Goal: Information Seeking & Learning: Check status

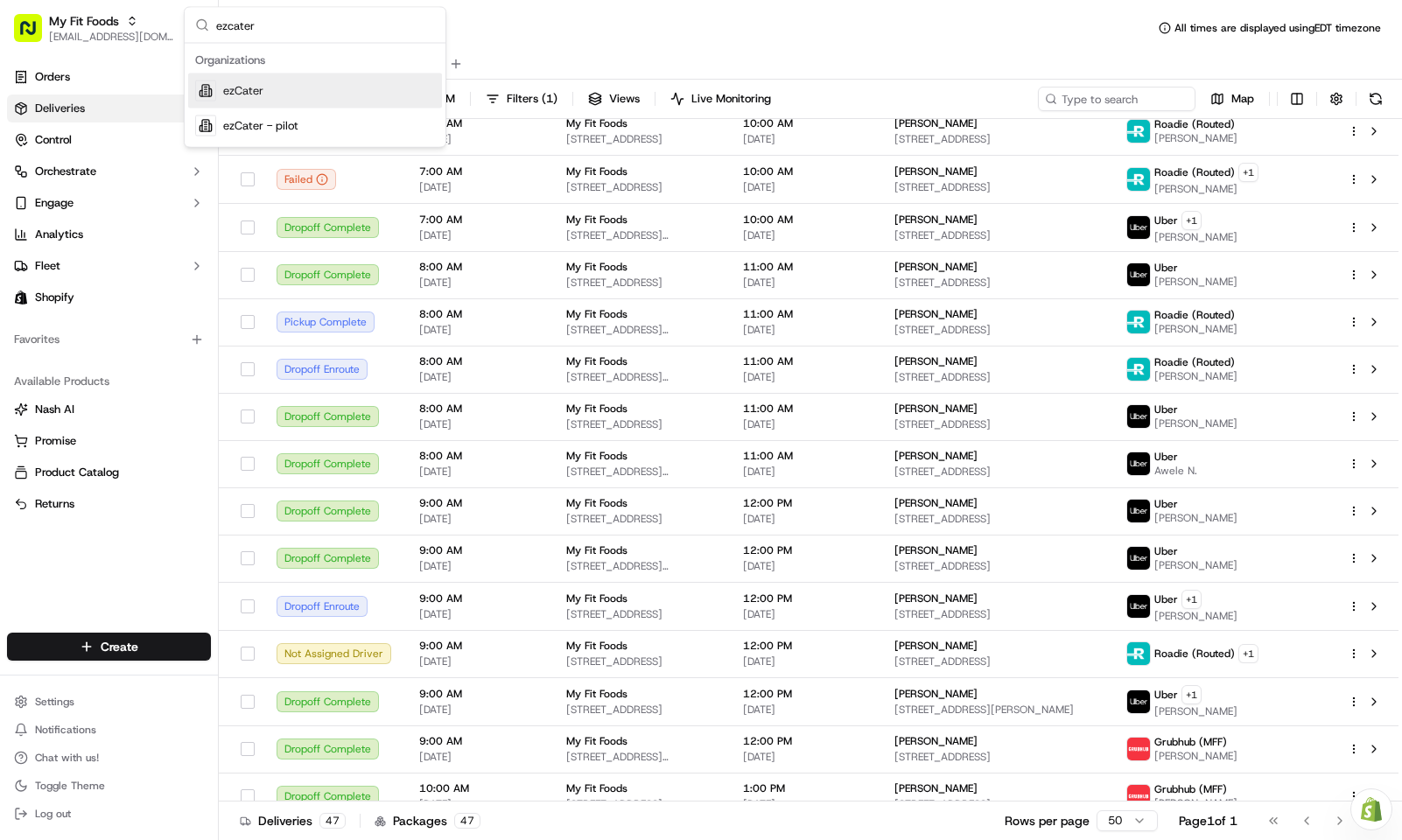
type input "ezcater"
click at [363, 92] on div "ezCater" at bounding box center [315, 92] width 253 height 35
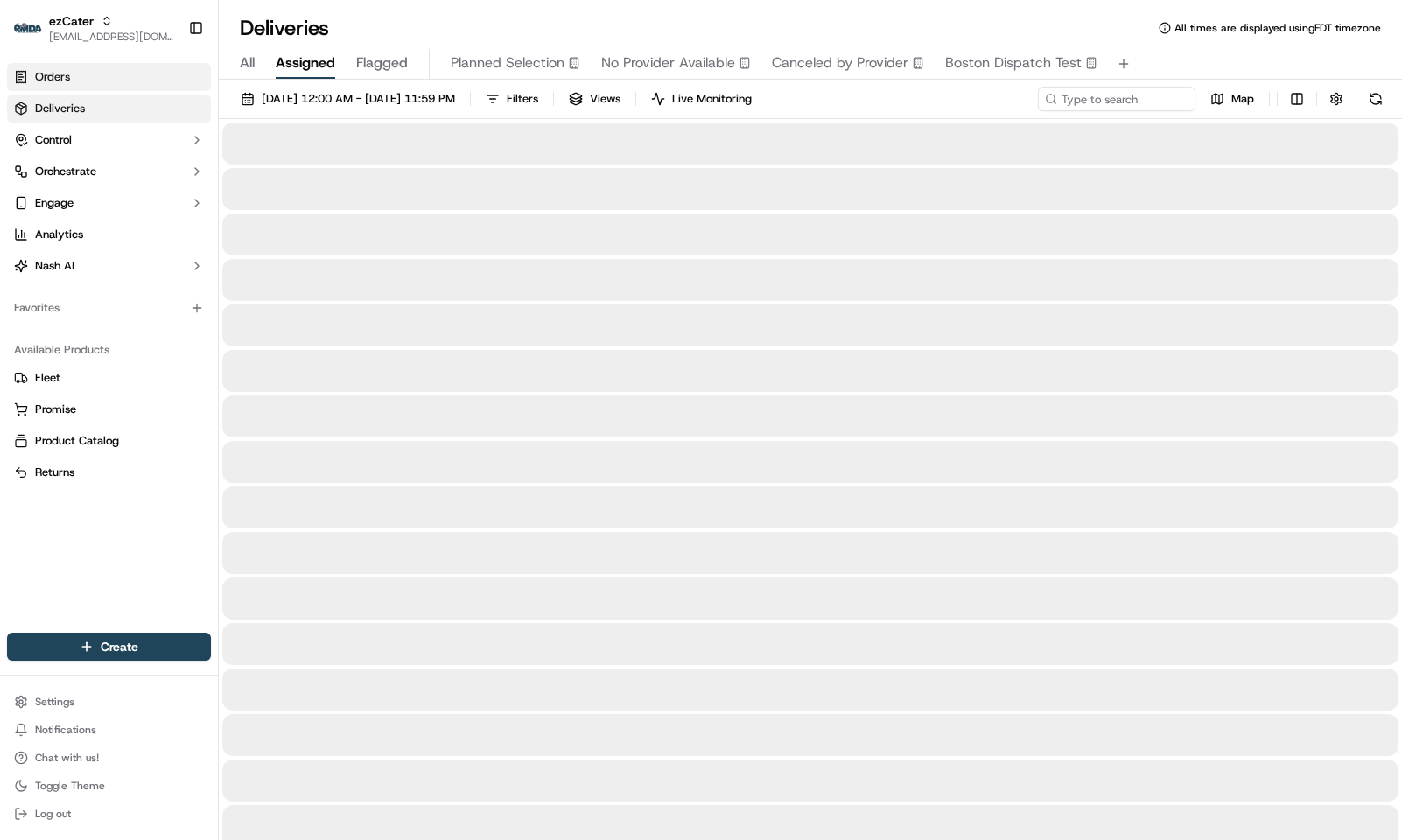
click at [127, 79] on link "Orders" at bounding box center [108, 77] width 204 height 28
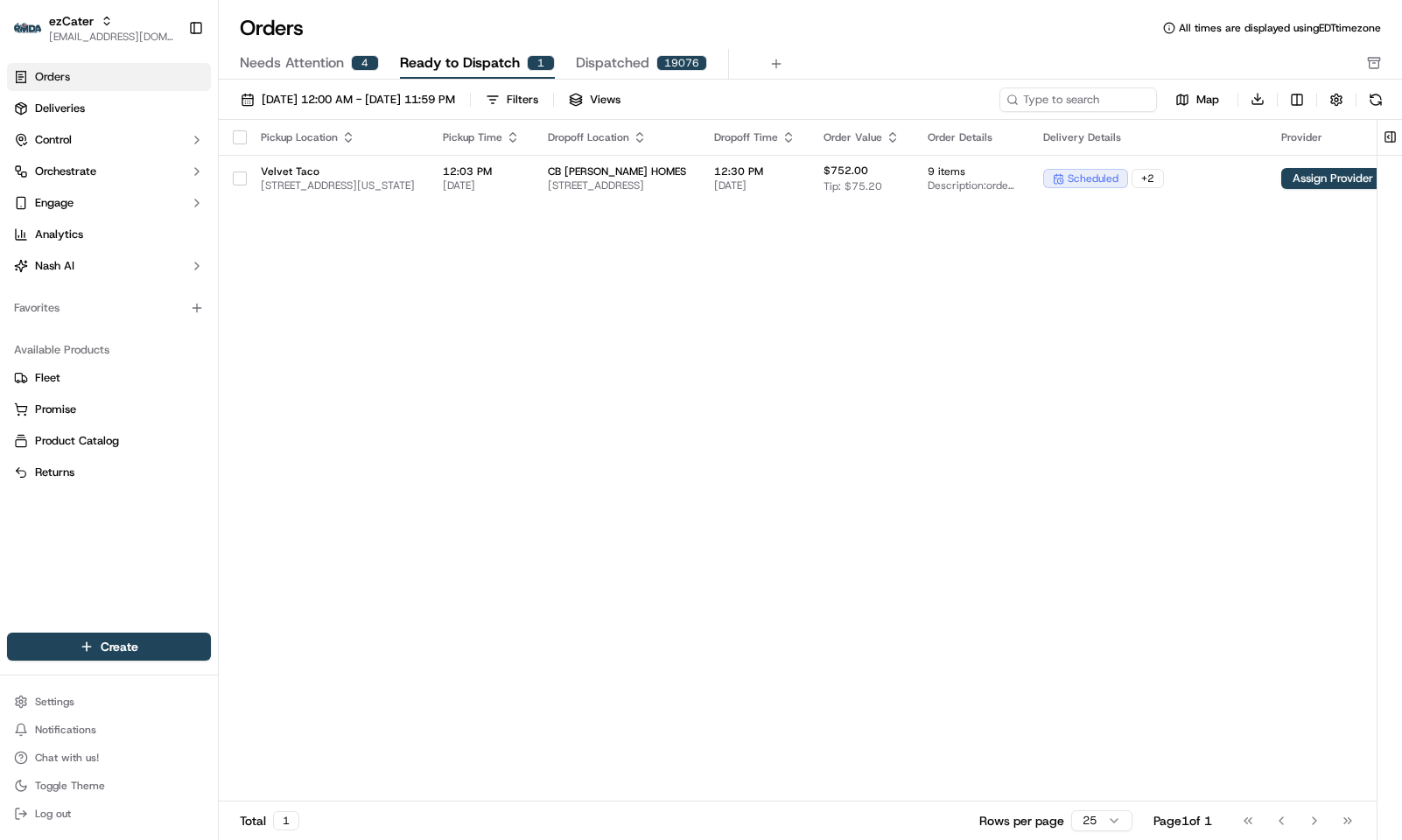
click at [318, 63] on span "Needs Attention" at bounding box center [292, 62] width 105 height 21
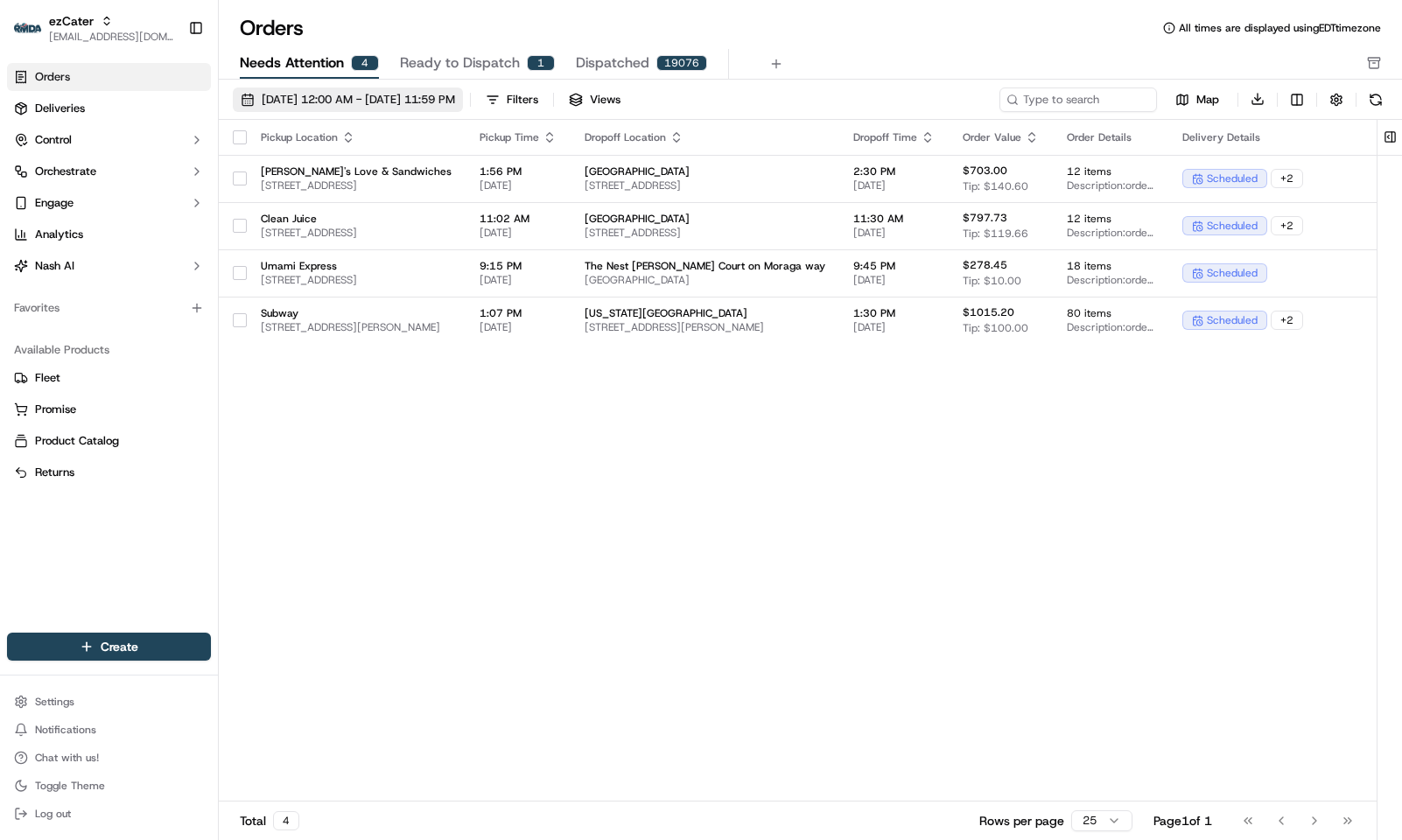
click at [379, 92] on span "09/01/2025 12:00 AM - 09/30/2025 11:59 PM" at bounding box center [358, 100] width 193 height 16
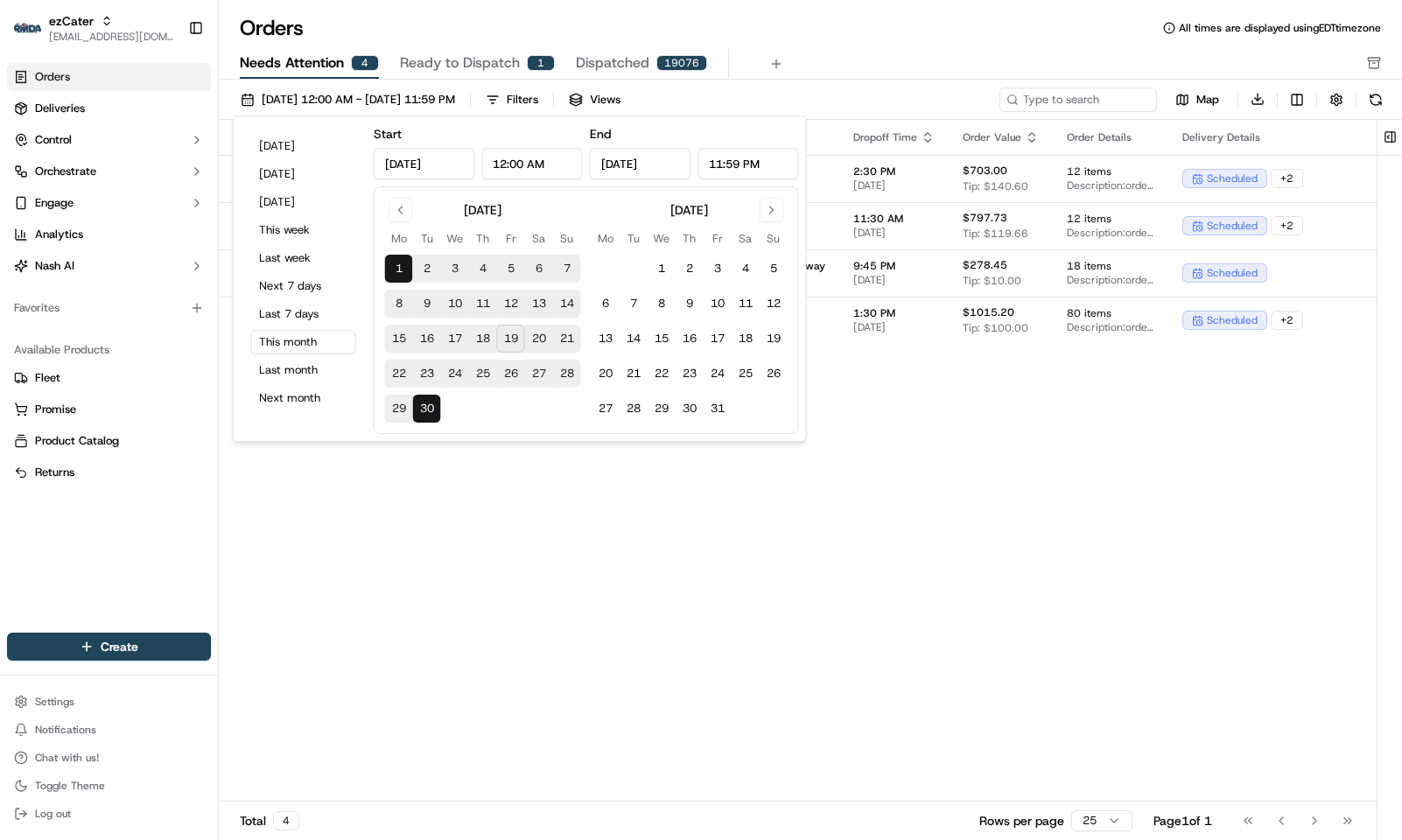
click at [512, 339] on button "19" at bounding box center [511, 338] width 28 height 28
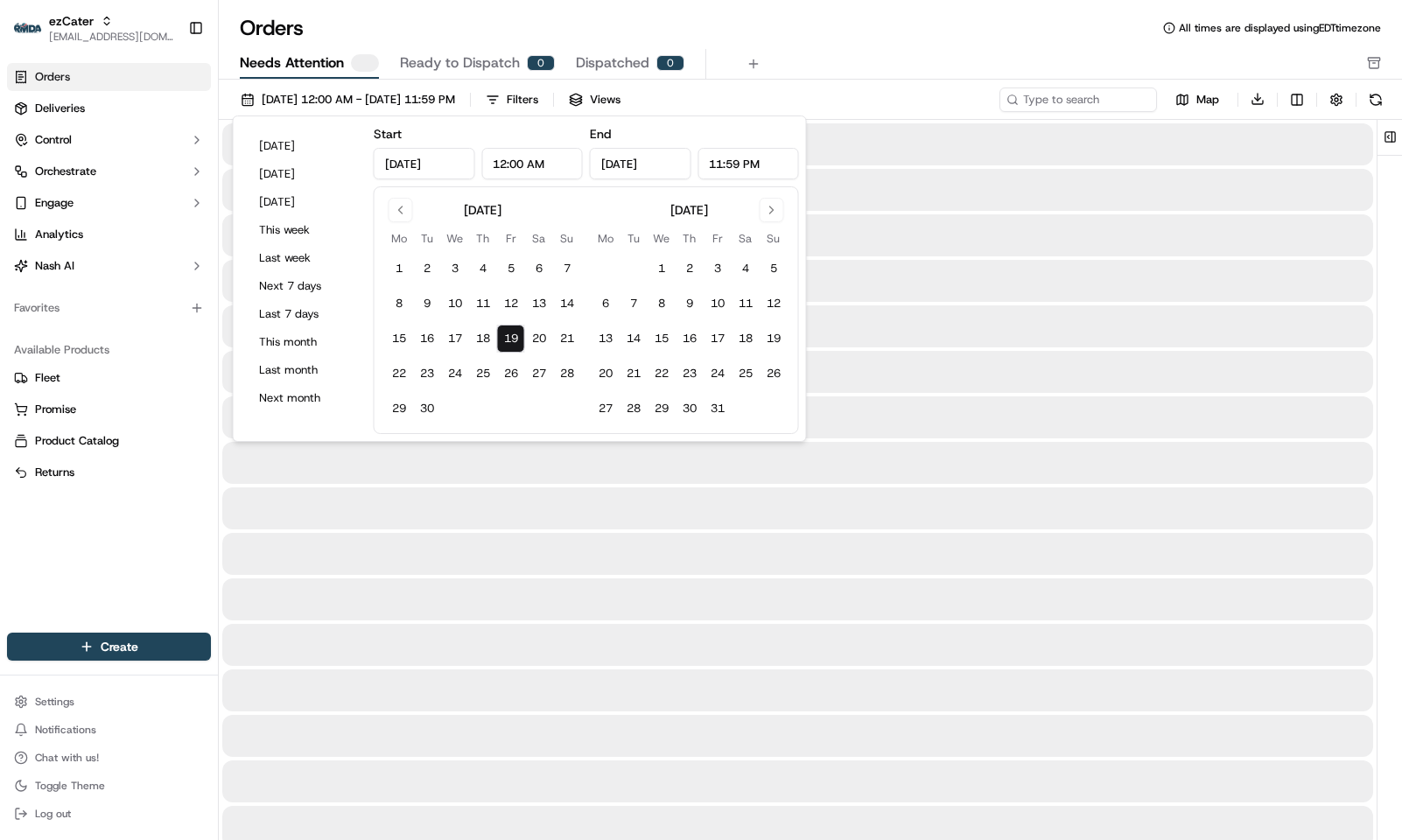
type input "Sep 19, 2025"
click at [542, 366] on button "27" at bounding box center [539, 374] width 28 height 28
type input "Sep 27, 2025"
click at [860, 19] on div "Orders All times are displayed using EDT timezone" at bounding box center [810, 28] width 1183 height 28
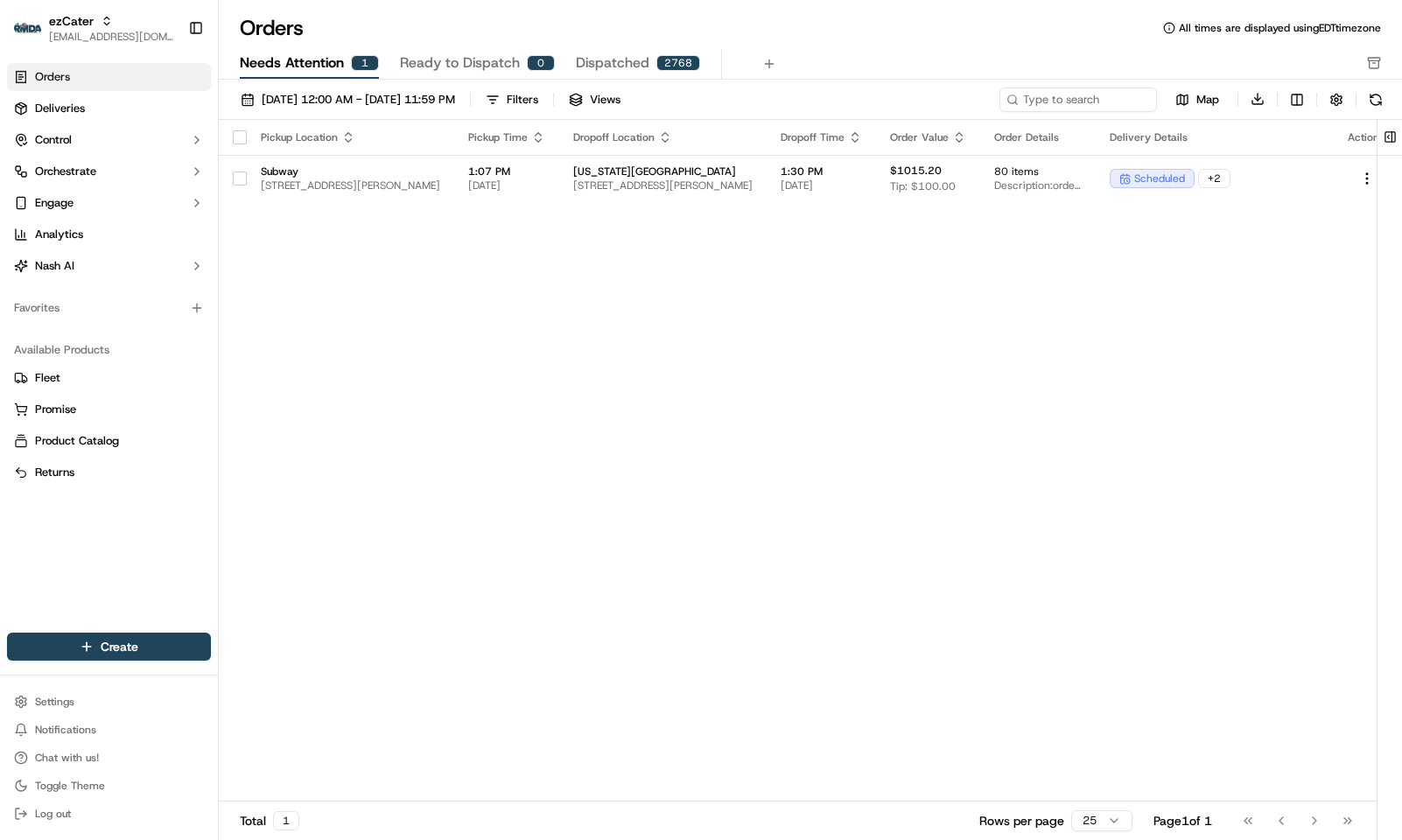
click at [630, 58] on span "Dispatched" at bounding box center [612, 62] width 74 height 21
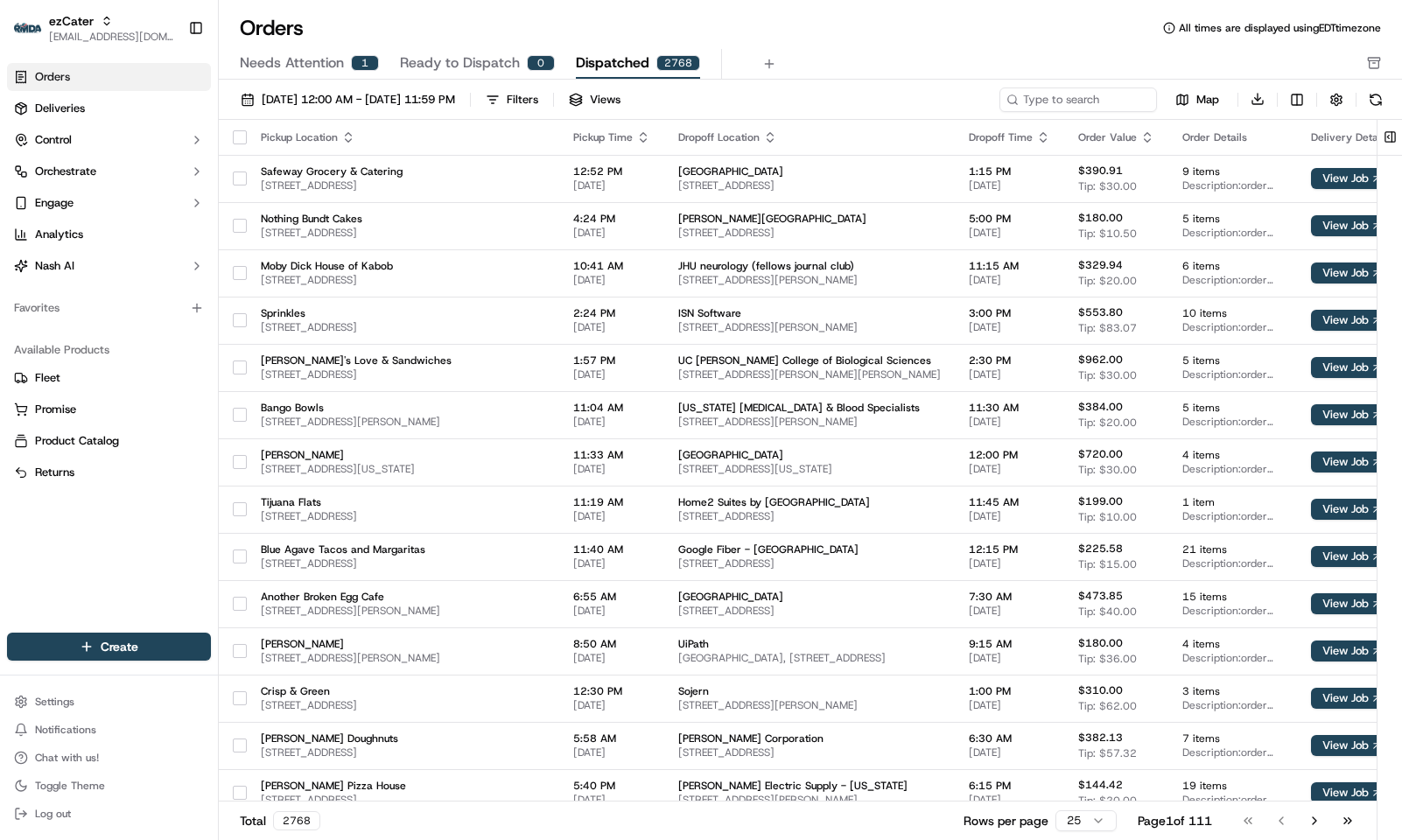
click at [331, 63] on span "Needs Attention" at bounding box center [292, 62] width 105 height 21
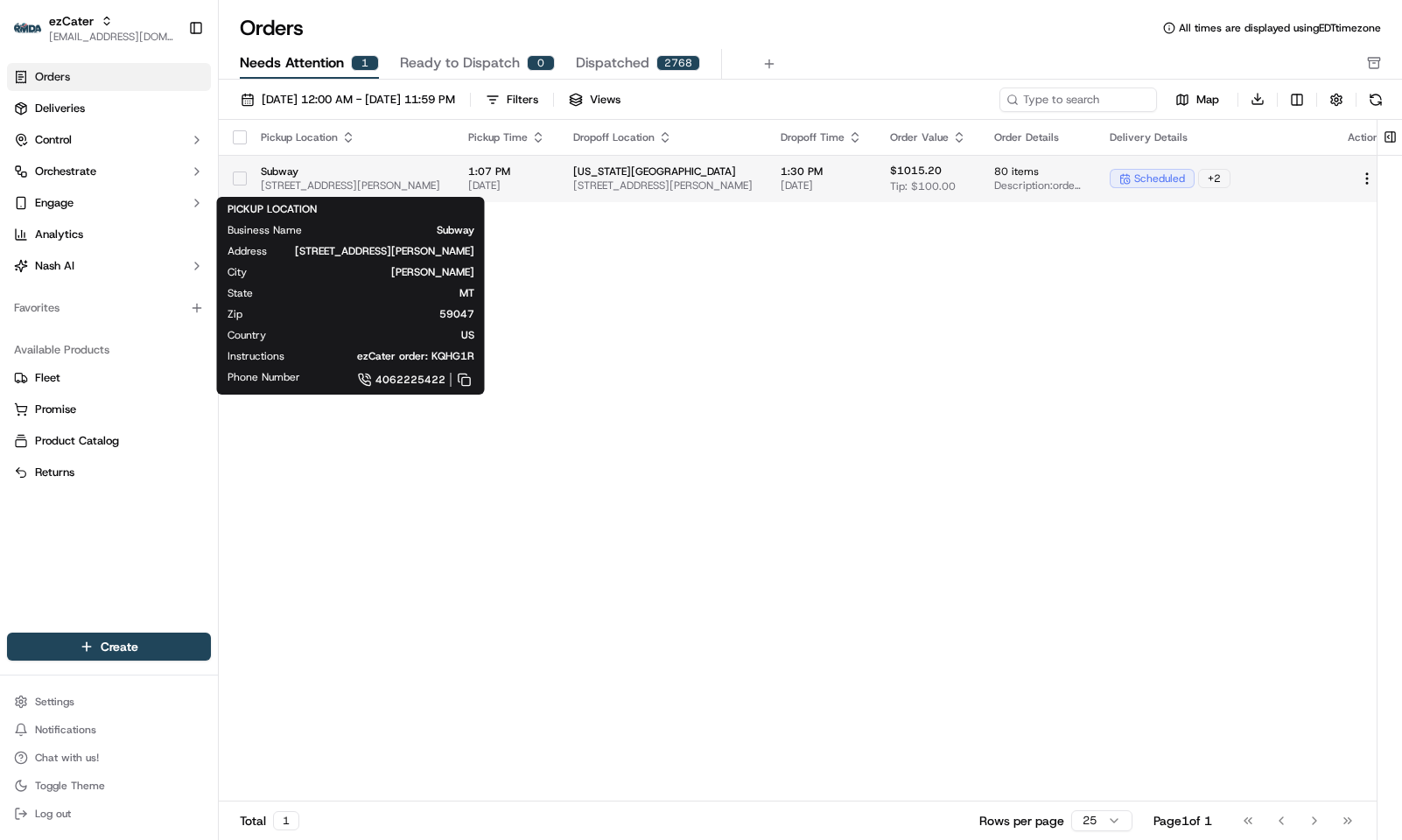
click at [371, 179] on span "110 Centennial Dr, Livingston, MT 59047, USA" at bounding box center [351, 185] width 179 height 14
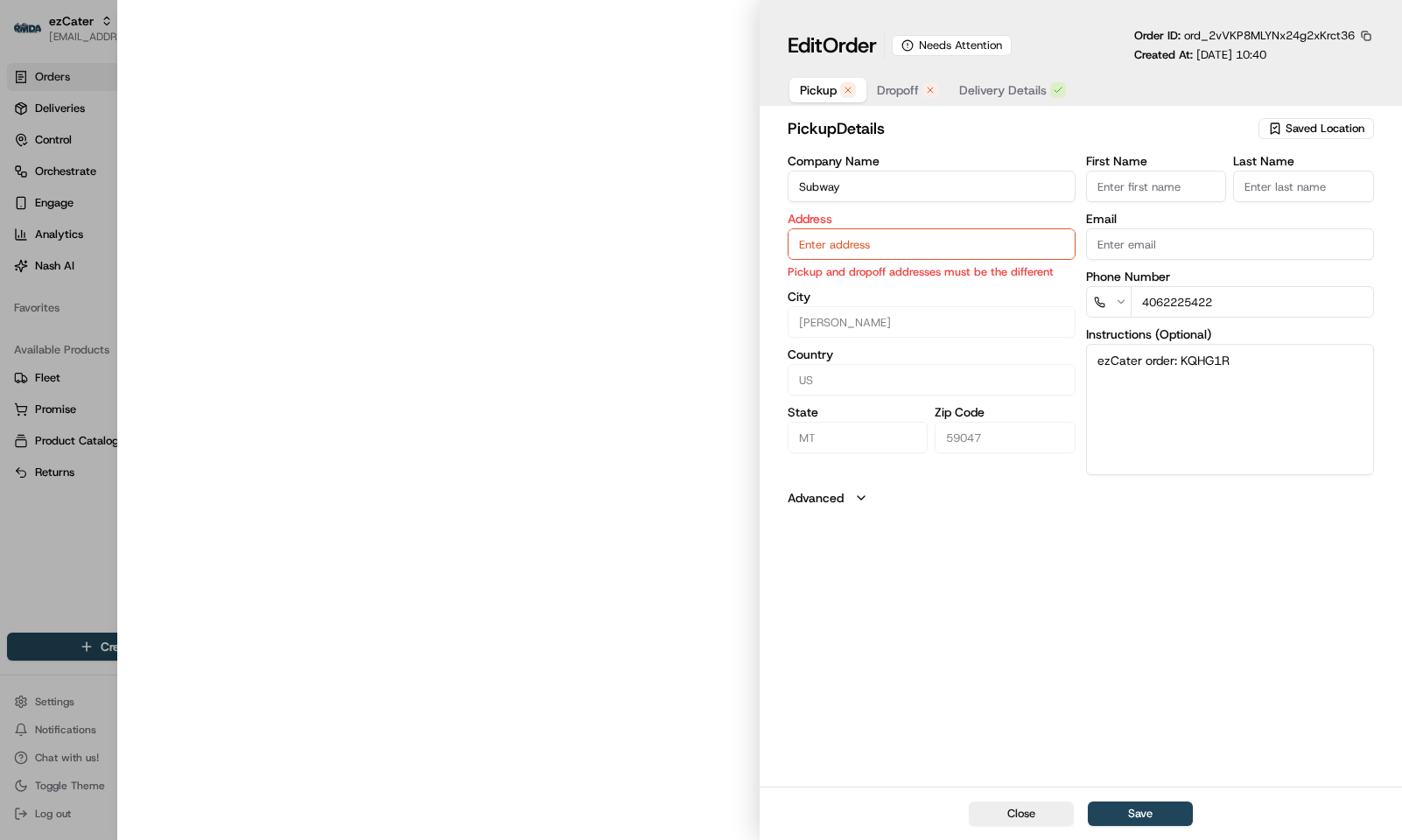
type input "110 Centennial Dr, Livingston, MT 59047, USA"
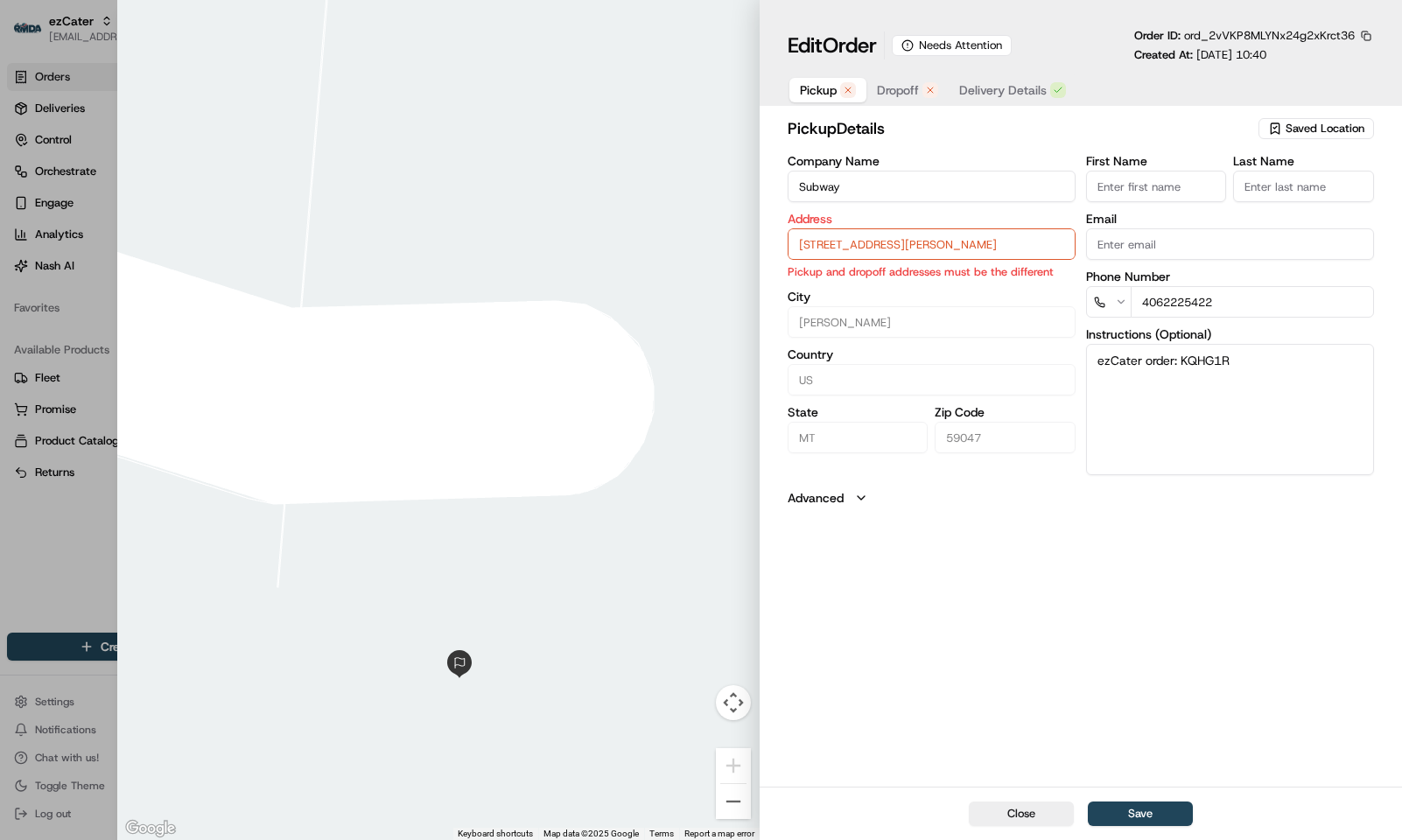
click at [903, 88] on span "Dropoff" at bounding box center [898, 91] width 42 height 18
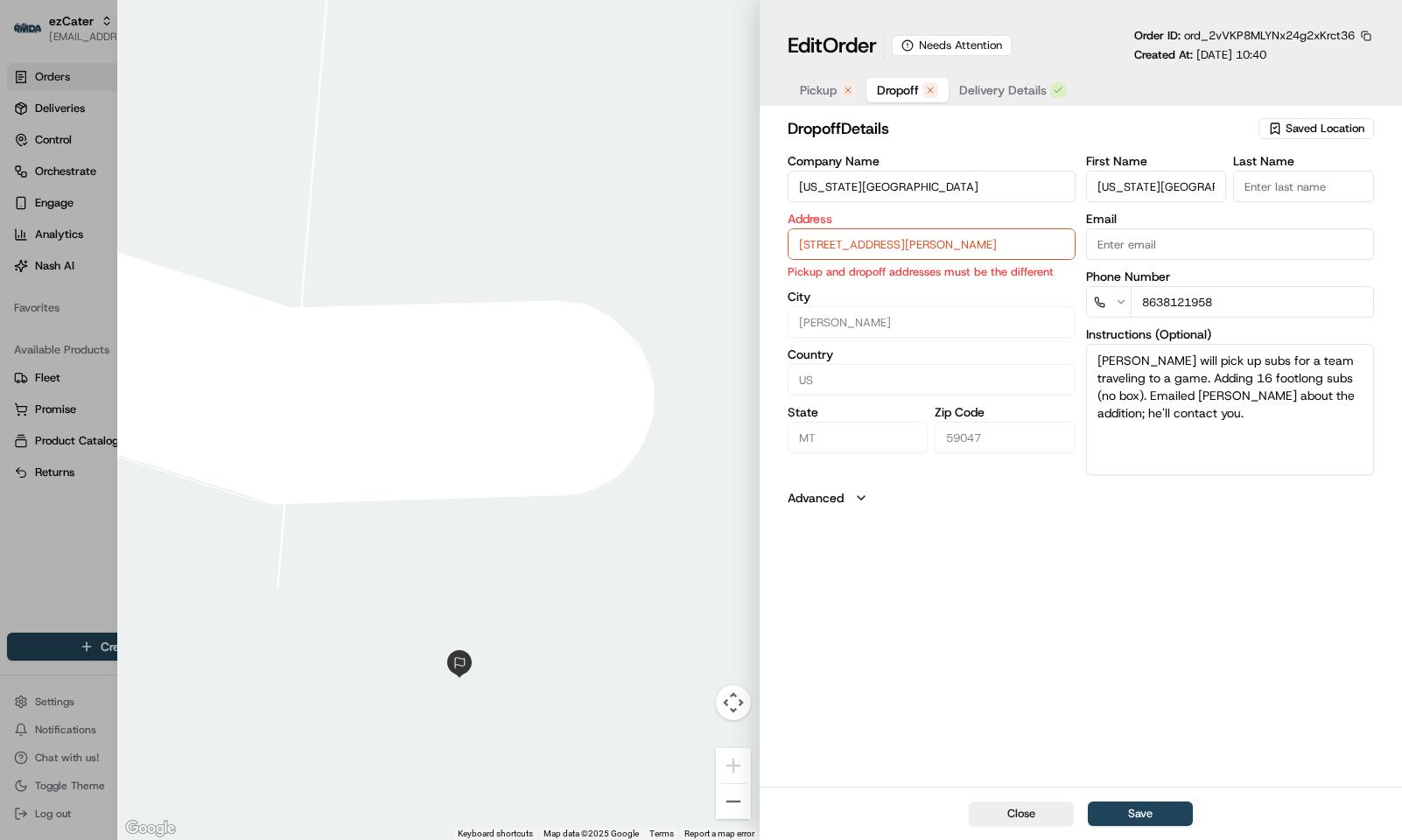
click at [833, 85] on span "Pickup" at bounding box center [817, 91] width 36 height 18
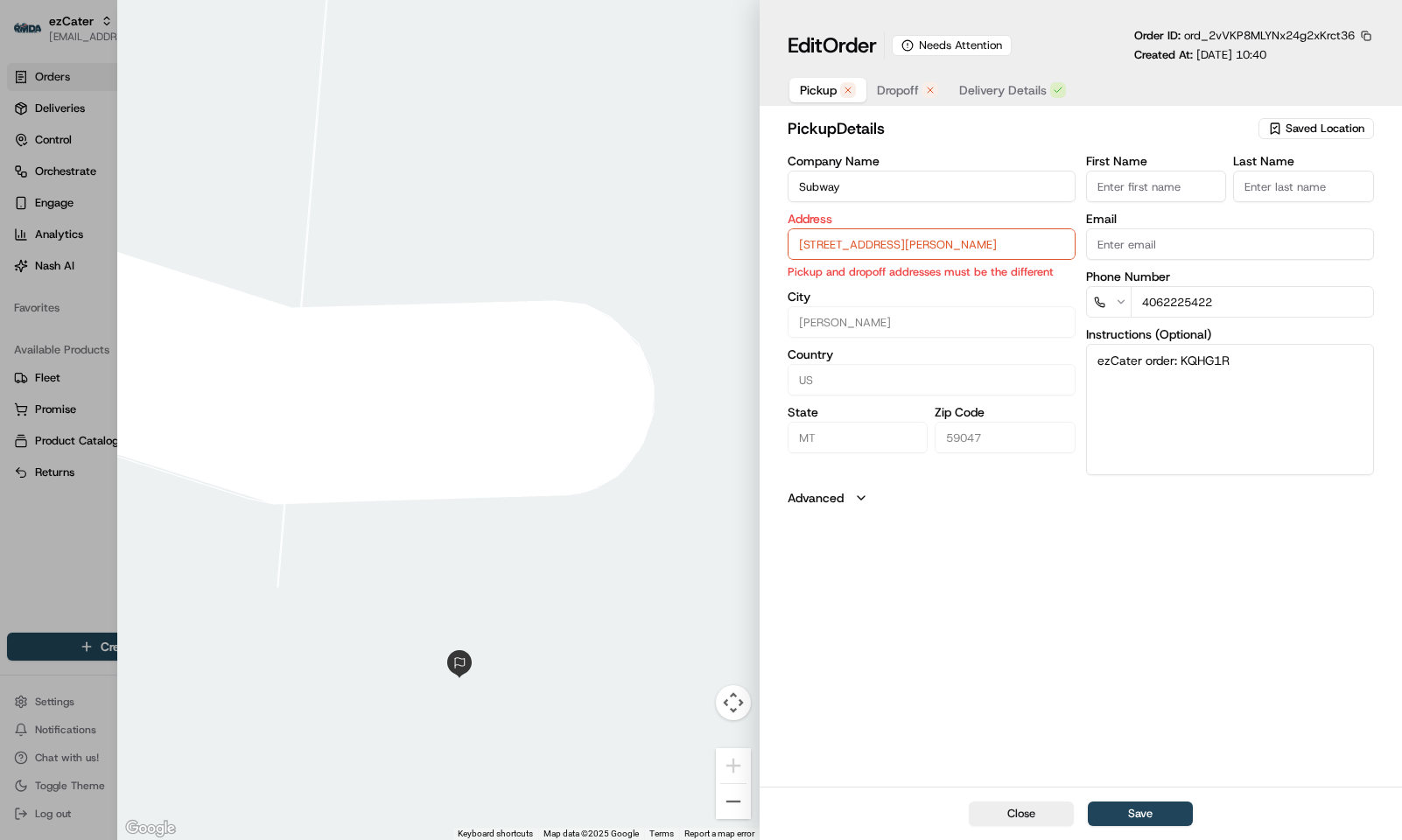
click at [899, 92] on span "Dropoff" at bounding box center [898, 91] width 42 height 18
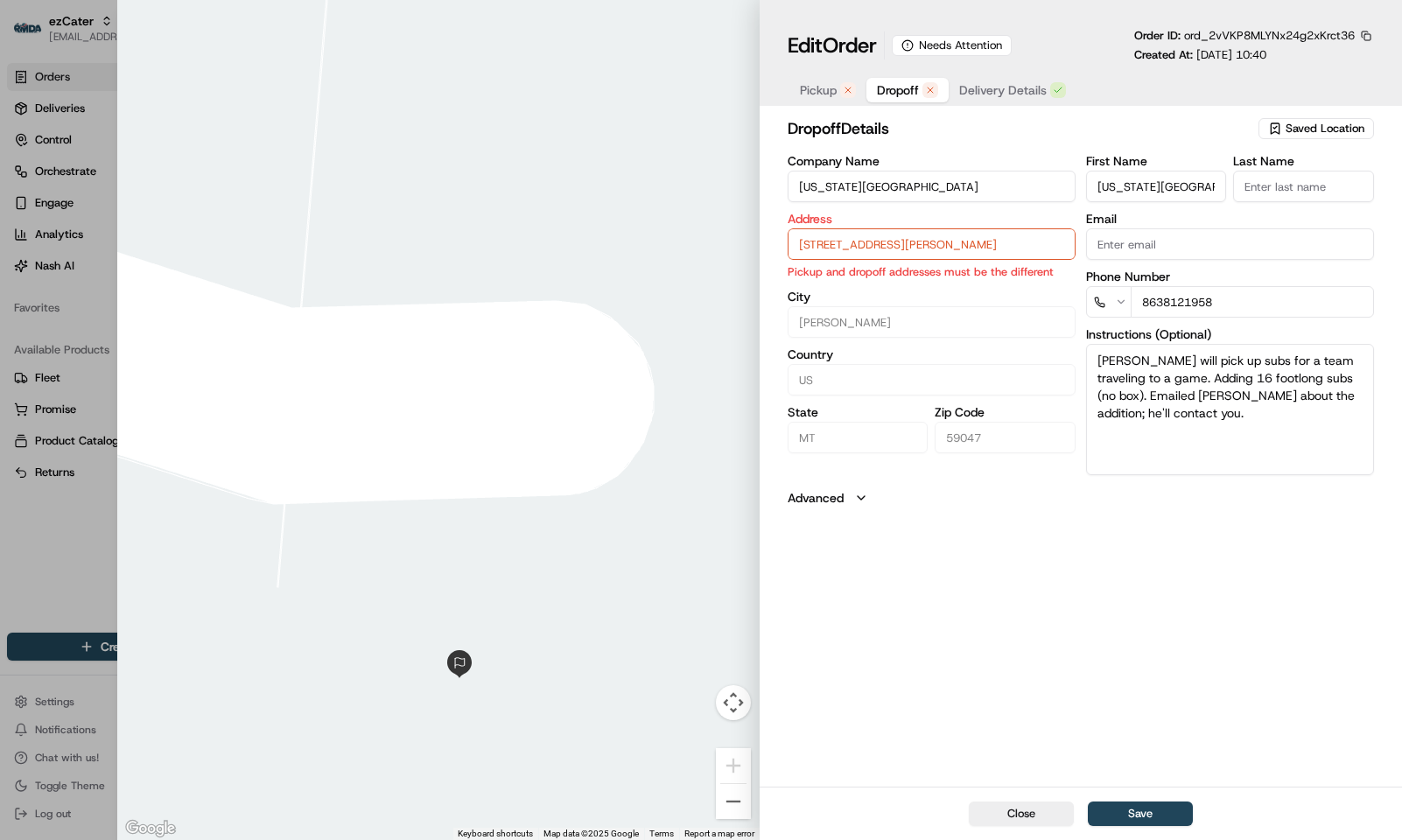
click at [69, 557] on div at bounding box center [701, 420] width 1402 height 840
type input "+1"
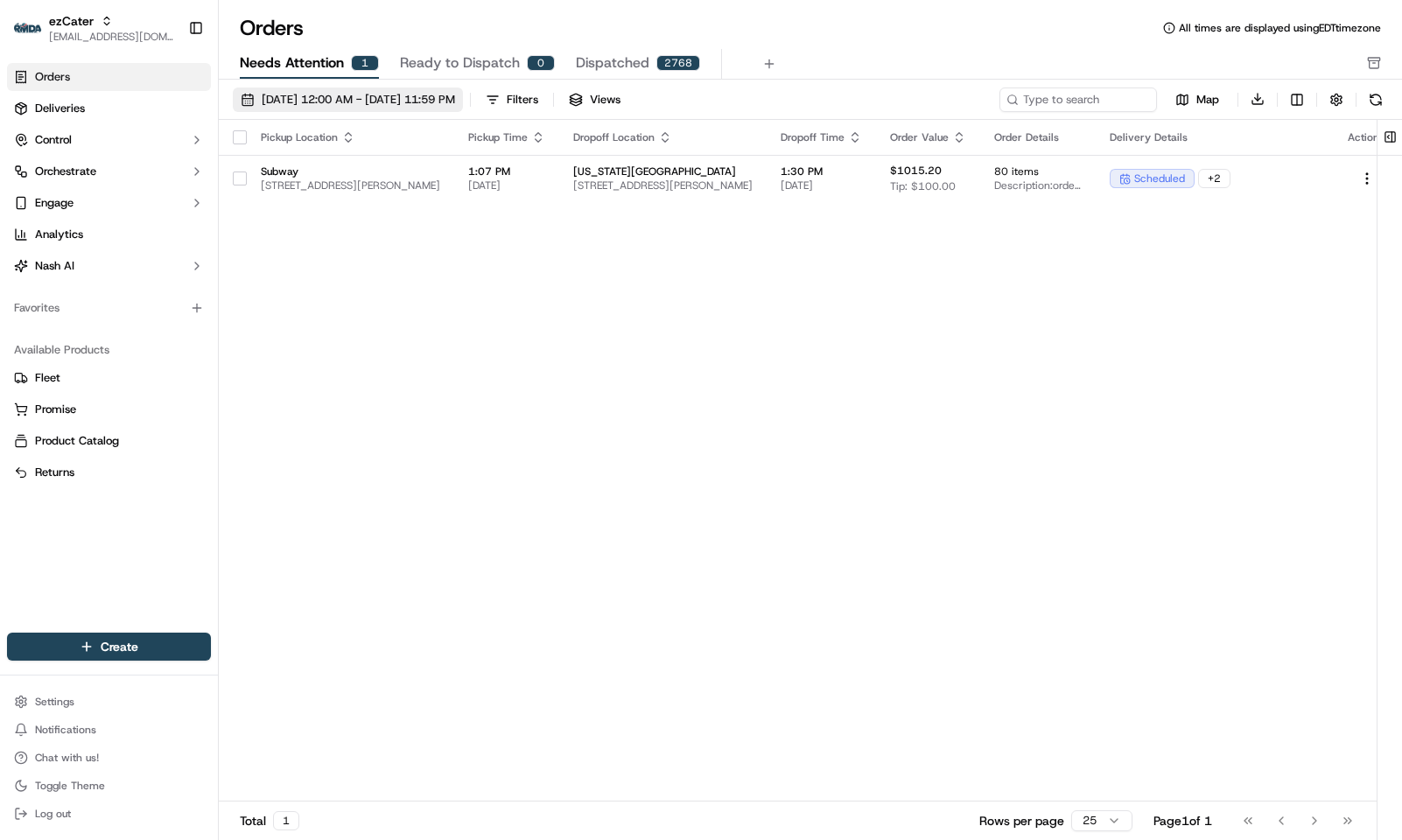
click at [463, 110] on button "[DATE] 12:00 AM - [DATE] 11:59 PM" at bounding box center [347, 100] width 230 height 25
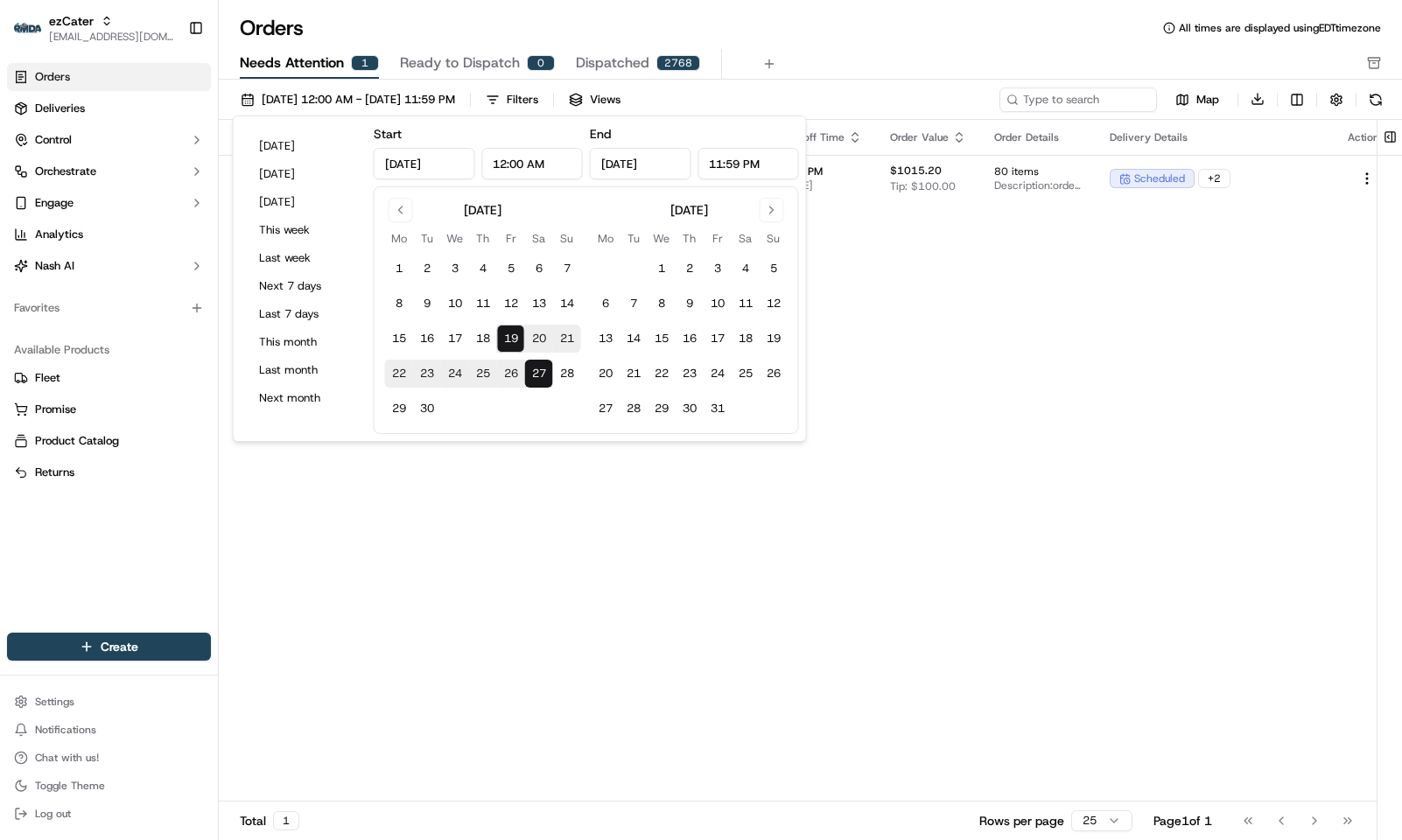
click at [951, 357] on div "Pickup Location Pickup Time Dropoff Location Dropoff Time Order Value Order Det…" at bounding box center [809, 461] width 1181 height 682
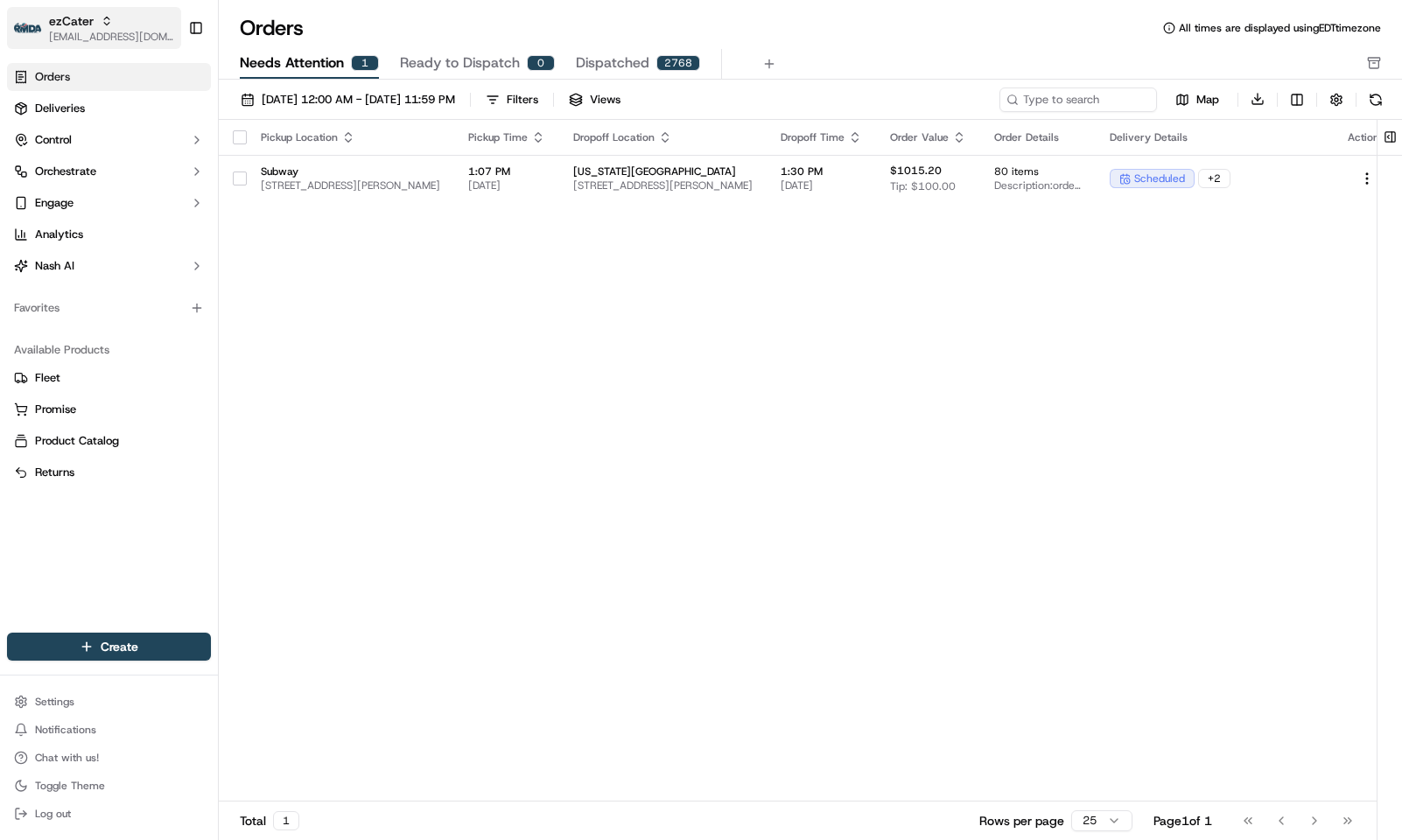
click at [82, 21] on span "ezCater" at bounding box center [71, 21] width 44 height 18
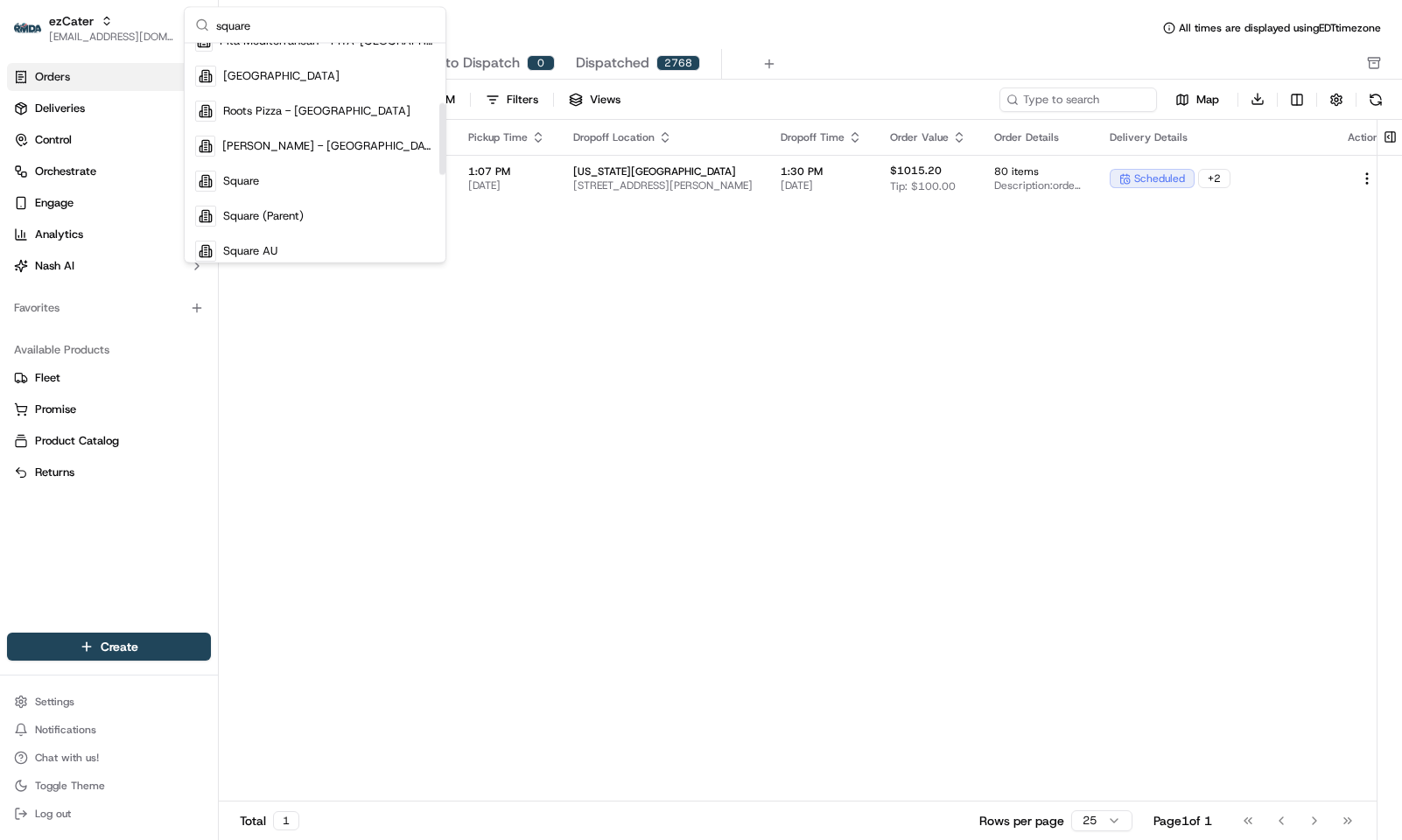
scroll to position [181, 0]
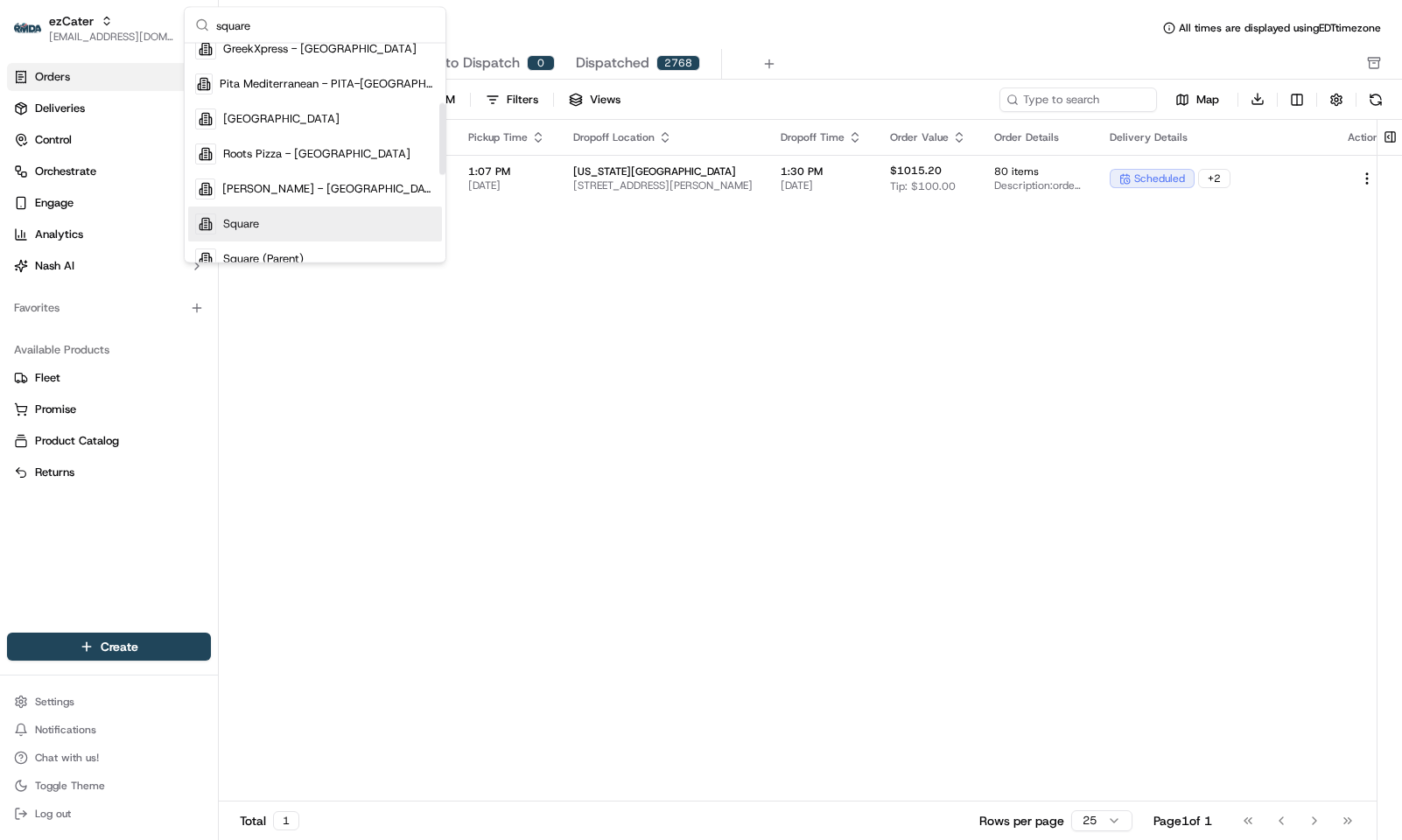
type input "square"
click at [289, 213] on div "Square" at bounding box center [315, 225] width 253 height 35
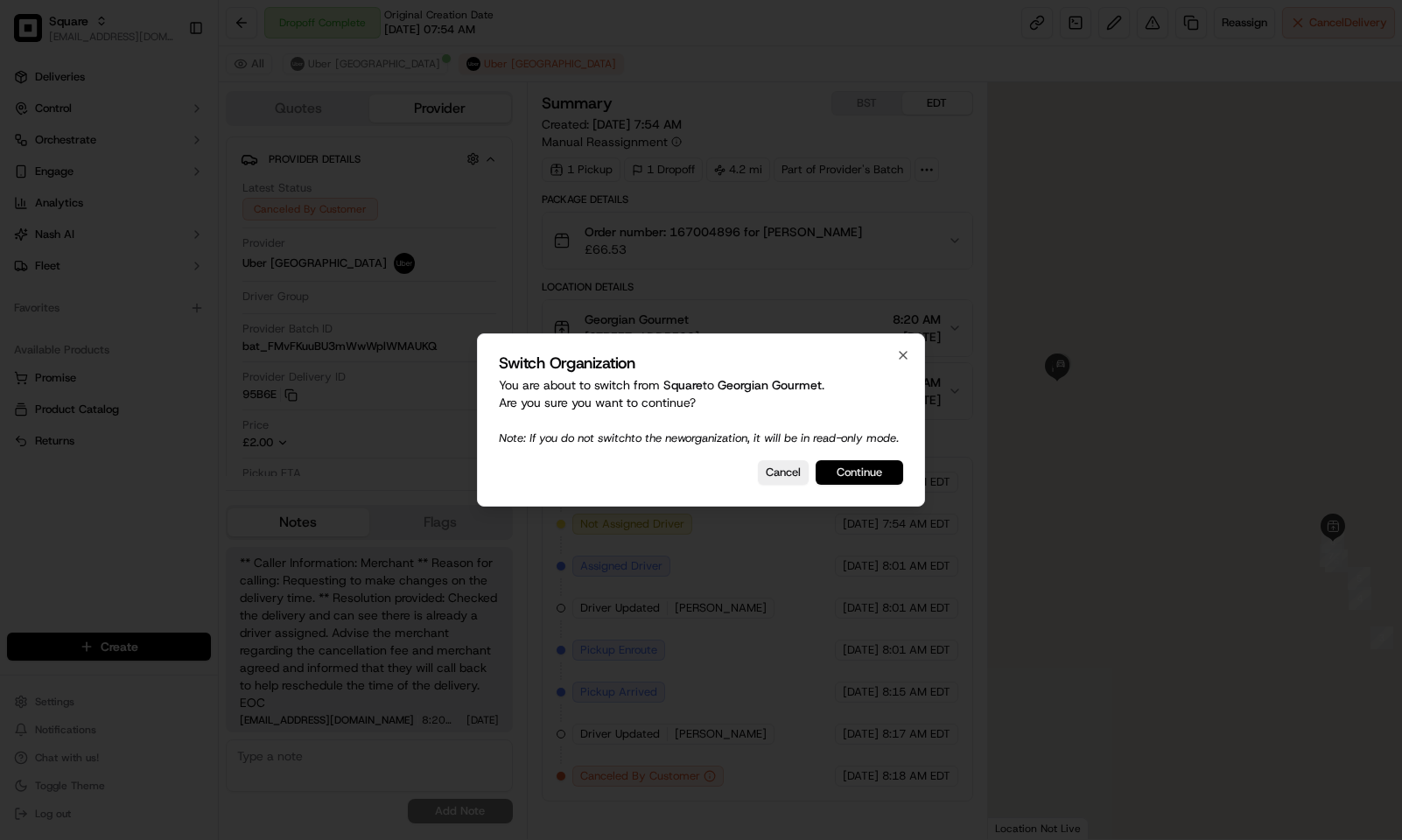
click at [852, 479] on button "Continue" at bounding box center [859, 472] width 88 height 25
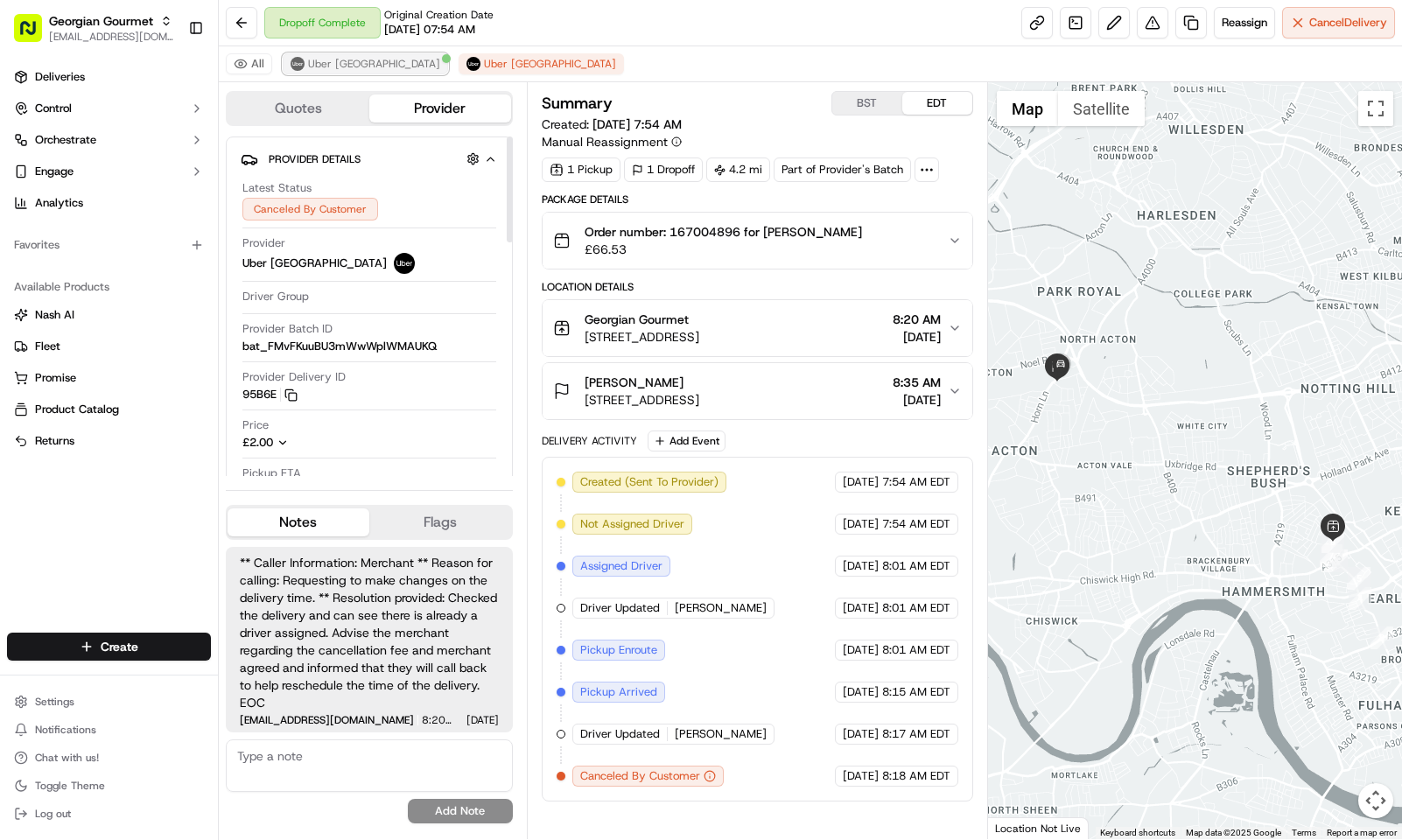
click at [339, 53] on button "Uber UK" at bounding box center [366, 63] width 166 height 21
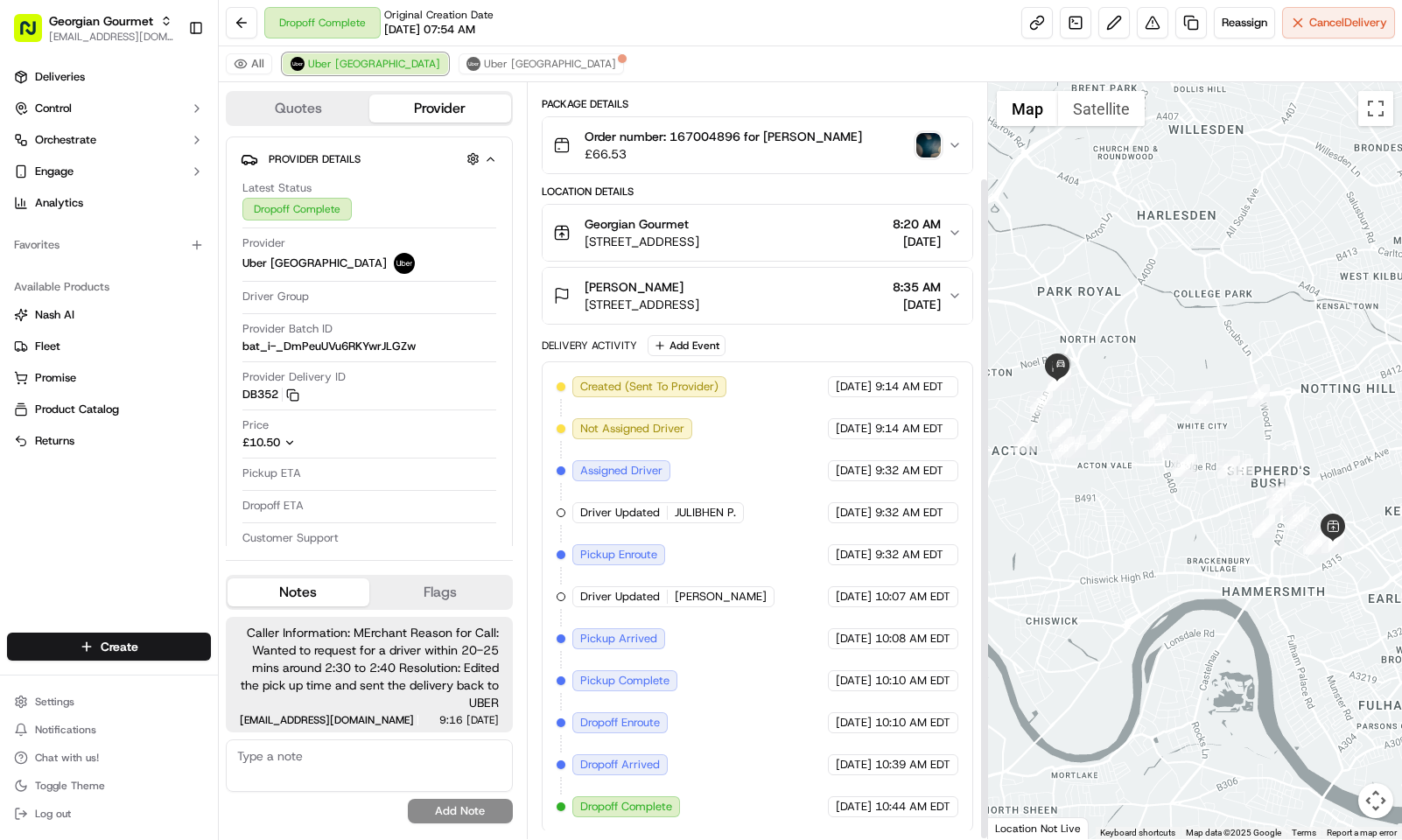
scroll to position [110, 0]
click at [931, 136] on img "button" at bounding box center [928, 143] width 25 height 25
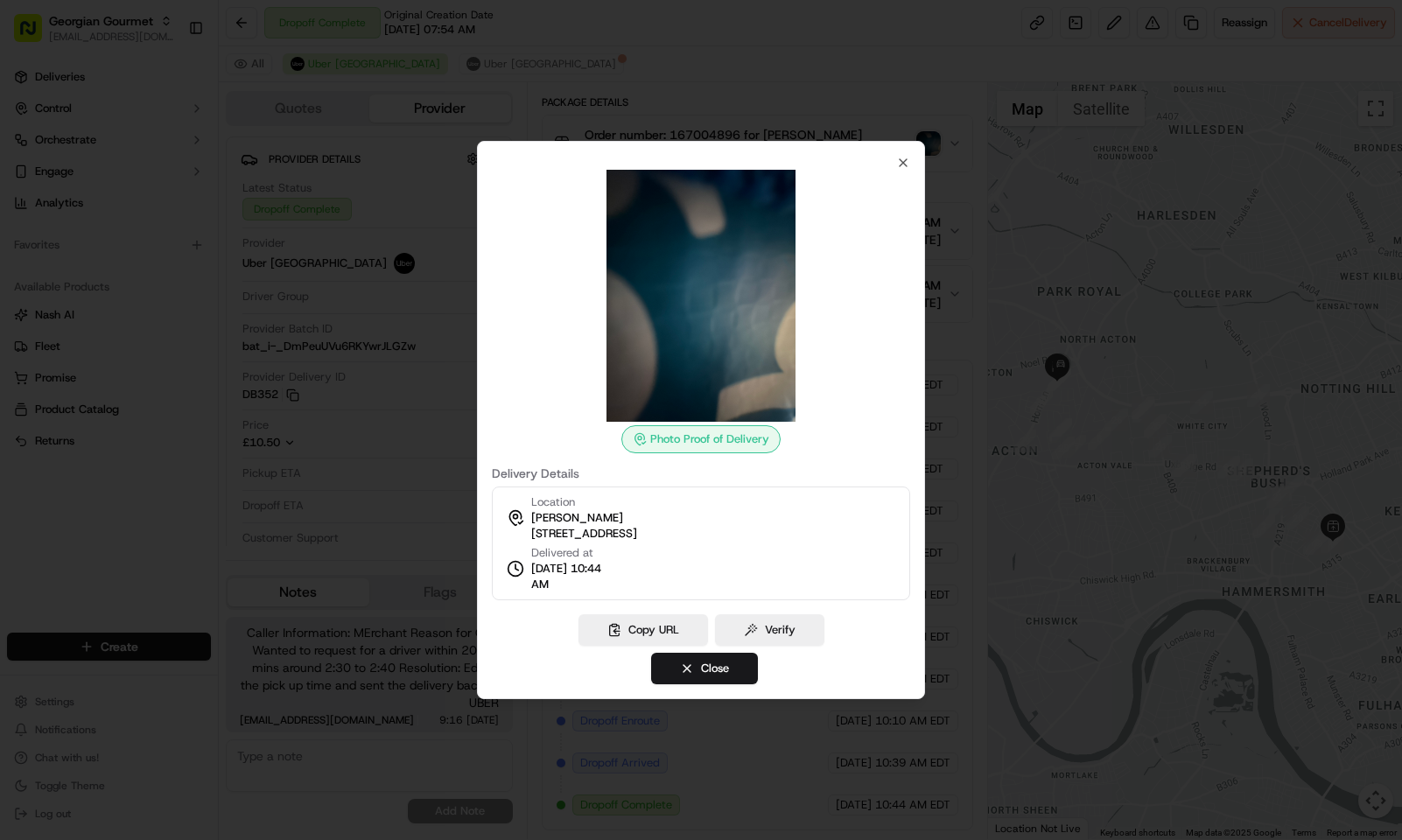
click at [793, 69] on div at bounding box center [701, 420] width 1402 height 840
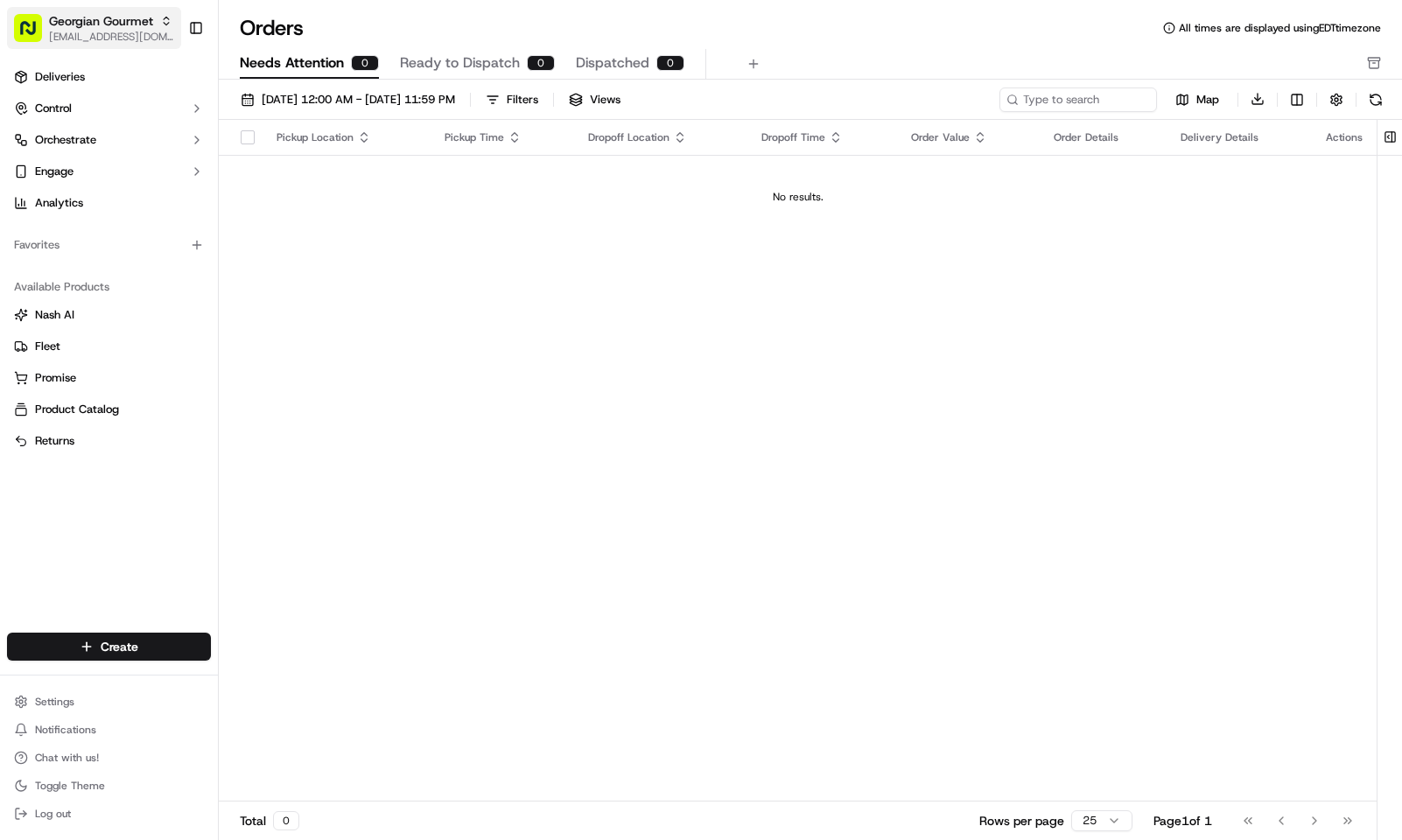
click at [96, 17] on span "Georgian Gourmet" at bounding box center [102, 21] width 105 height 18
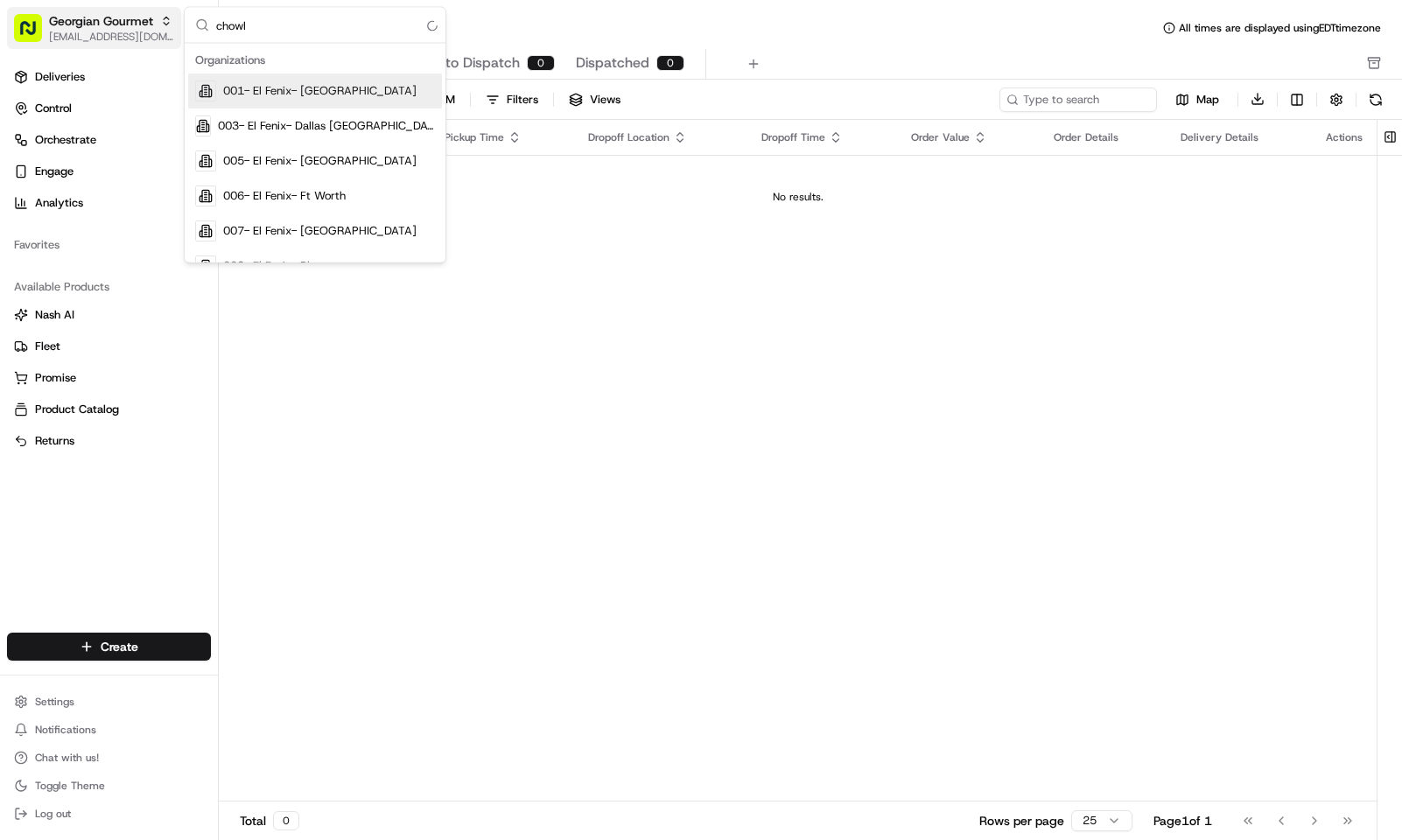
type input "chowly"
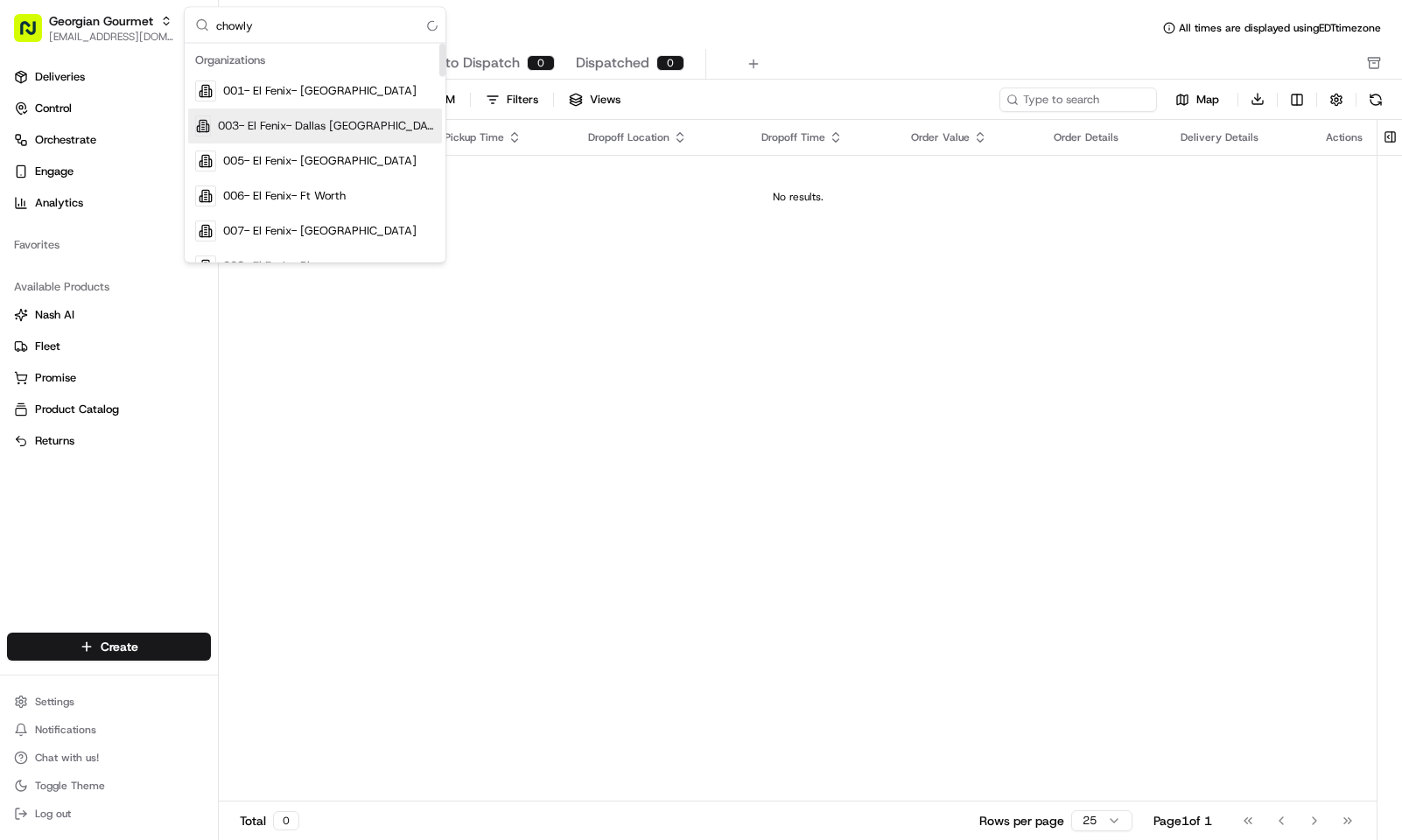
click at [596, 202] on div "No results." at bounding box center [798, 197] width 1144 height 14
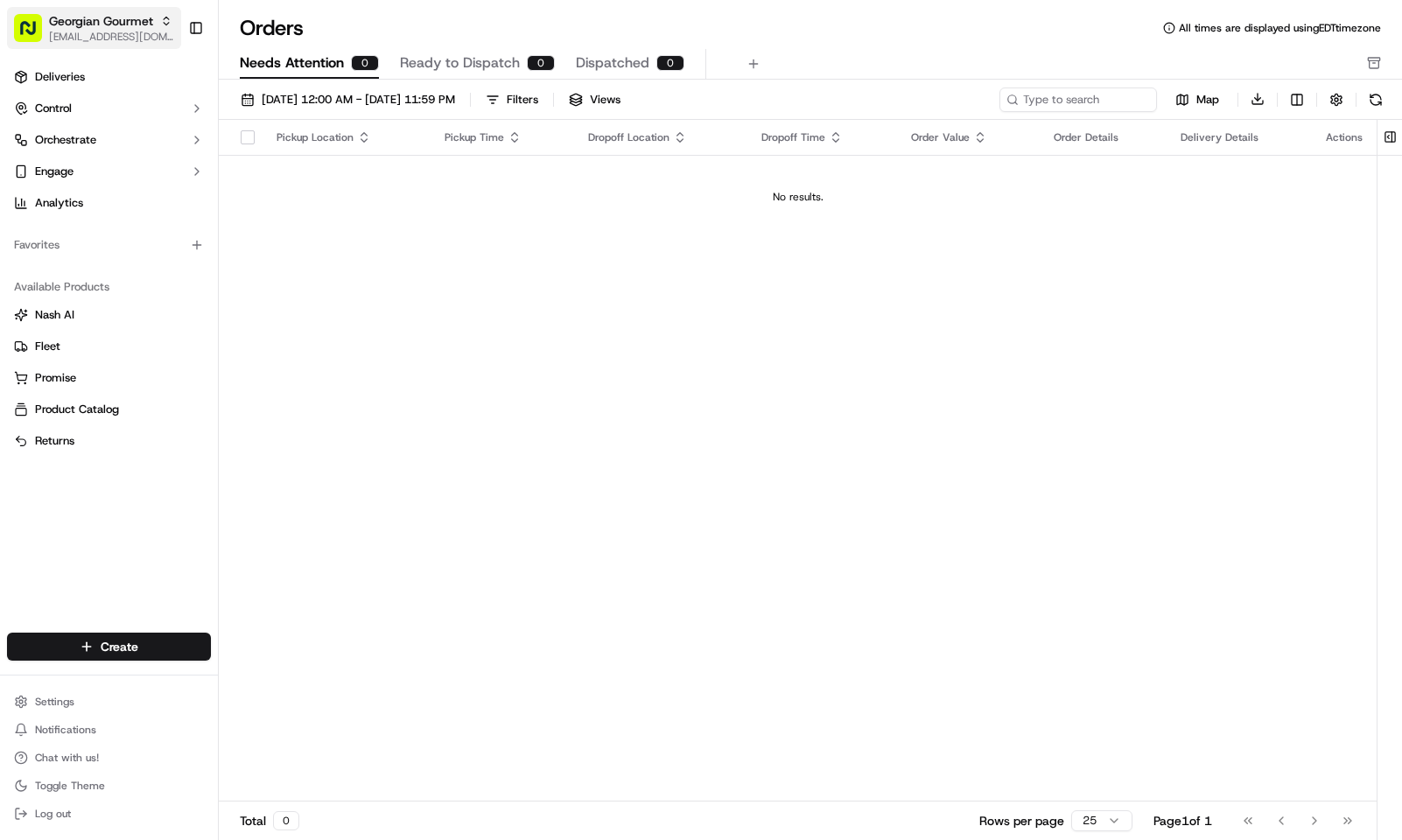
click at [80, 27] on span "Georgian Gourmet" at bounding box center [102, 21] width 105 height 18
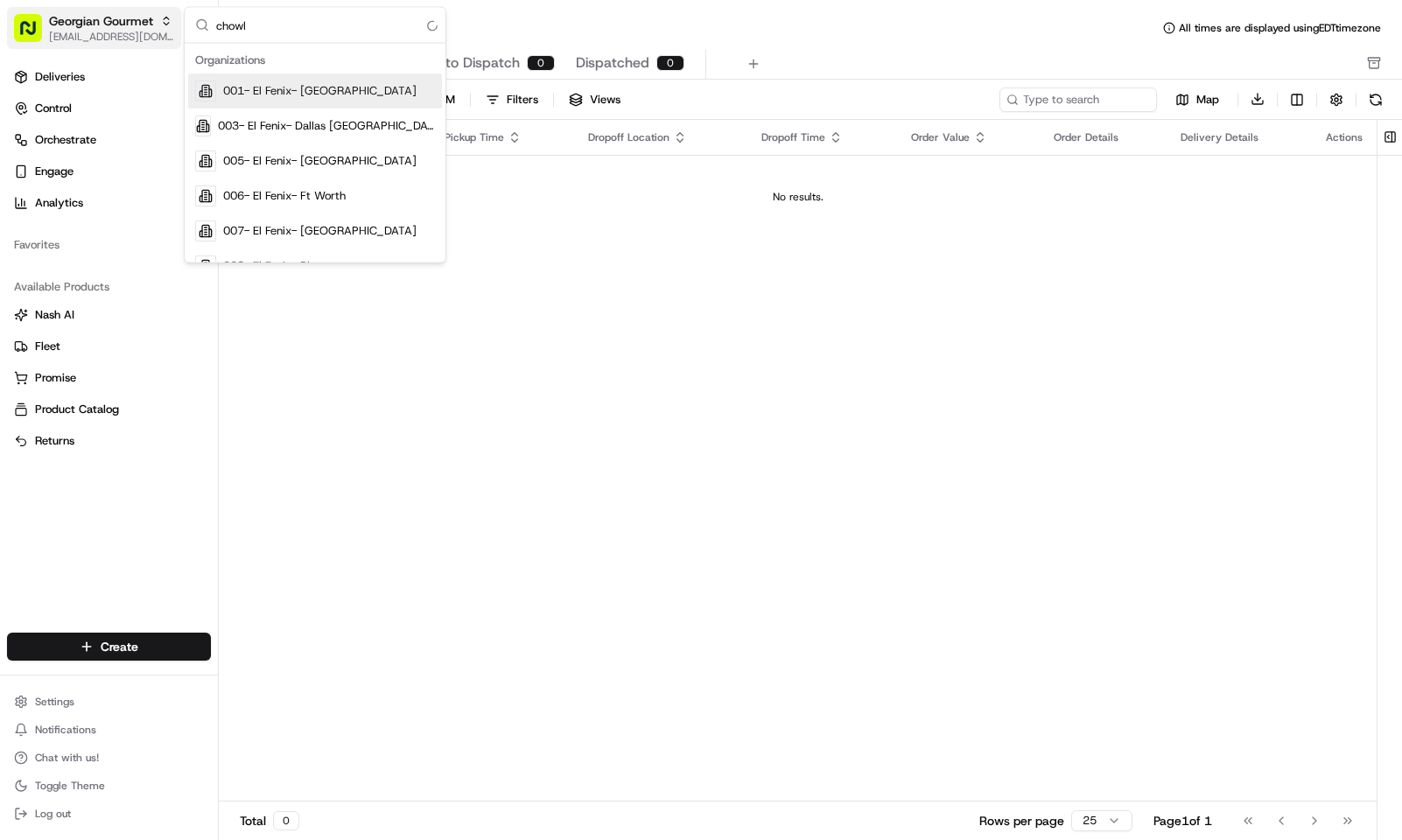
type input "chowly"
click at [835, 389] on div "Pickup Location Pickup Time Dropoff Location Dropoff Time Order Value Order Det…" at bounding box center [798, 461] width 1158 height 682
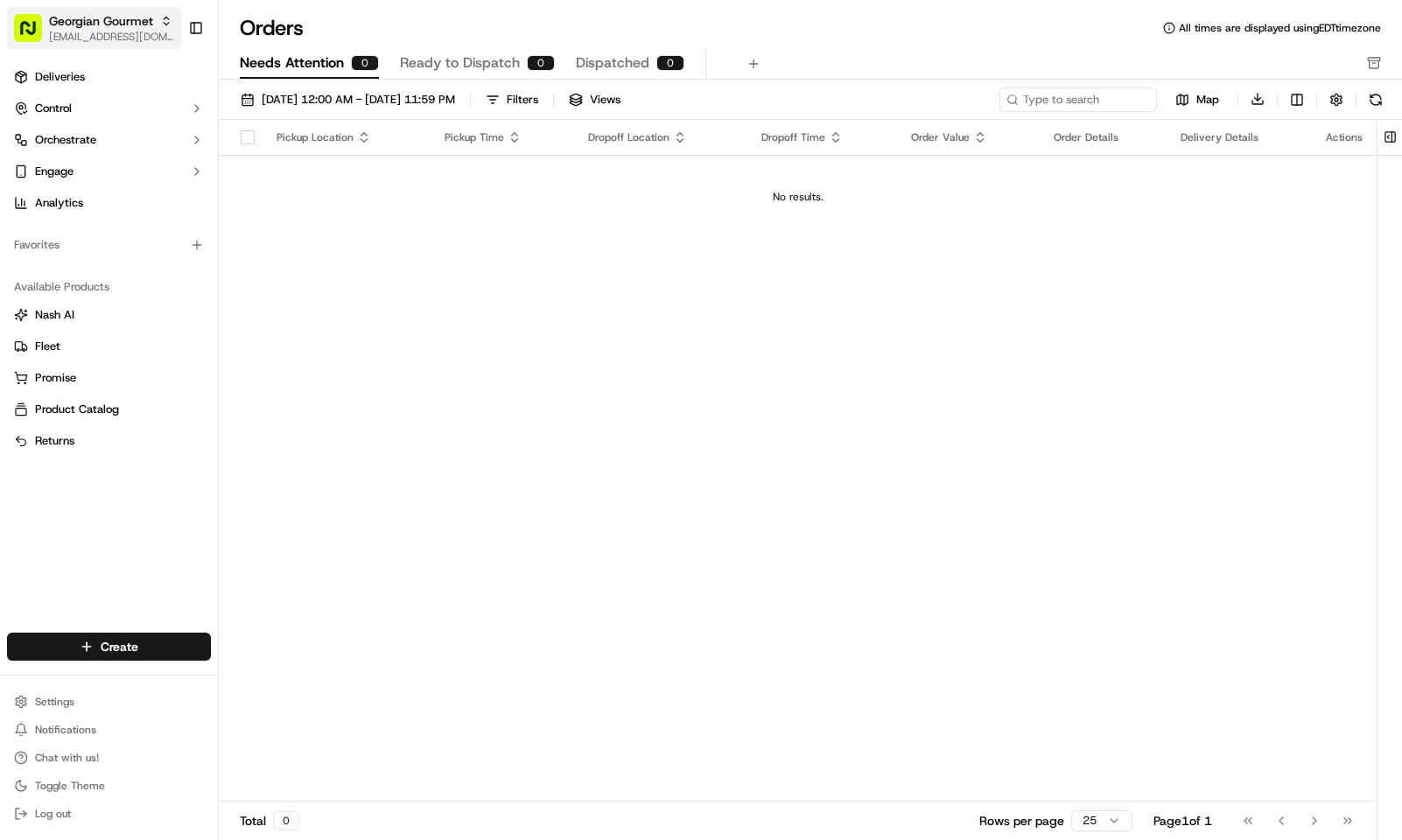
click at [79, 35] on span "[EMAIL_ADDRESS][DOMAIN_NAME]" at bounding box center [111, 36] width 125 height 14
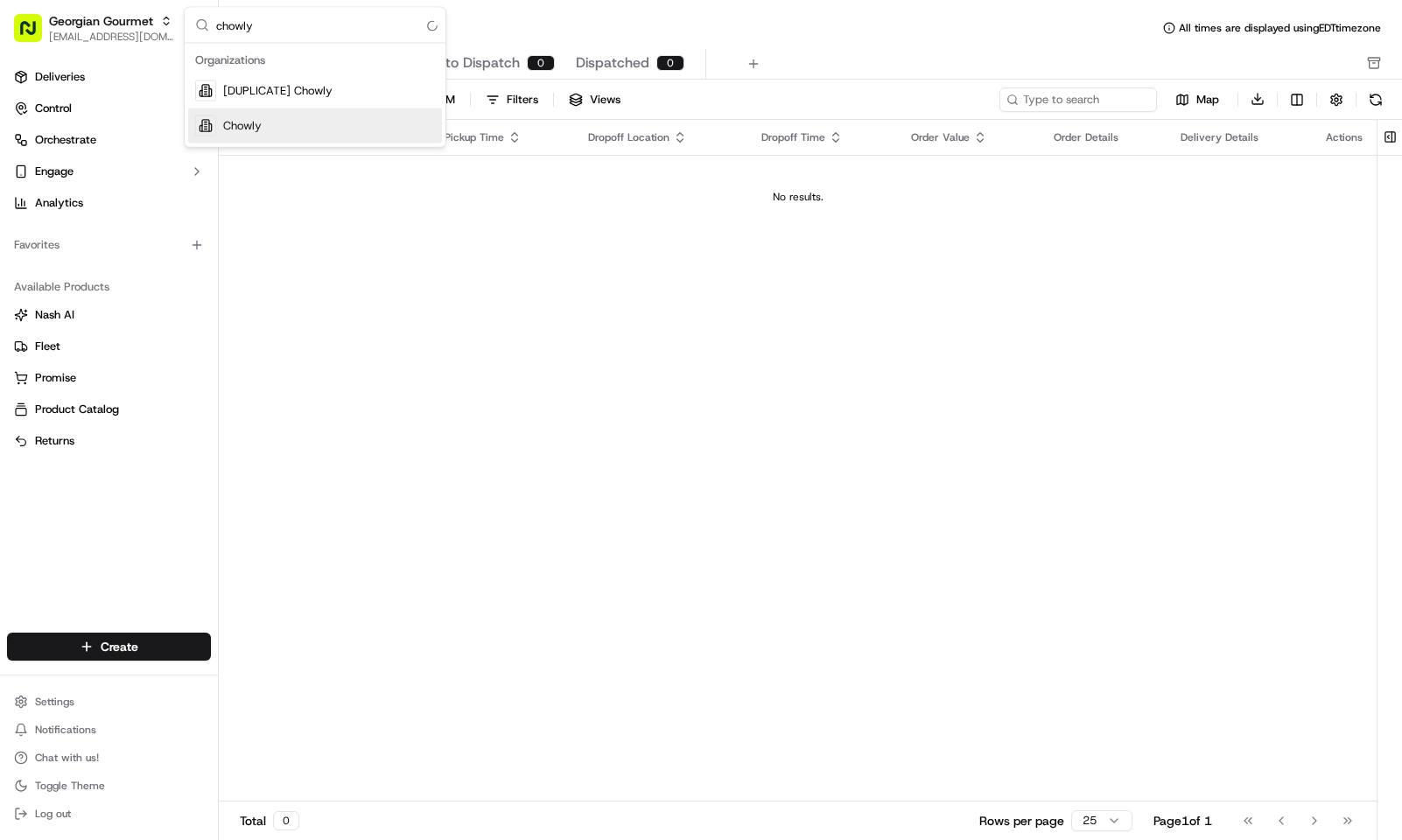
type input "chowly"
click at [270, 119] on div "Chowly" at bounding box center [315, 126] width 253 height 35
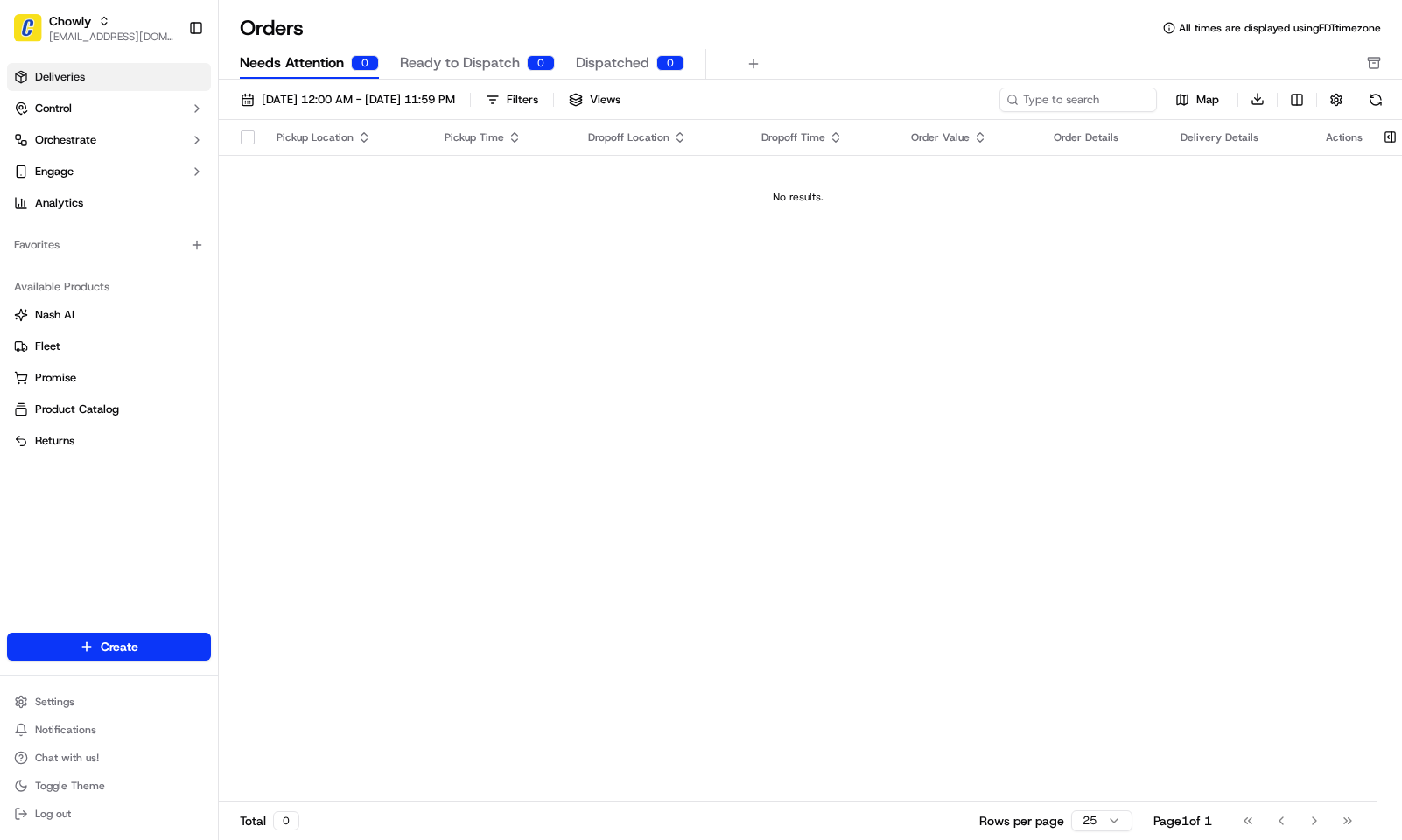
click at [129, 85] on link "Deliveries" at bounding box center [108, 77] width 204 height 28
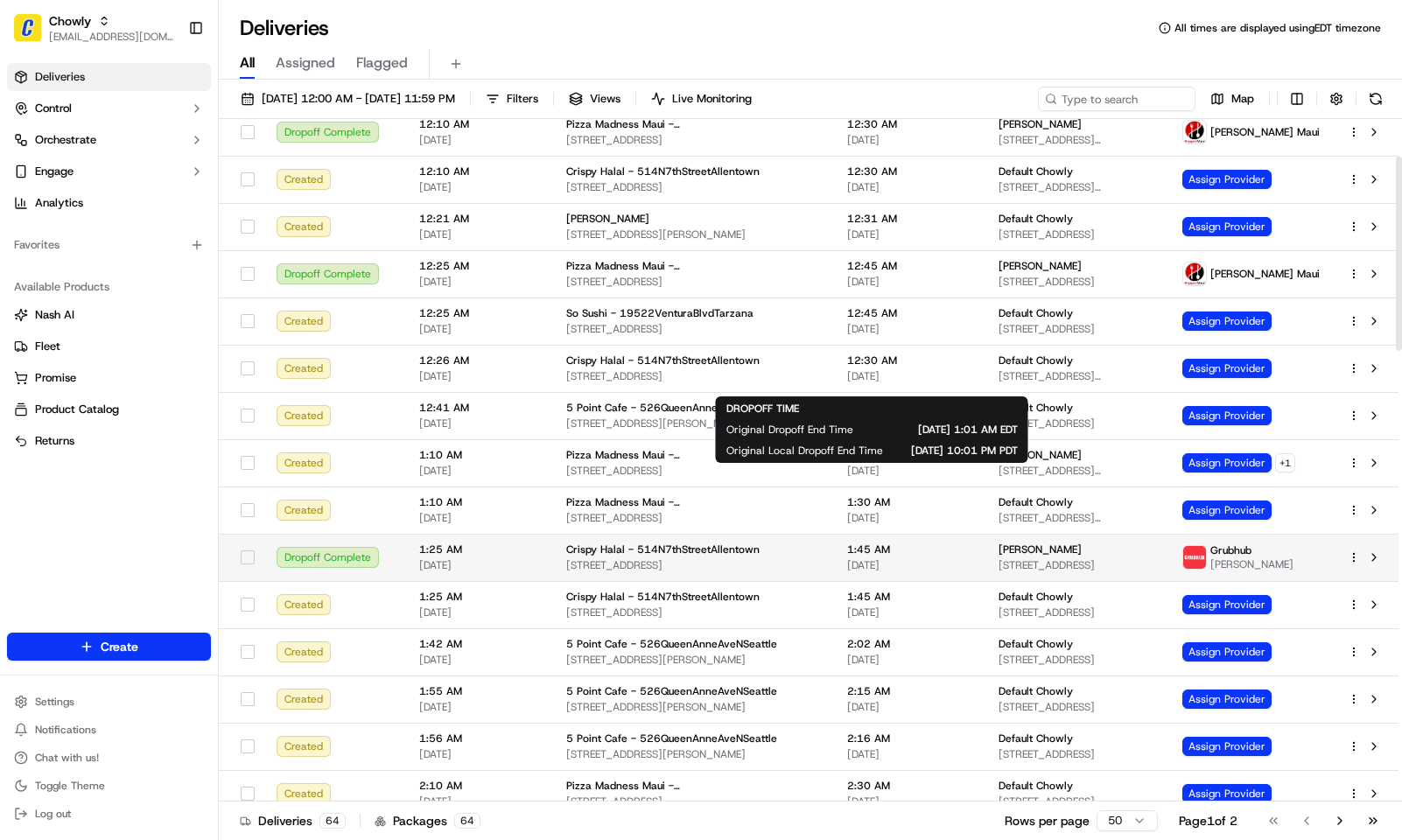
scroll to position [131, 0]
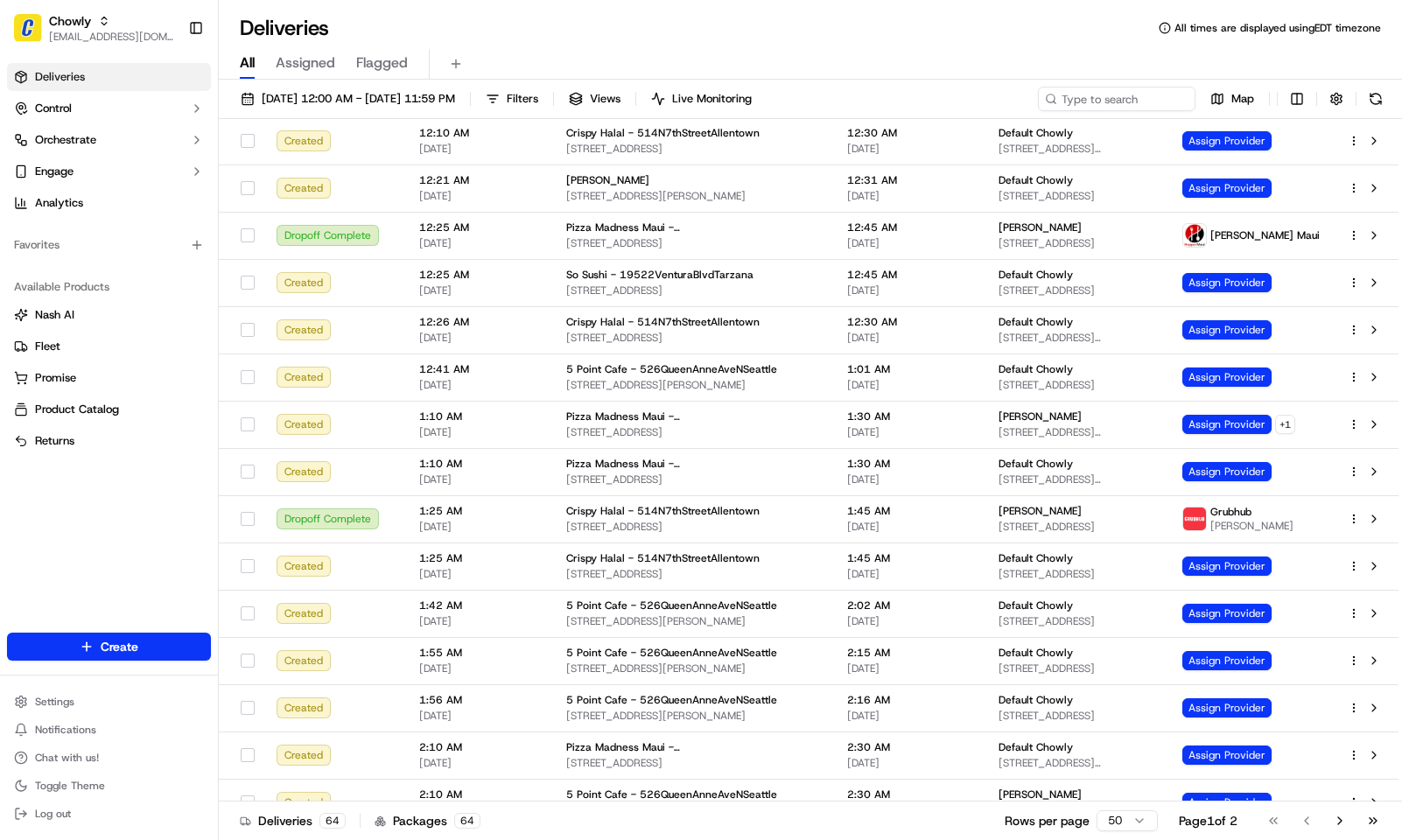
click at [158, 543] on div "Deliveries Control Orchestrate Engage Analytics Favorites Available Products [P…" at bounding box center [108, 337] width 218 height 563
click at [1135, 93] on input at bounding box center [1090, 99] width 210 height 25
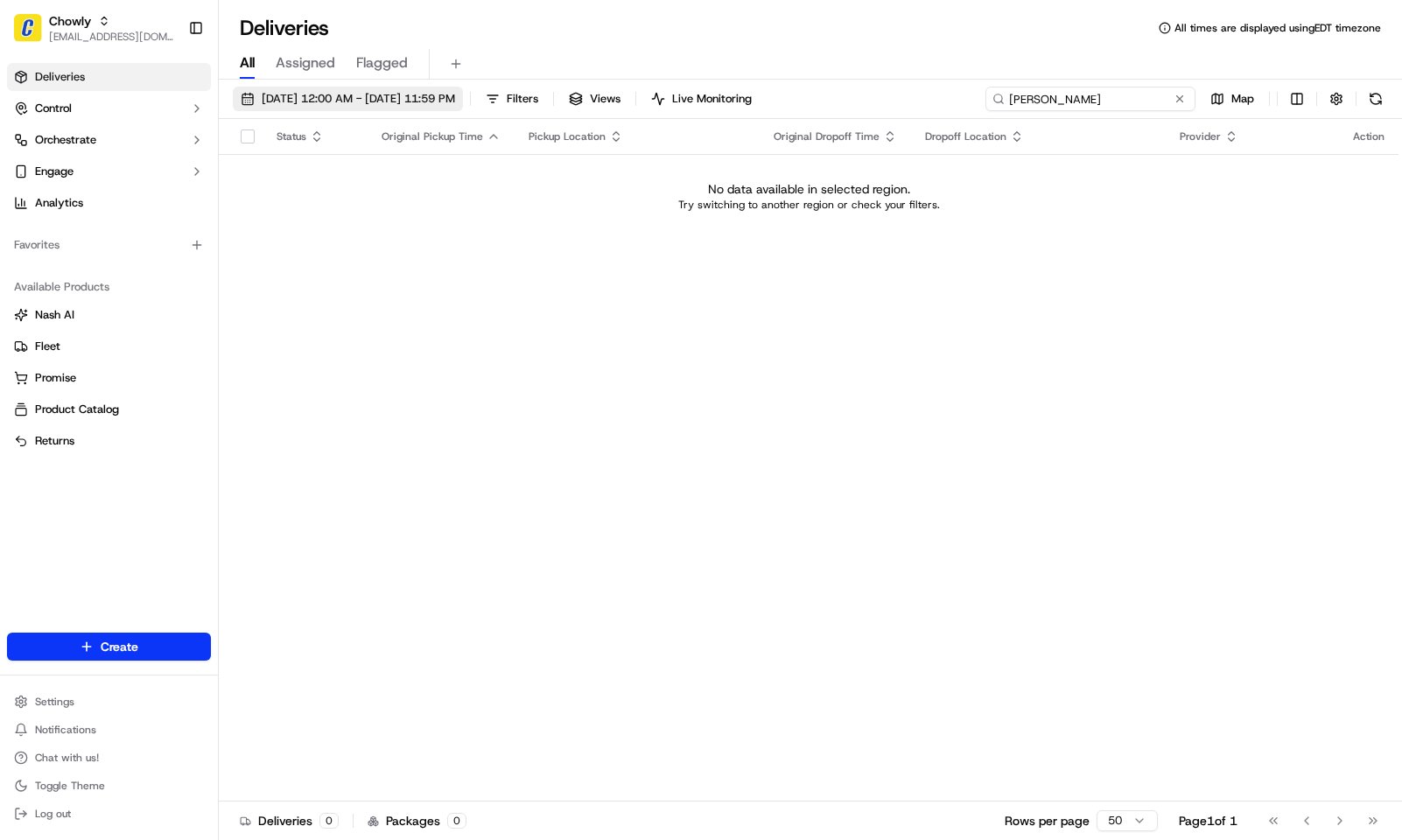
type input "[PERSON_NAME]"
click at [405, 98] on span "[DATE] 12:00 AM - [DATE] 11:59 PM" at bounding box center [358, 99] width 193 height 16
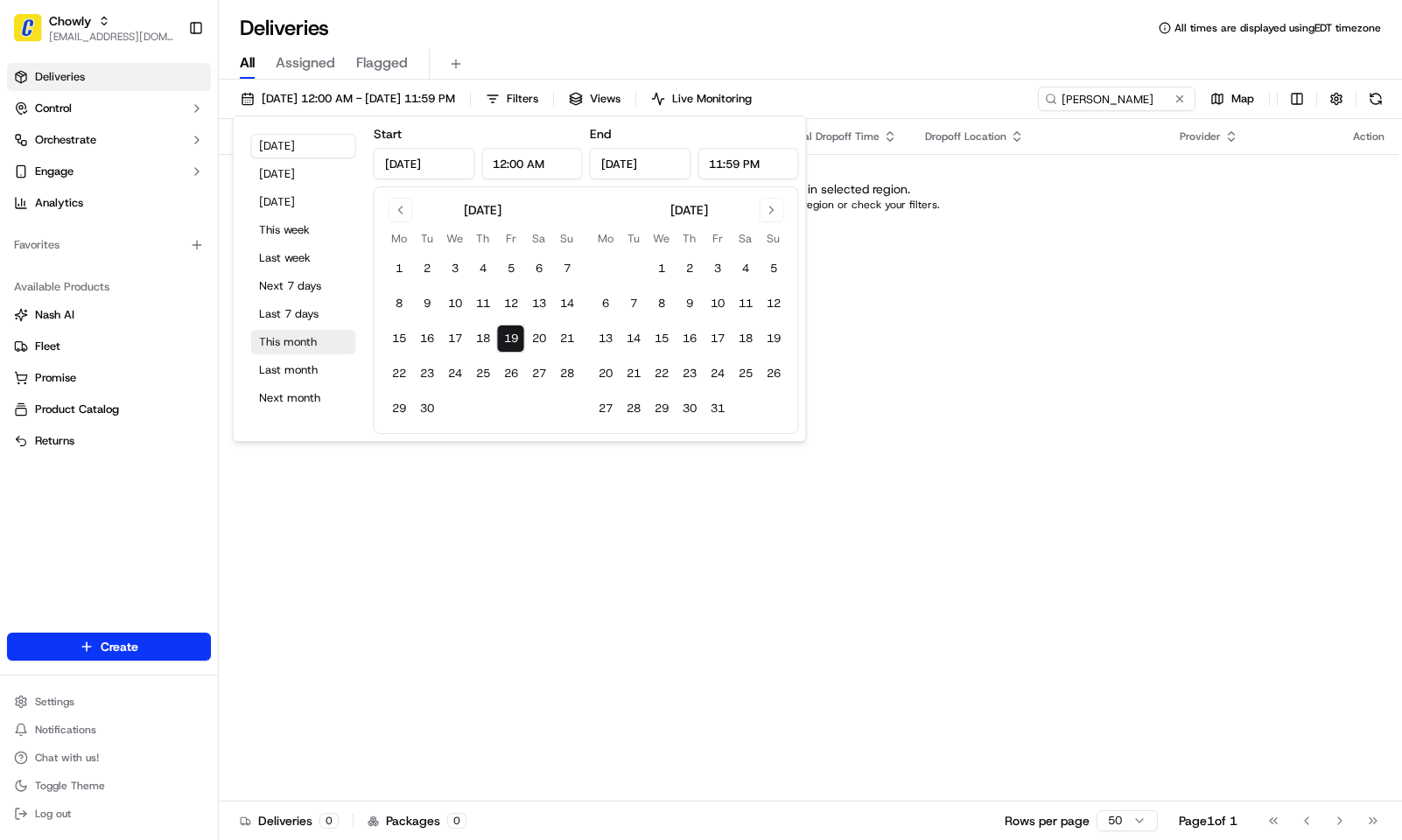
click at [317, 342] on button "This month" at bounding box center [304, 342] width 105 height 25
type input "[DATE]"
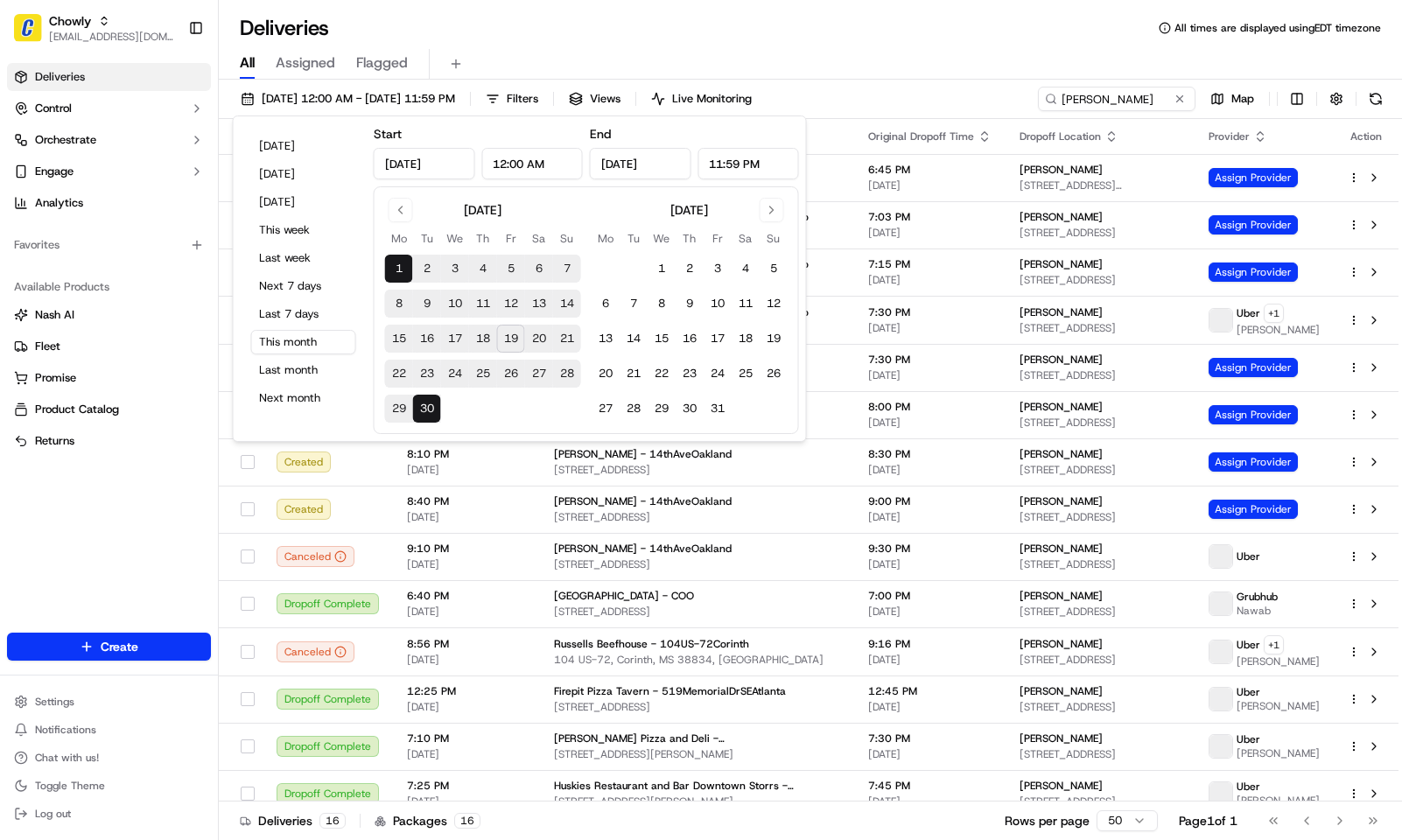
click at [893, 24] on div "Deliveries All times are displayed using EDT timezone" at bounding box center [810, 28] width 1183 height 28
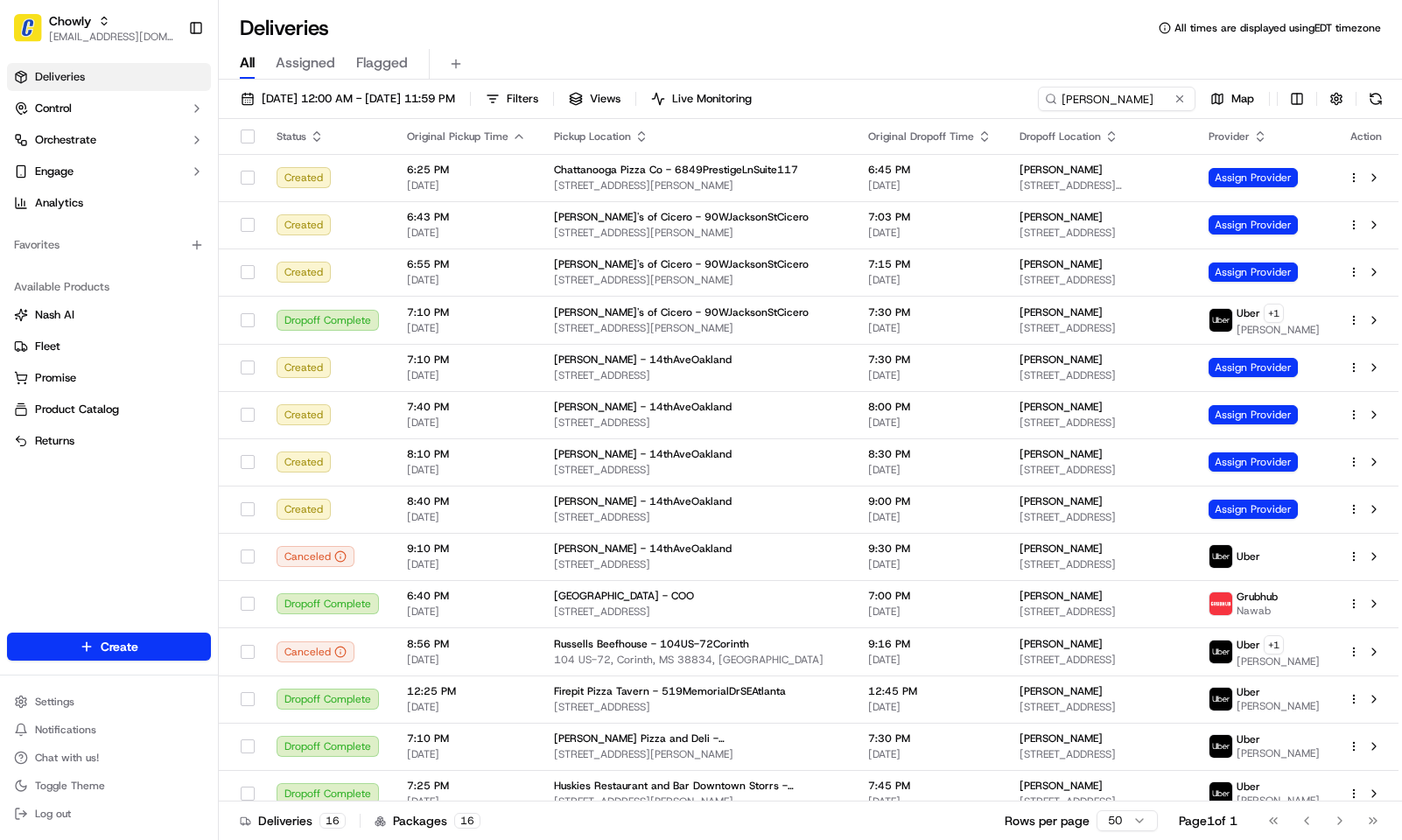
click at [495, 33] on div "Deliveries All times are displayed using EDT timezone" at bounding box center [810, 28] width 1183 height 28
click at [1117, 105] on input "[PERSON_NAME]" at bounding box center [1090, 99] width 210 height 25
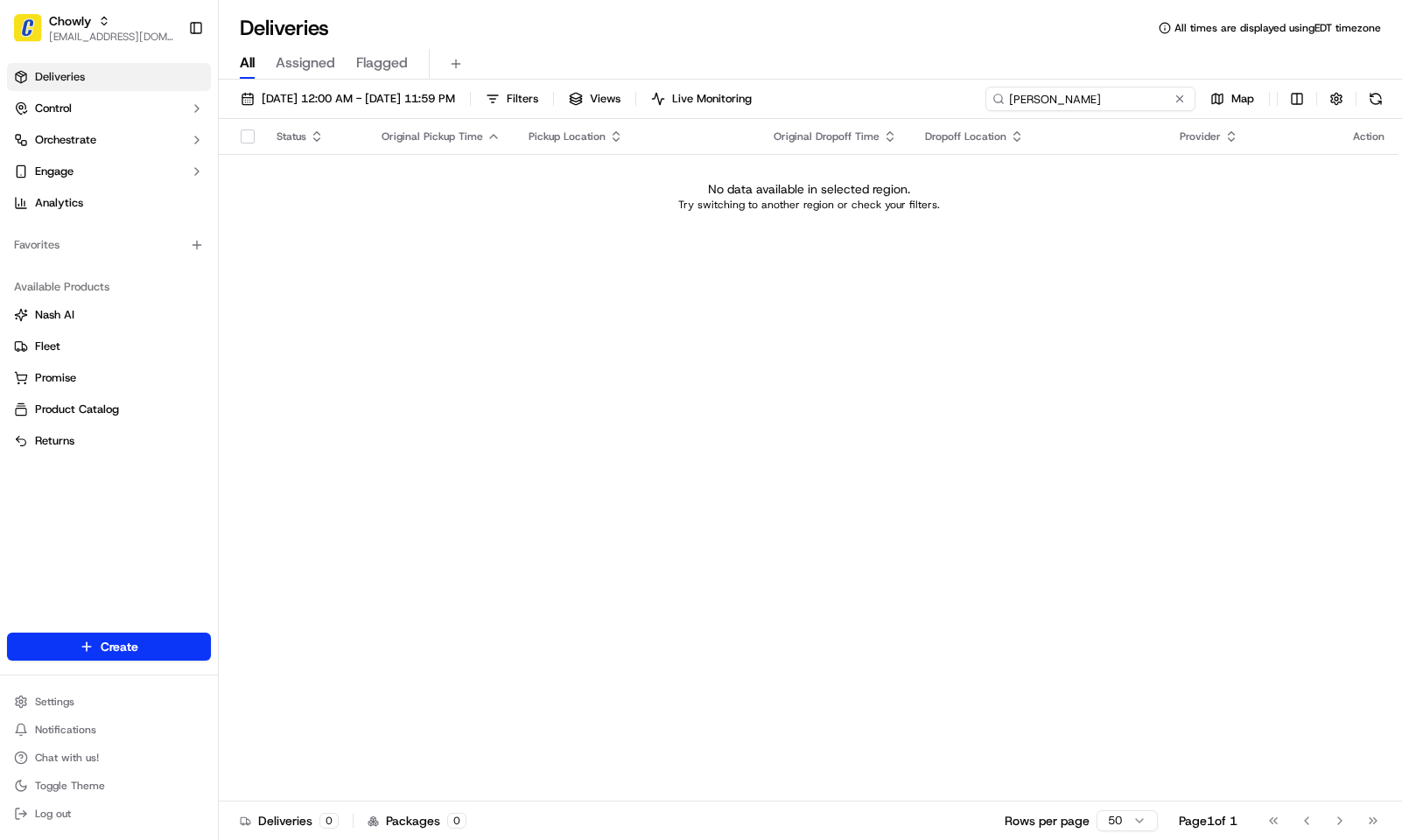
type input "[PERSON_NAME]"
click at [58, 35] on span "[EMAIL_ADDRESS][DOMAIN_NAME]" at bounding box center [111, 36] width 125 height 14
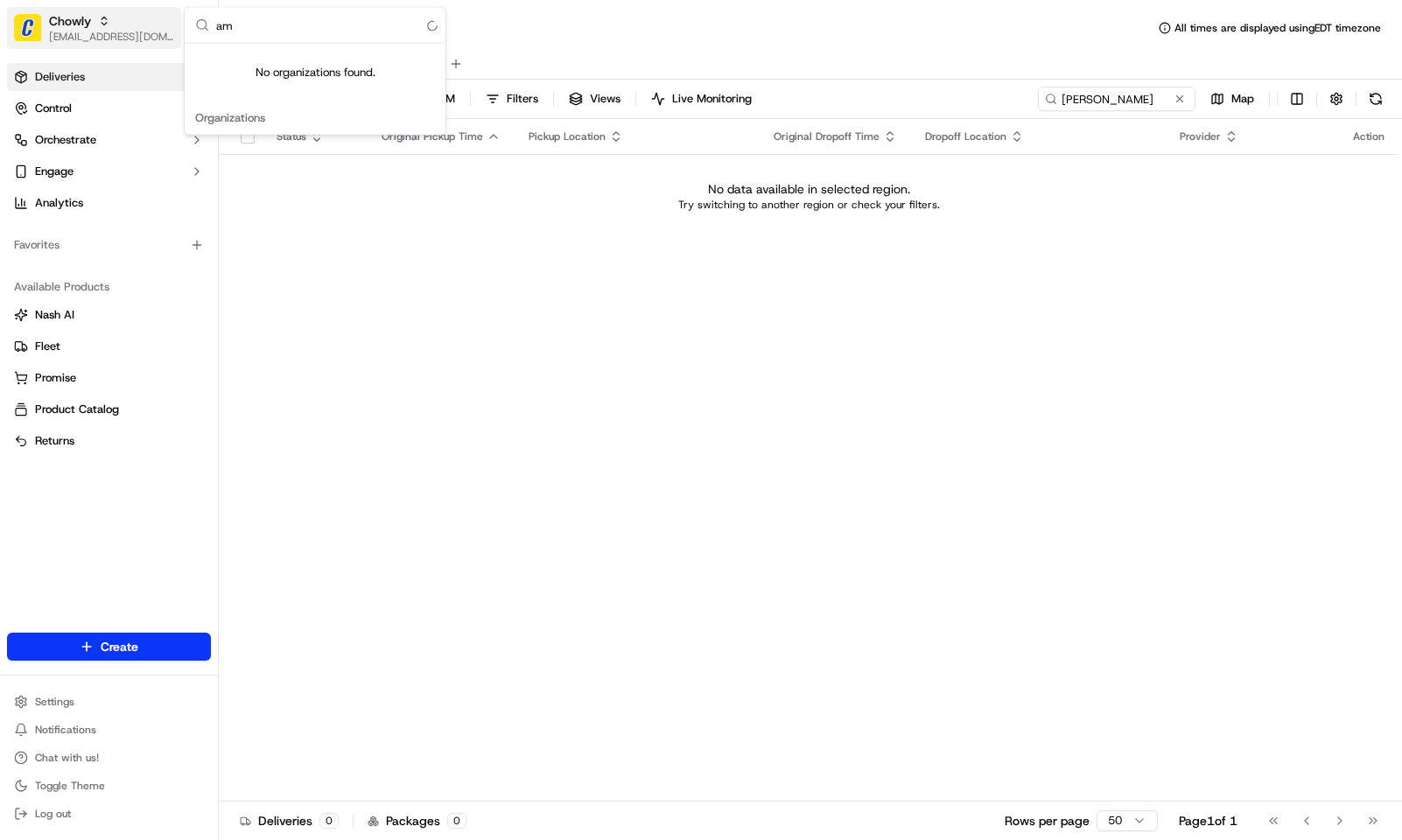
type input "a"
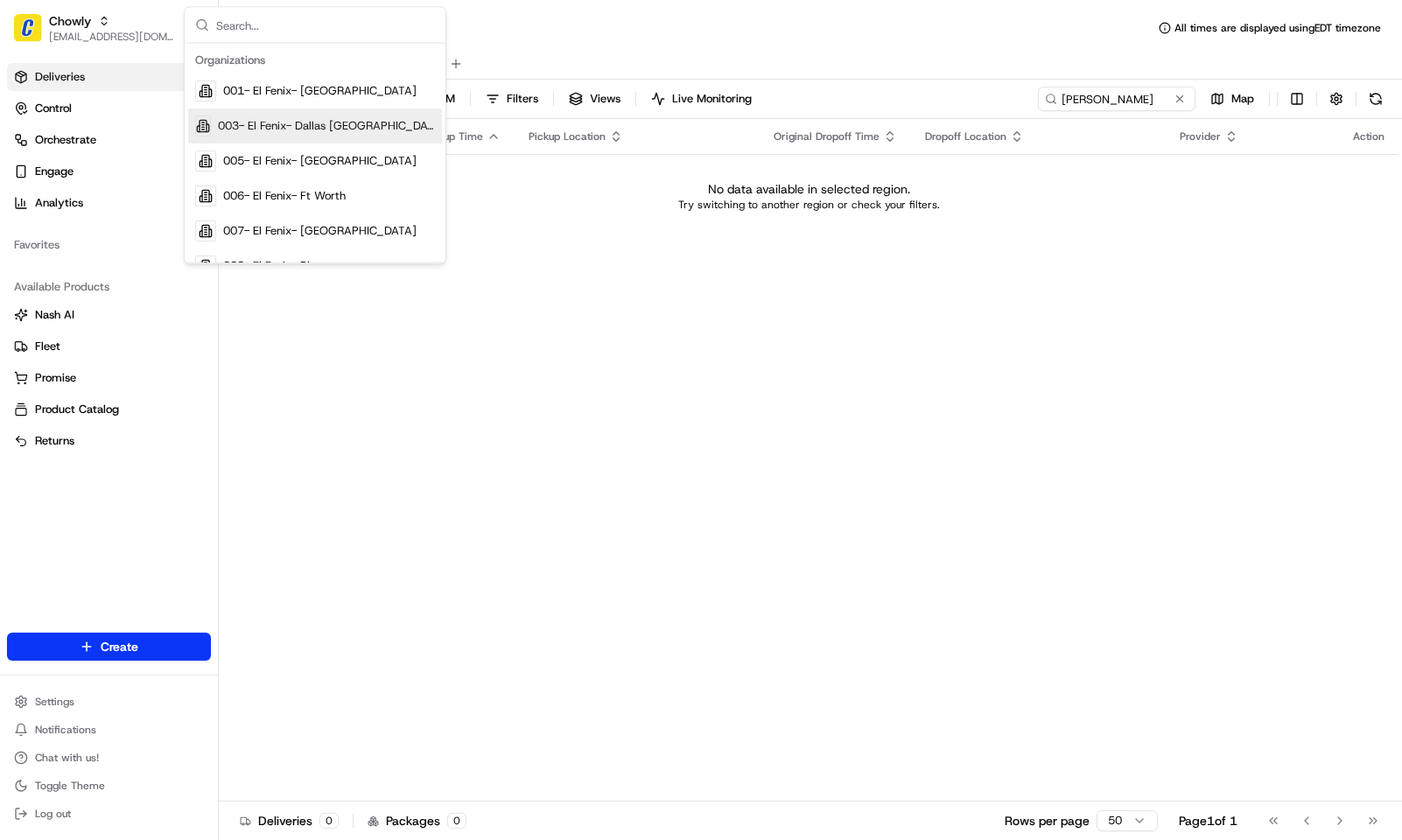
click at [290, 515] on div "Status Original Pickup Time Pickup Location Original Dropoff Time Dropoff Locat…" at bounding box center [808, 460] width 1180 height 682
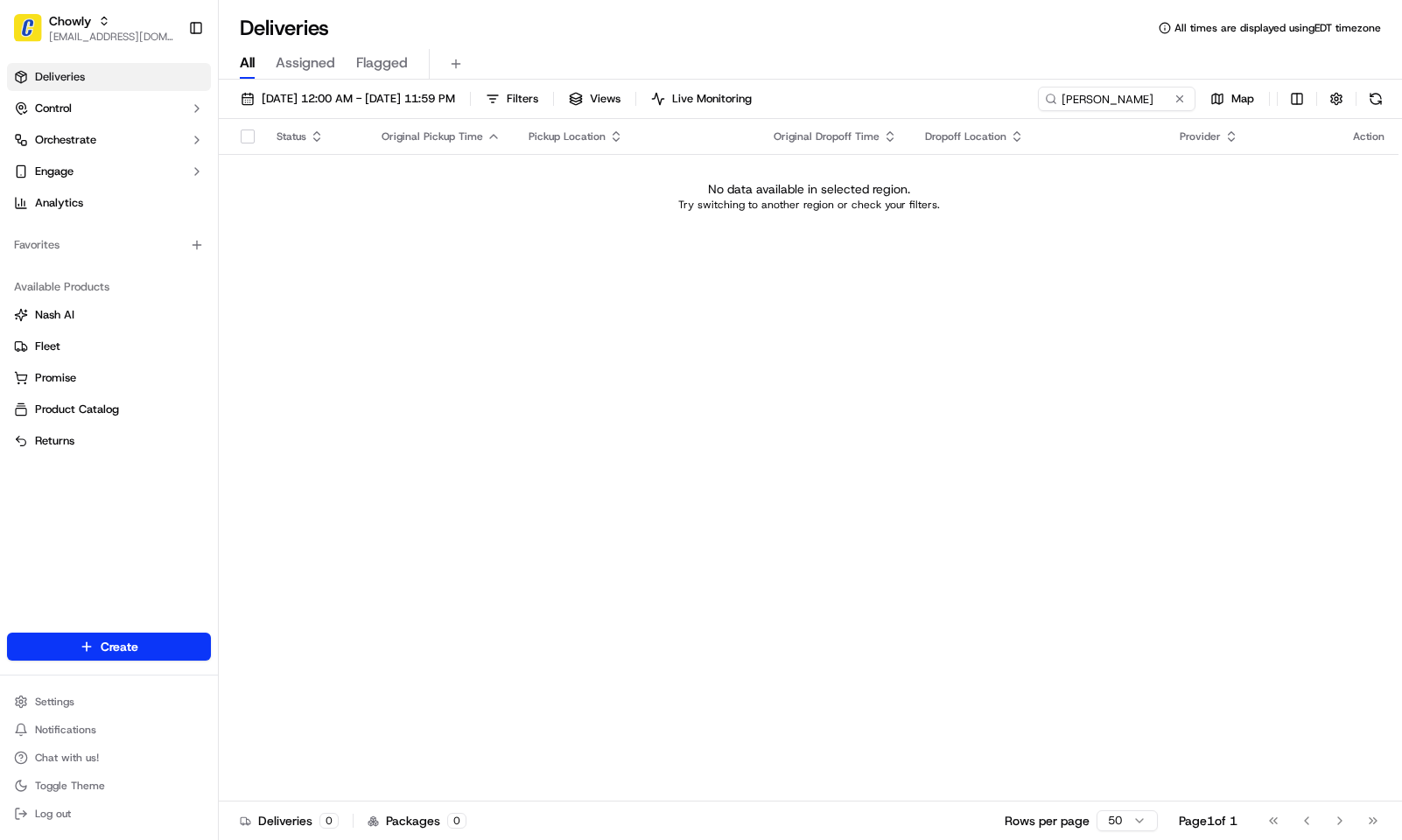
click at [371, 385] on div "Status Original Pickup Time Pickup Location Original Dropoff Time Dropoff Locat…" at bounding box center [808, 460] width 1180 height 682
click at [1148, 98] on input "[PERSON_NAME]" at bounding box center [1090, 99] width 210 height 25
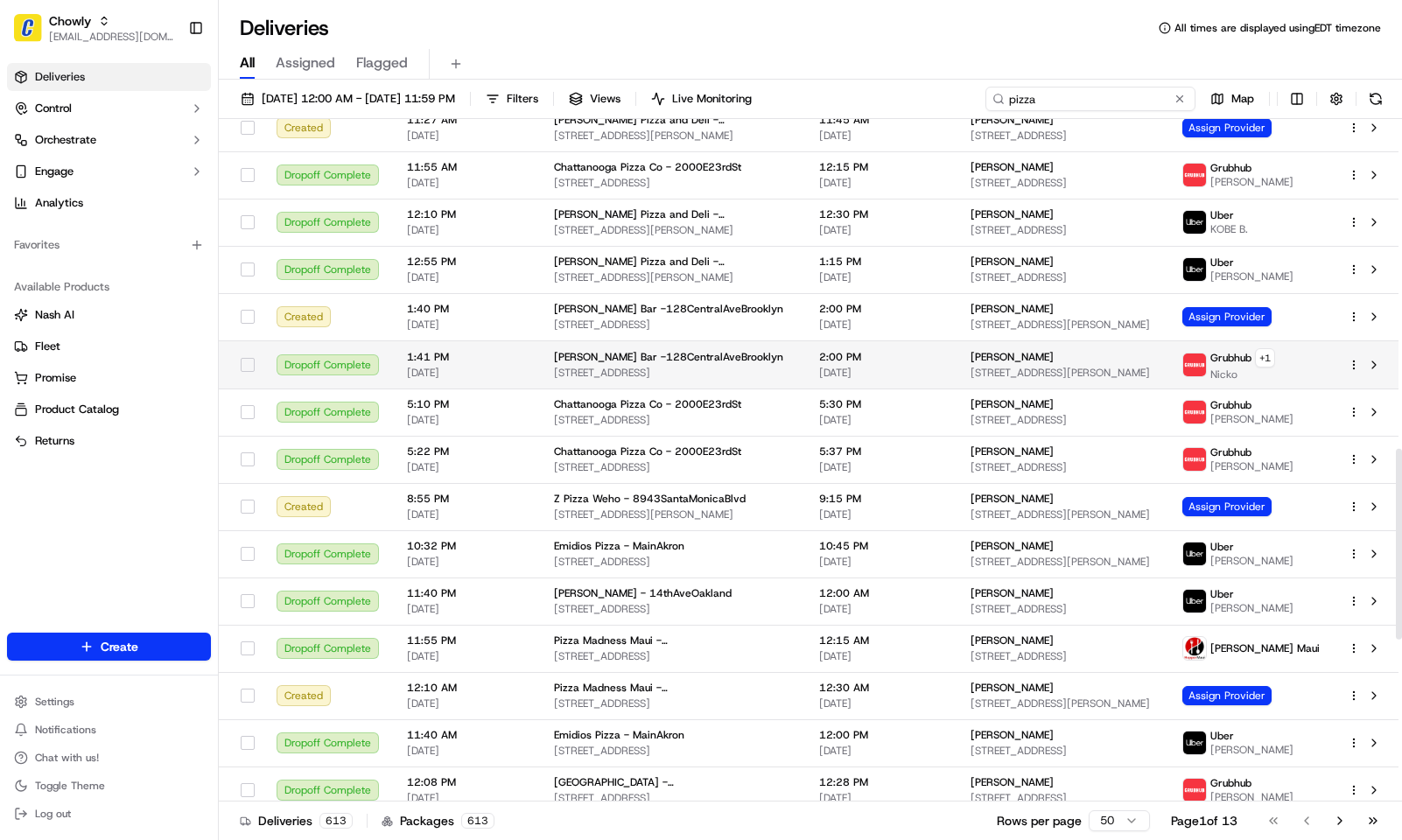
scroll to position [1181, 0]
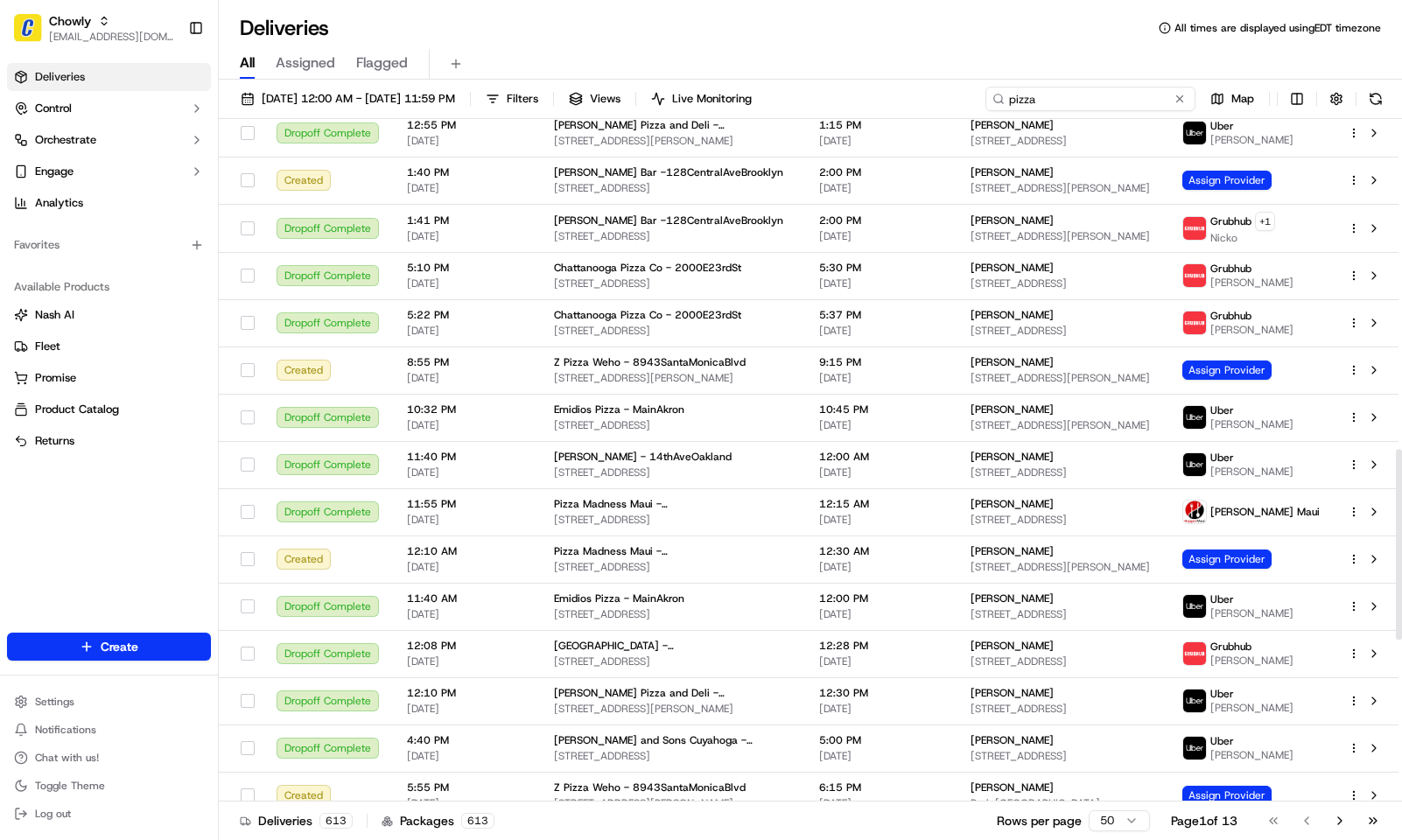
click at [1117, 95] on input "pizza" at bounding box center [1090, 99] width 210 height 25
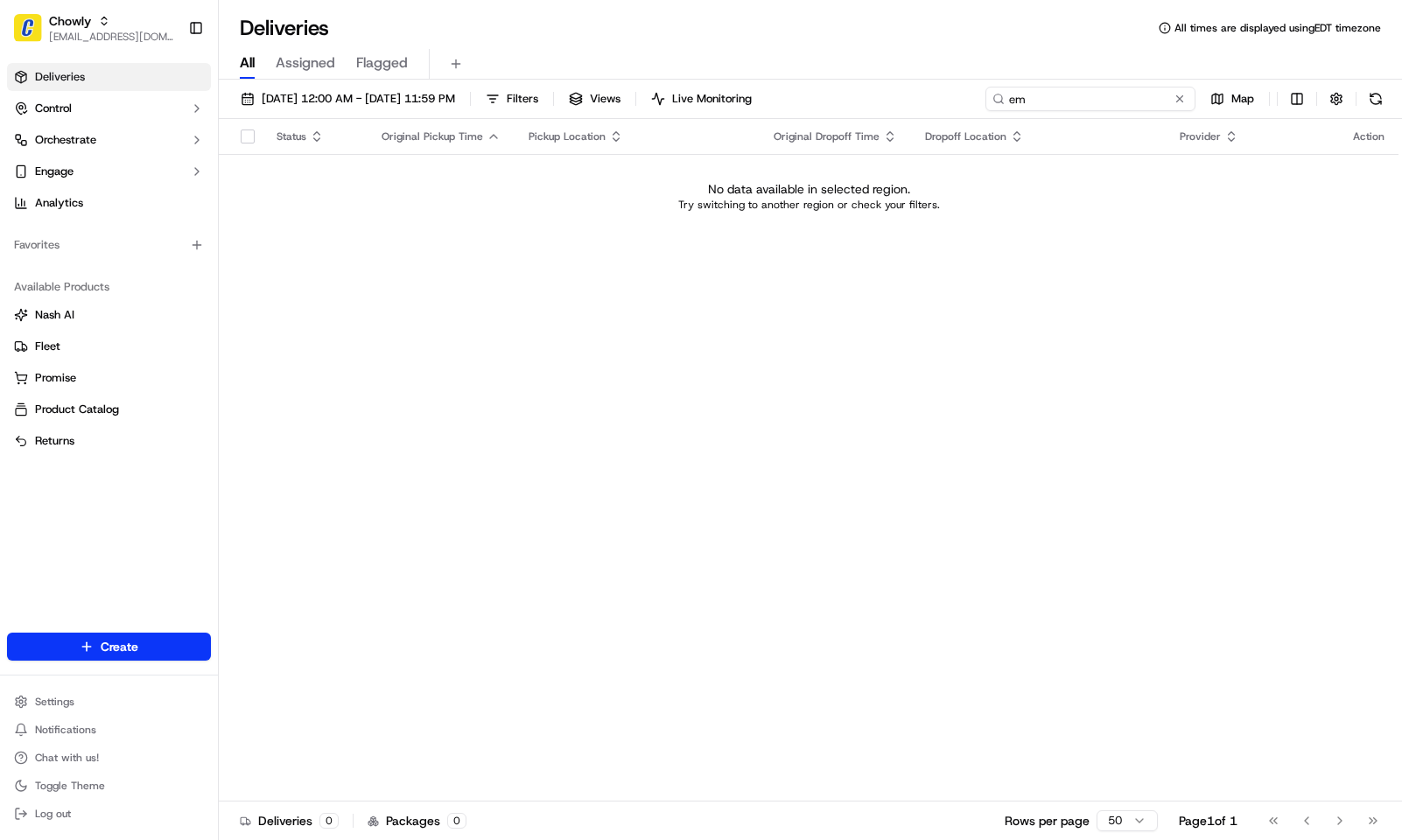
type input "e"
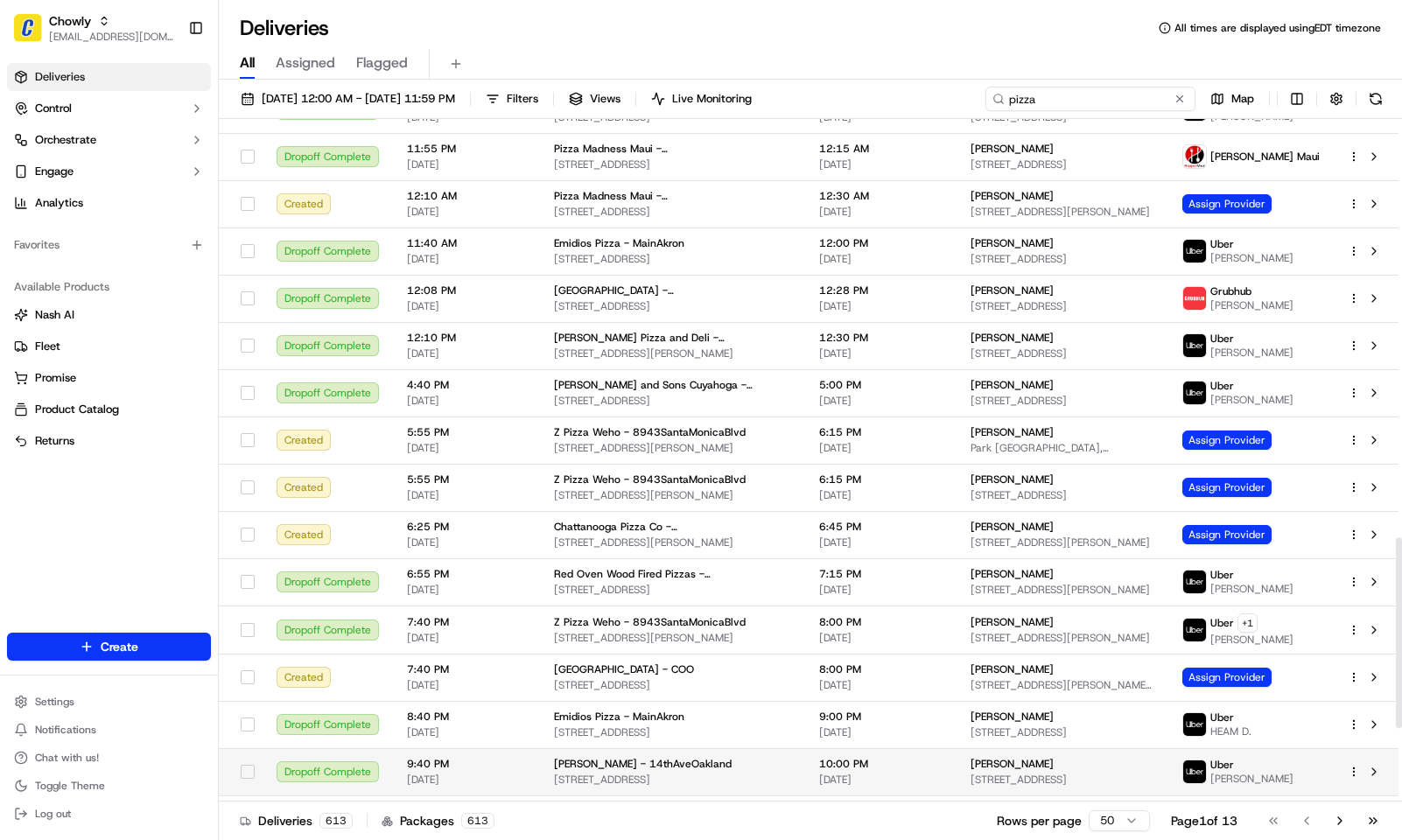
scroll to position [1498, 0]
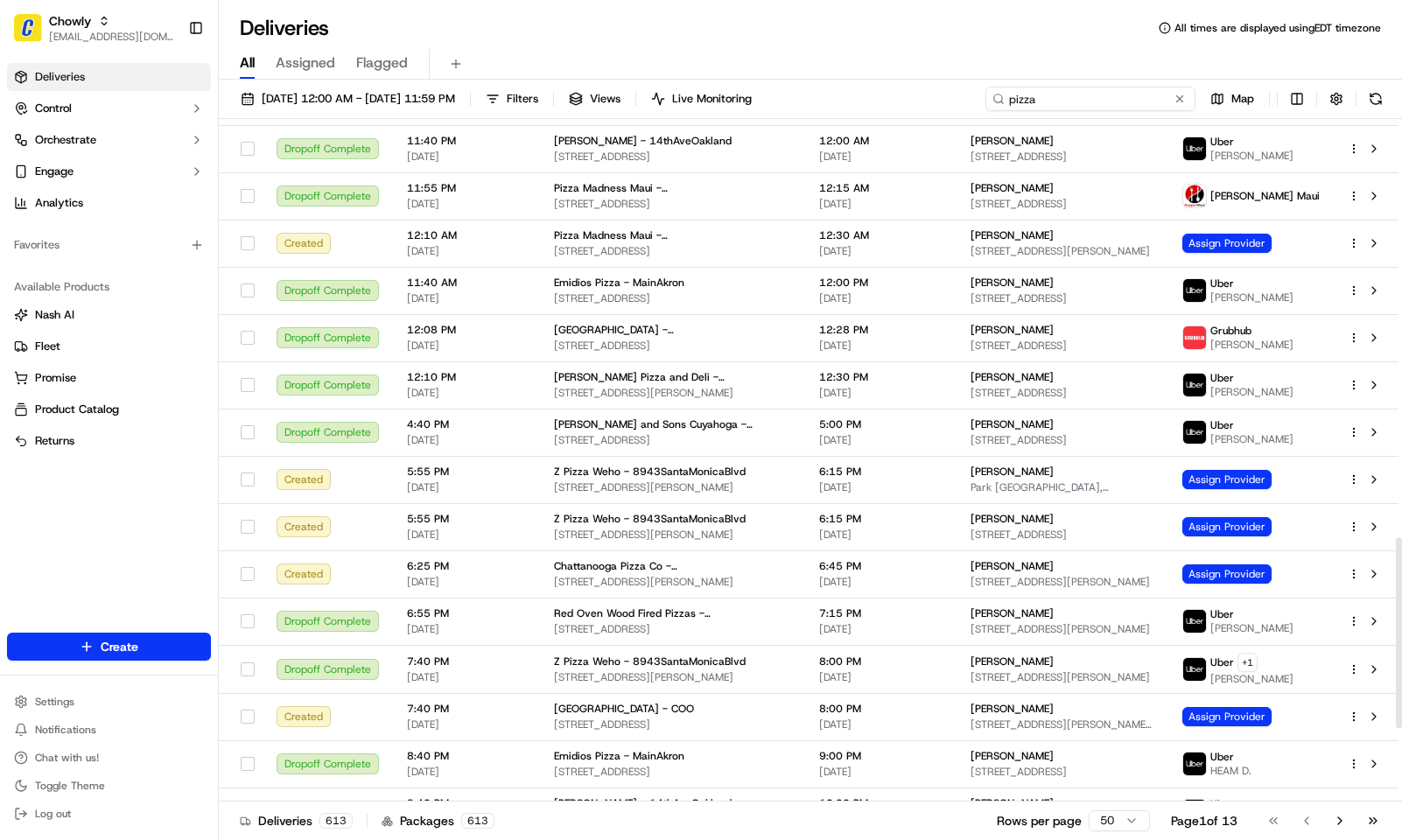
click at [1045, 98] on input "pizza" at bounding box center [1090, 99] width 210 height 25
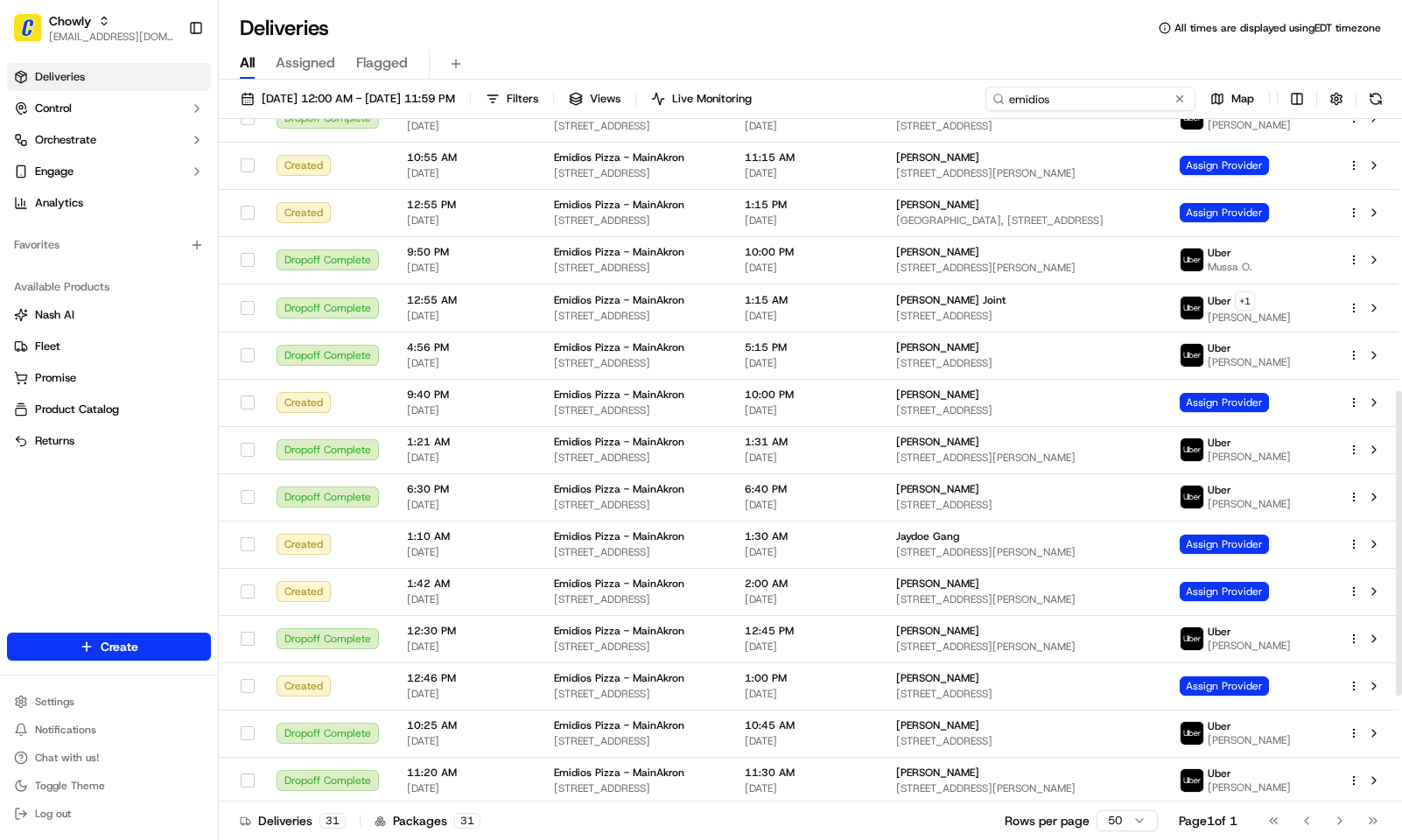
scroll to position [841, 0]
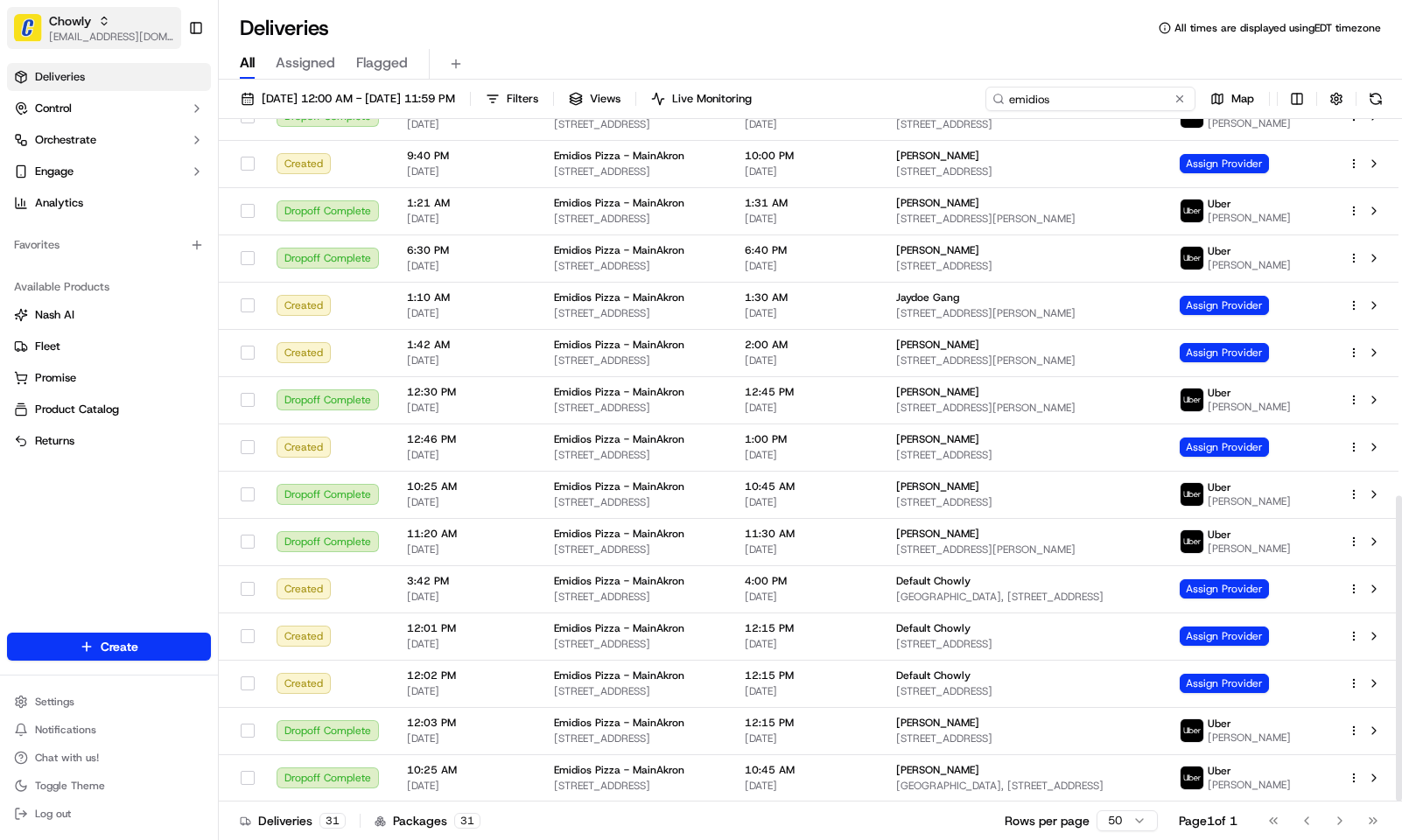
type input "emidios"
click at [58, 17] on span "Chowly" at bounding box center [70, 21] width 42 height 18
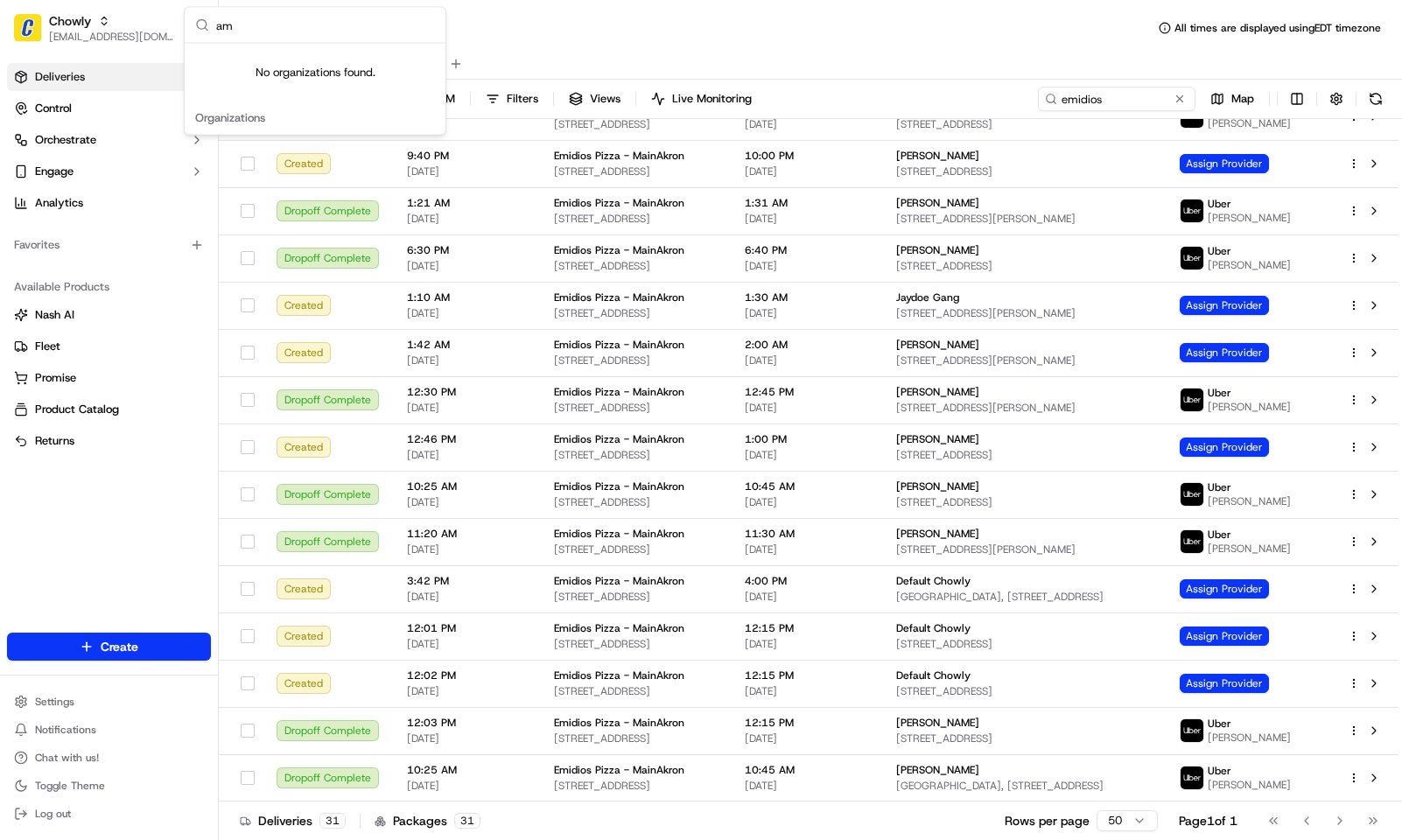
type input "a"
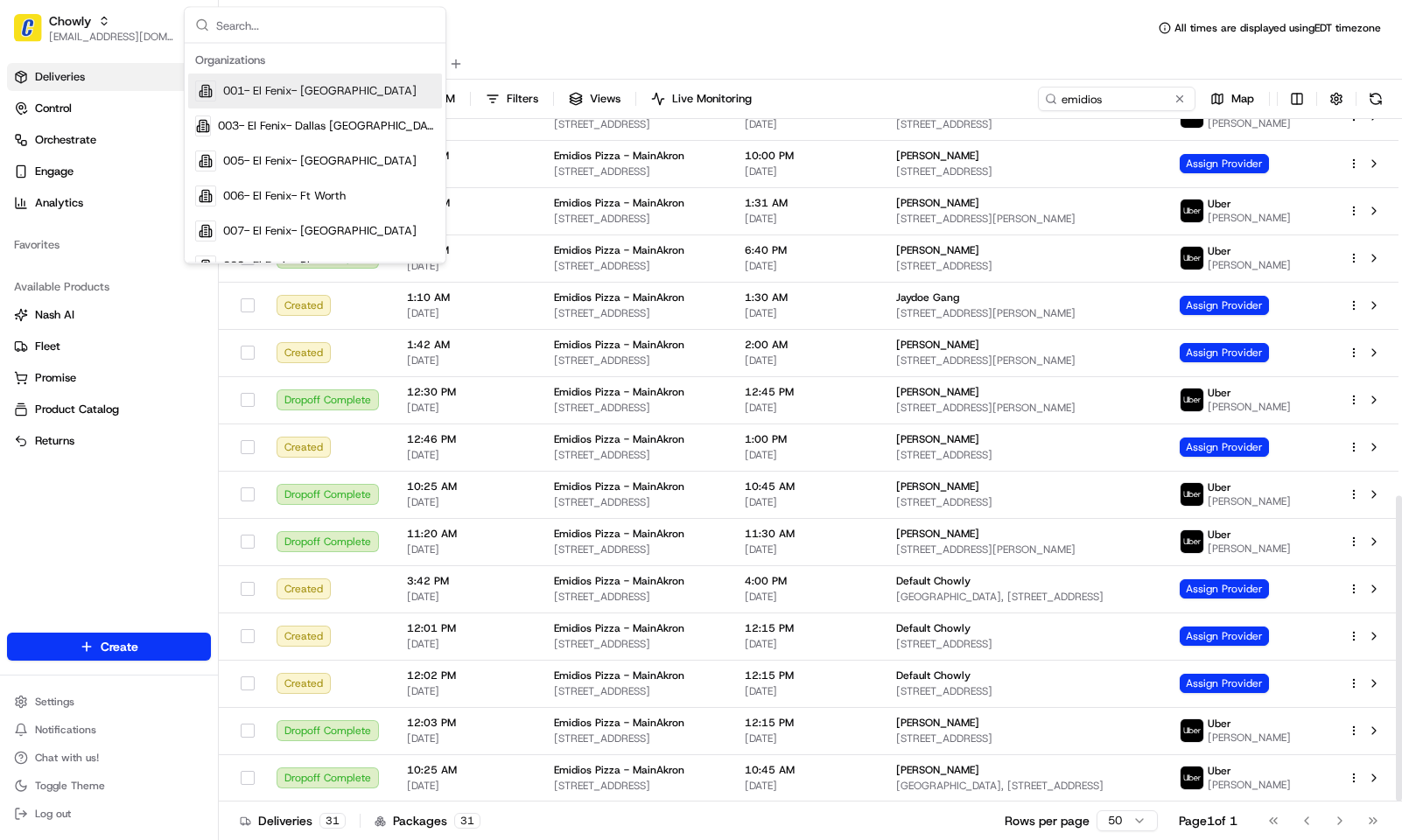
click at [673, 42] on div "All Assigned Flagged" at bounding box center [810, 61] width 1183 height 37
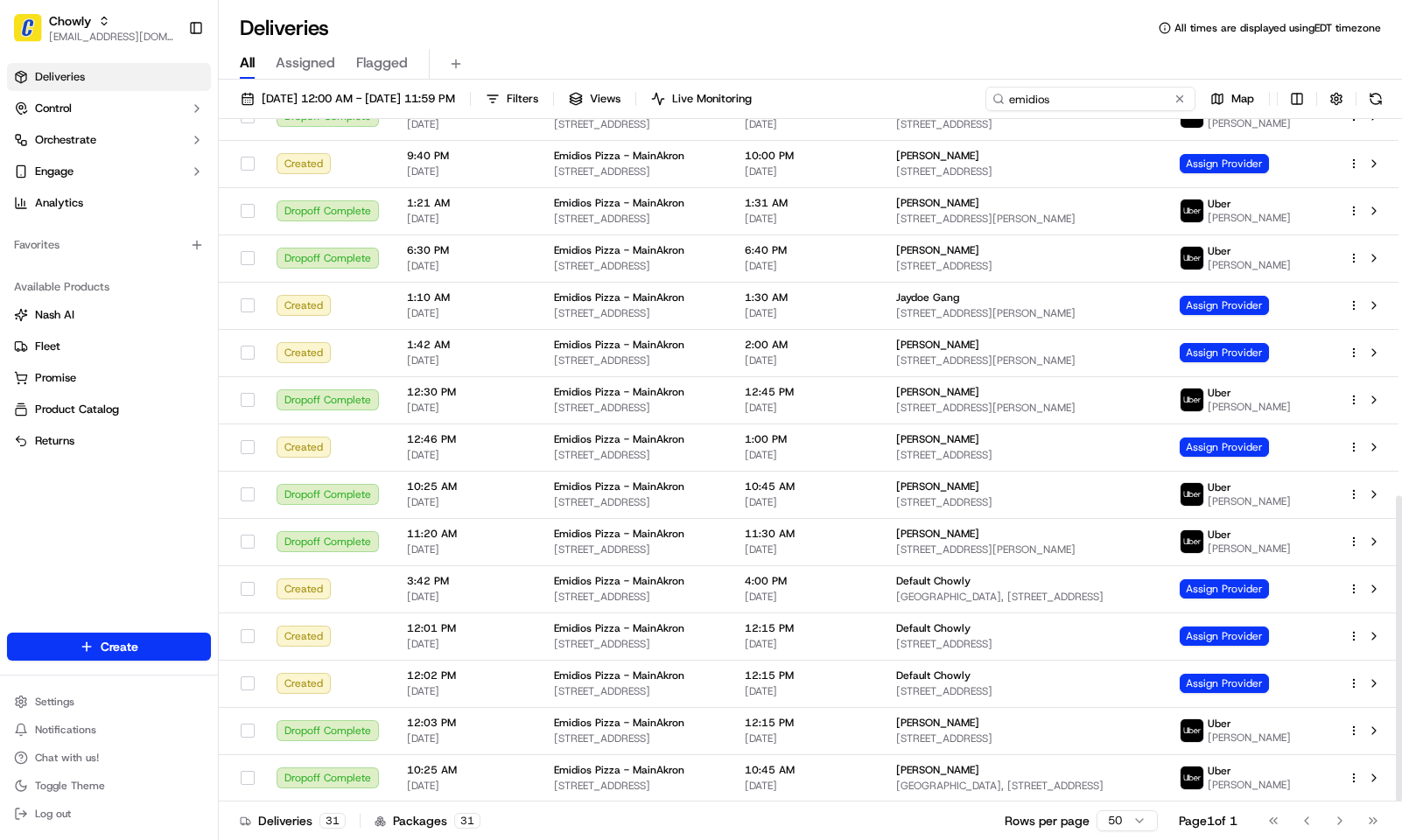
click at [1146, 105] on input "emidios" at bounding box center [1090, 99] width 210 height 25
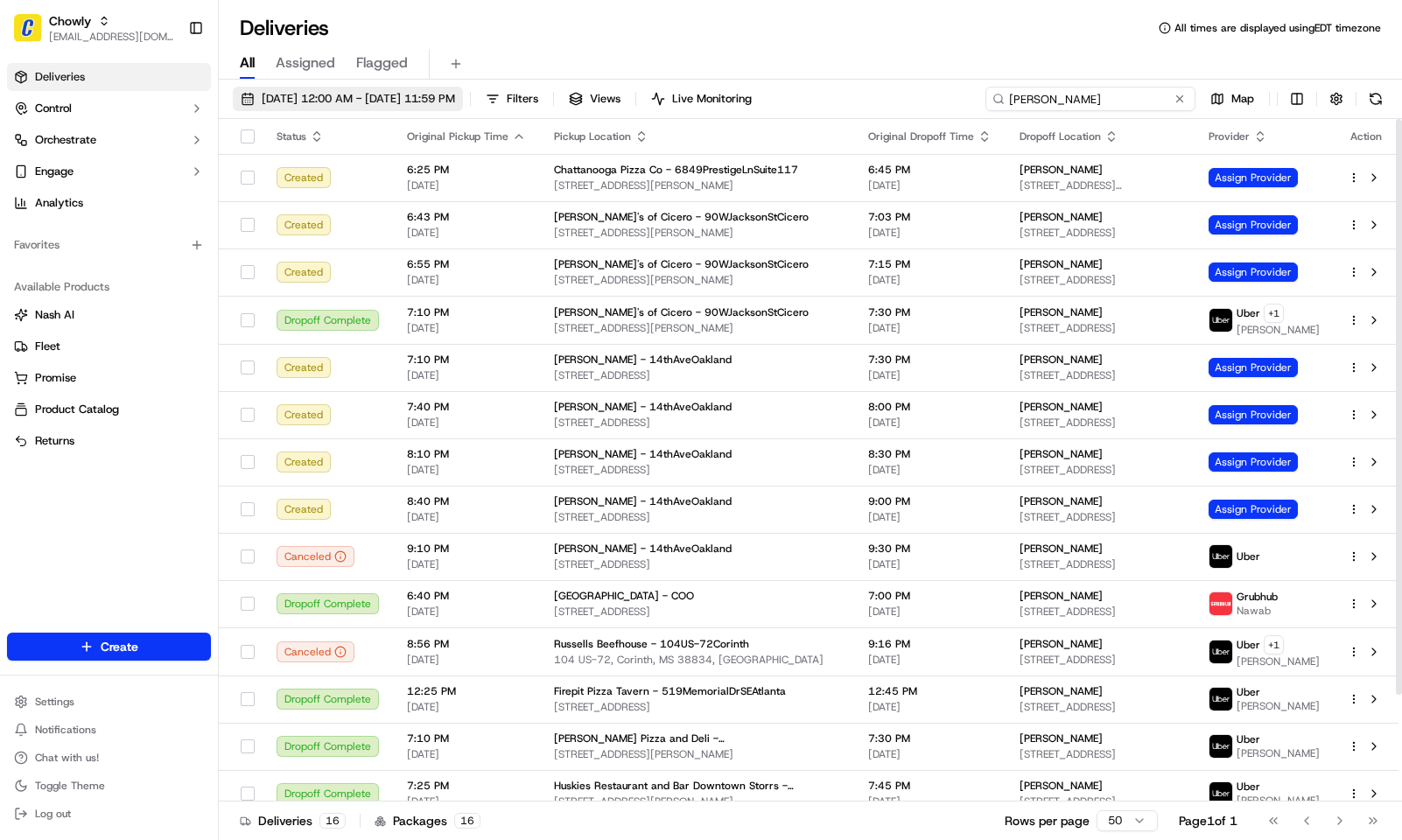
type input "[PERSON_NAME]"
click at [417, 87] on button "[DATE] 12:00 AM - [DATE] 11:59 PM" at bounding box center [347, 99] width 230 height 25
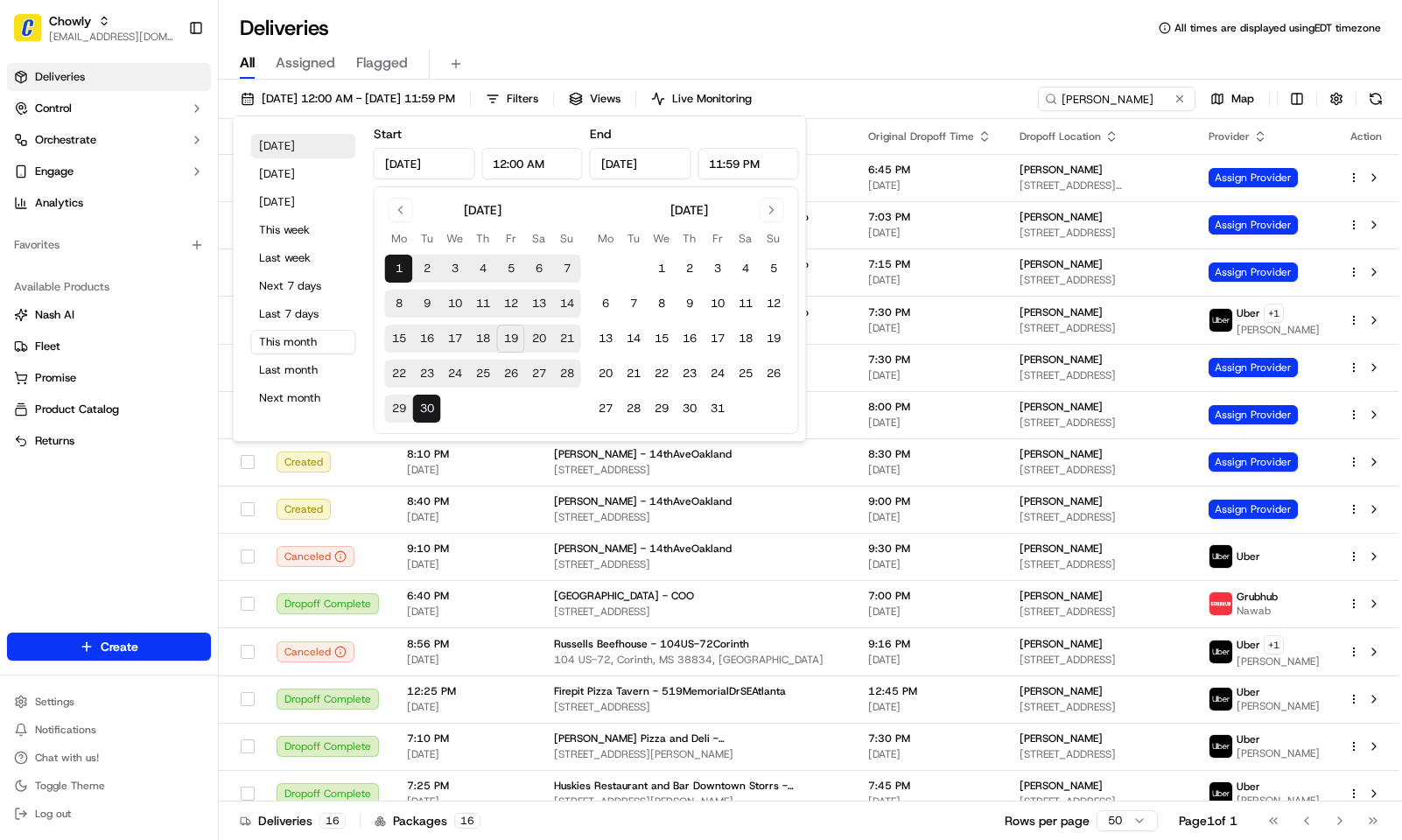
click at [317, 144] on button "[DATE]" at bounding box center [304, 146] width 105 height 25
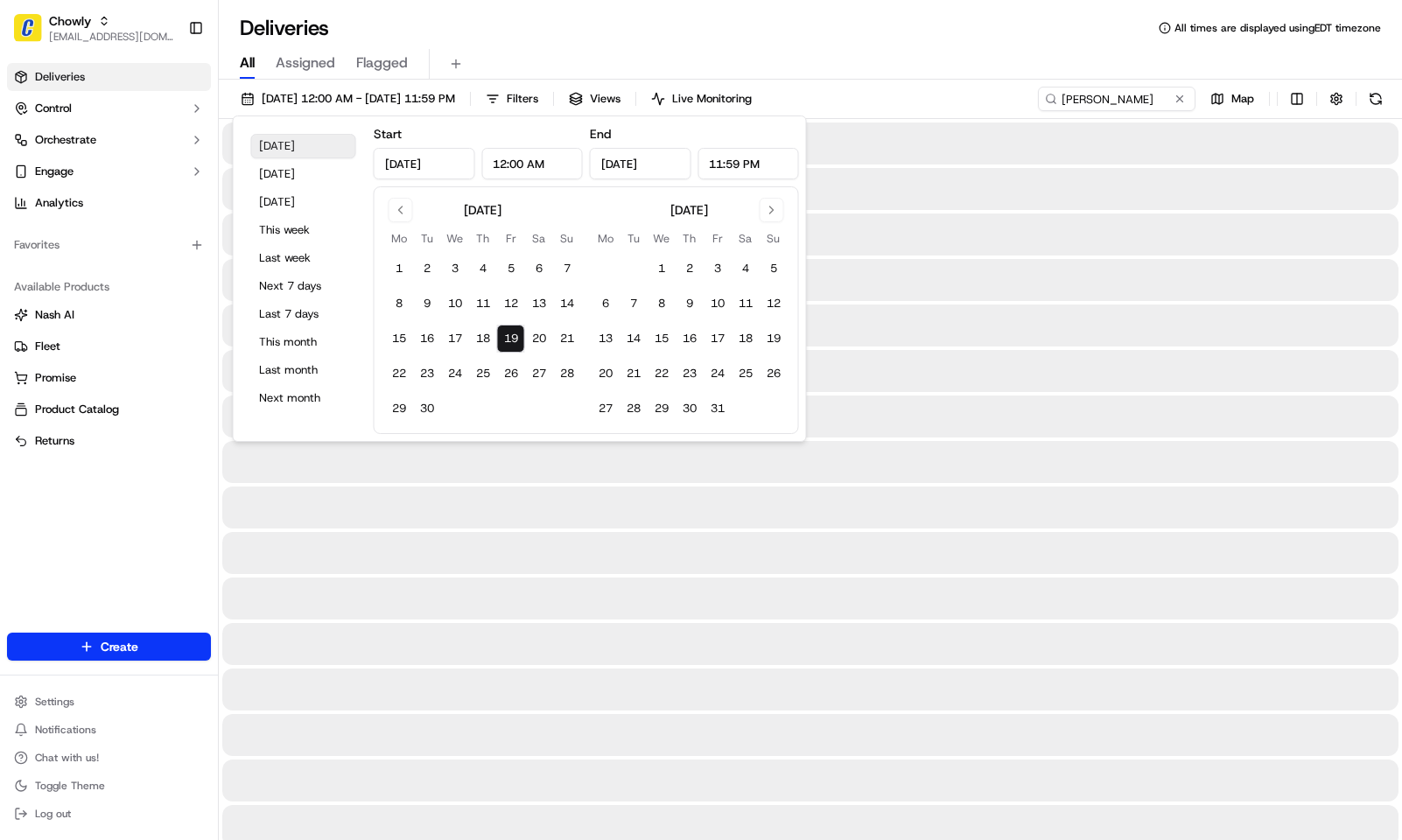
type input "[DATE]"
click at [932, 19] on div "Deliveries All times are displayed using EDT timezone" at bounding box center [810, 28] width 1183 height 28
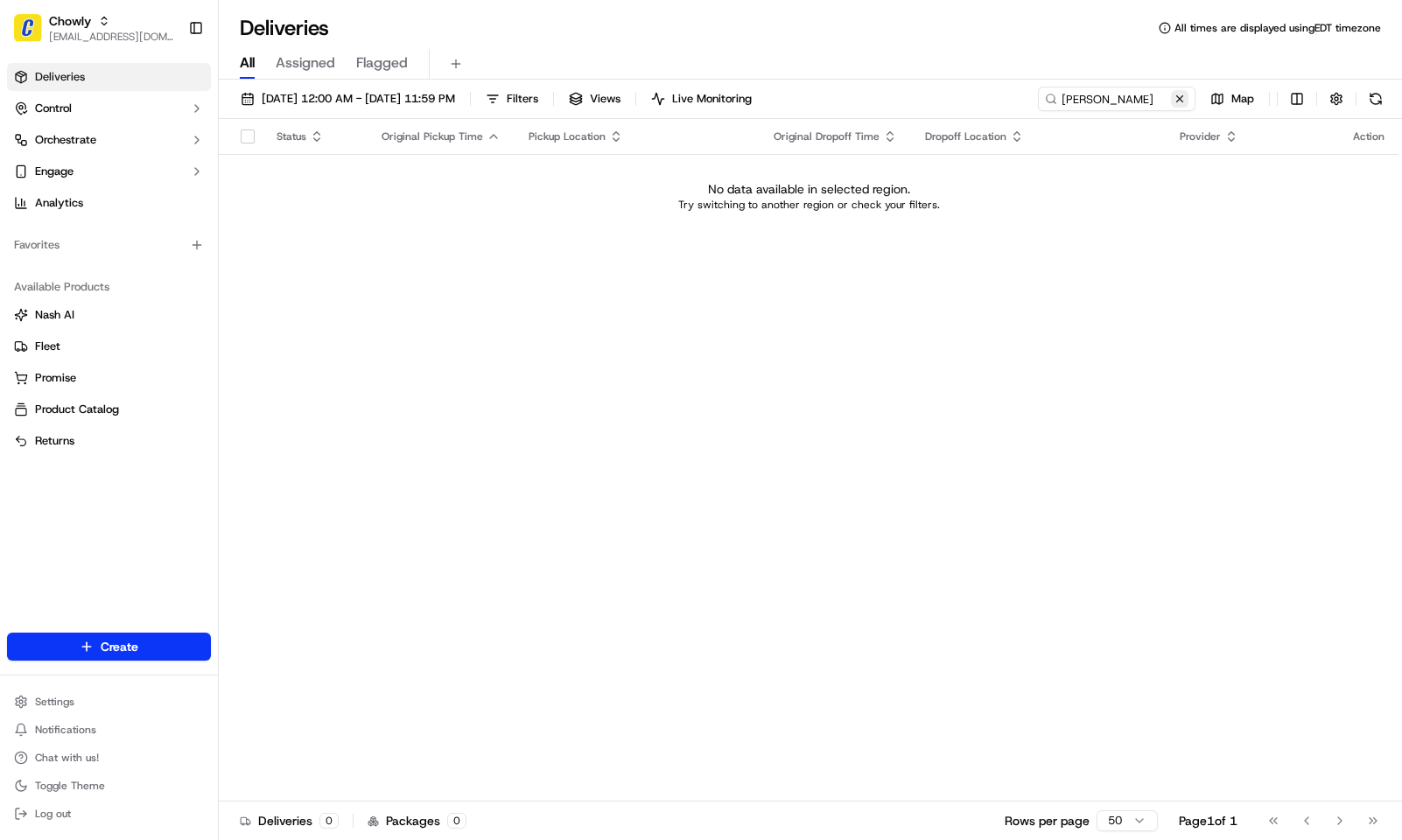
click at [1177, 96] on button at bounding box center [1180, 99] width 18 height 18
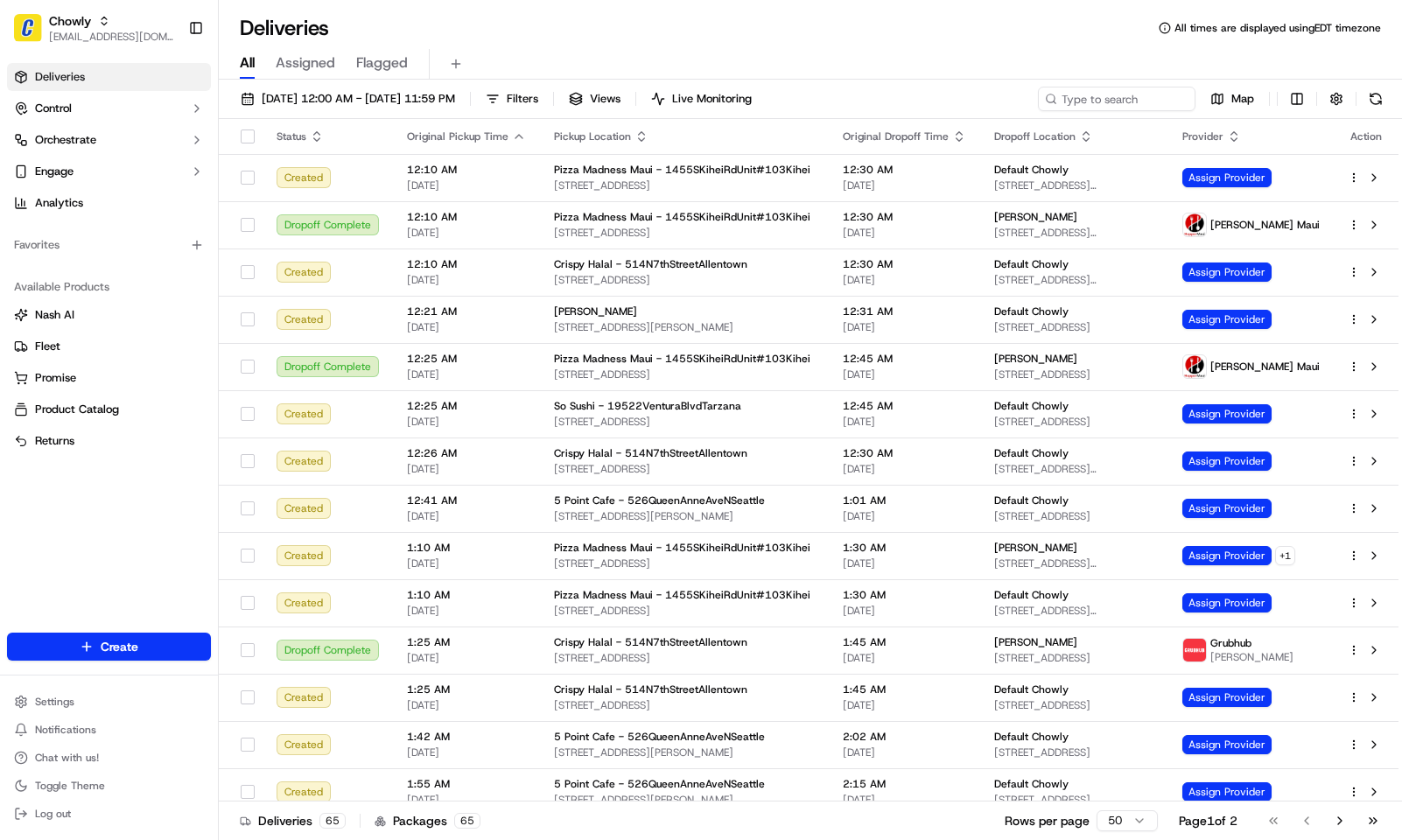
click at [168, 79] on link "Deliveries" at bounding box center [108, 77] width 204 height 28
click at [155, 171] on button "Engage" at bounding box center [108, 172] width 204 height 28
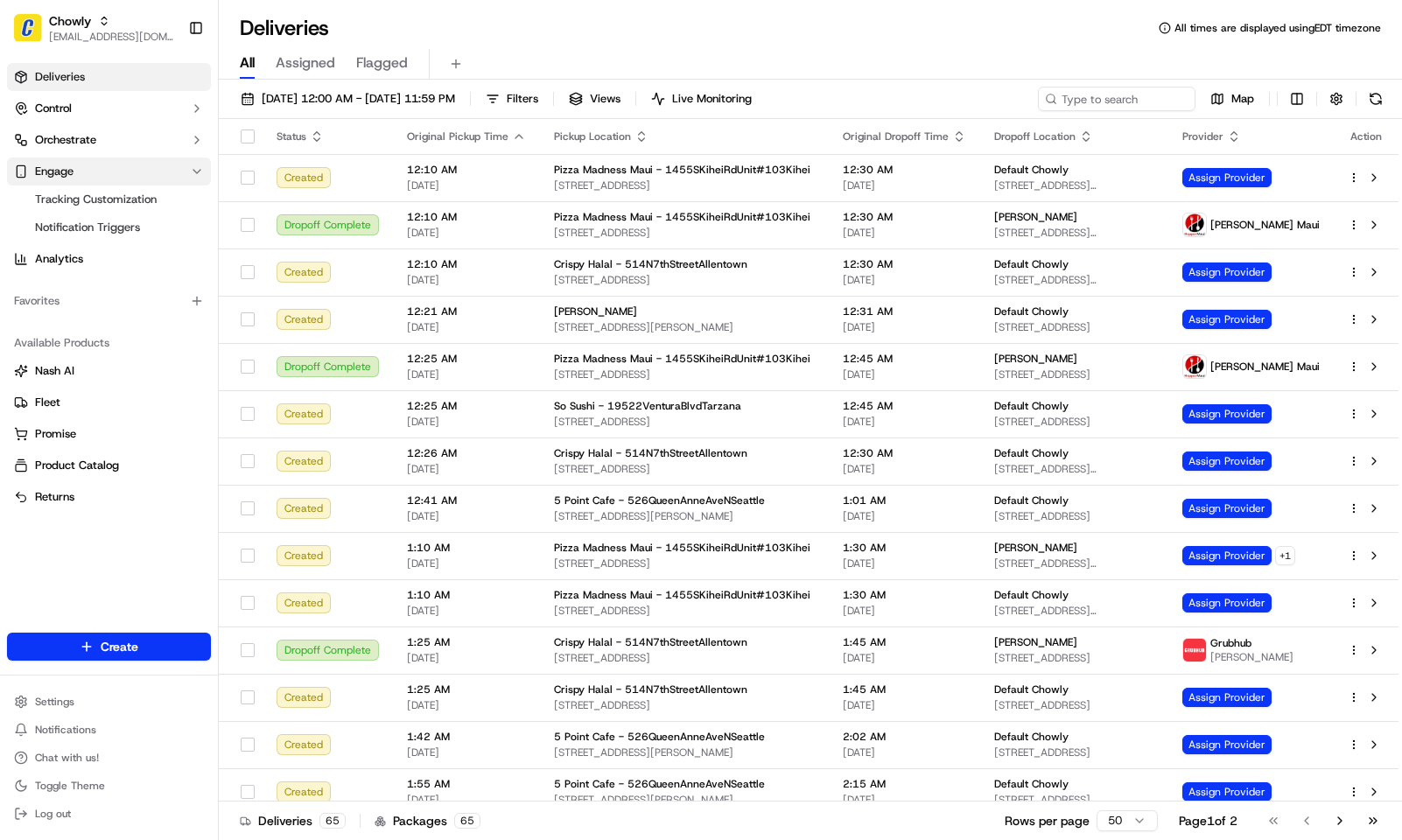
click at [155, 171] on button "Engage" at bounding box center [108, 172] width 204 height 28
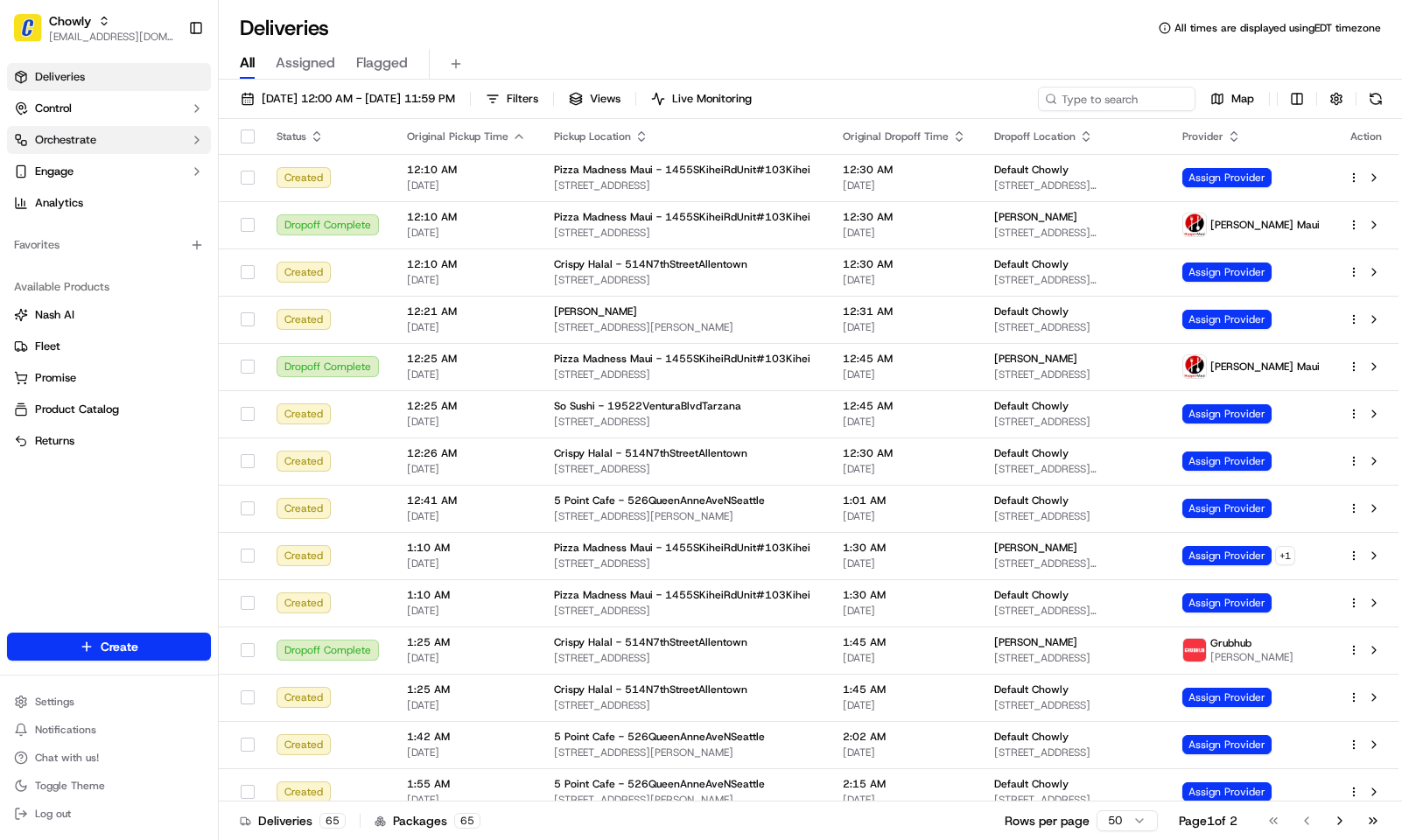
click at [110, 144] on button "Orchestrate" at bounding box center [108, 140] width 204 height 28
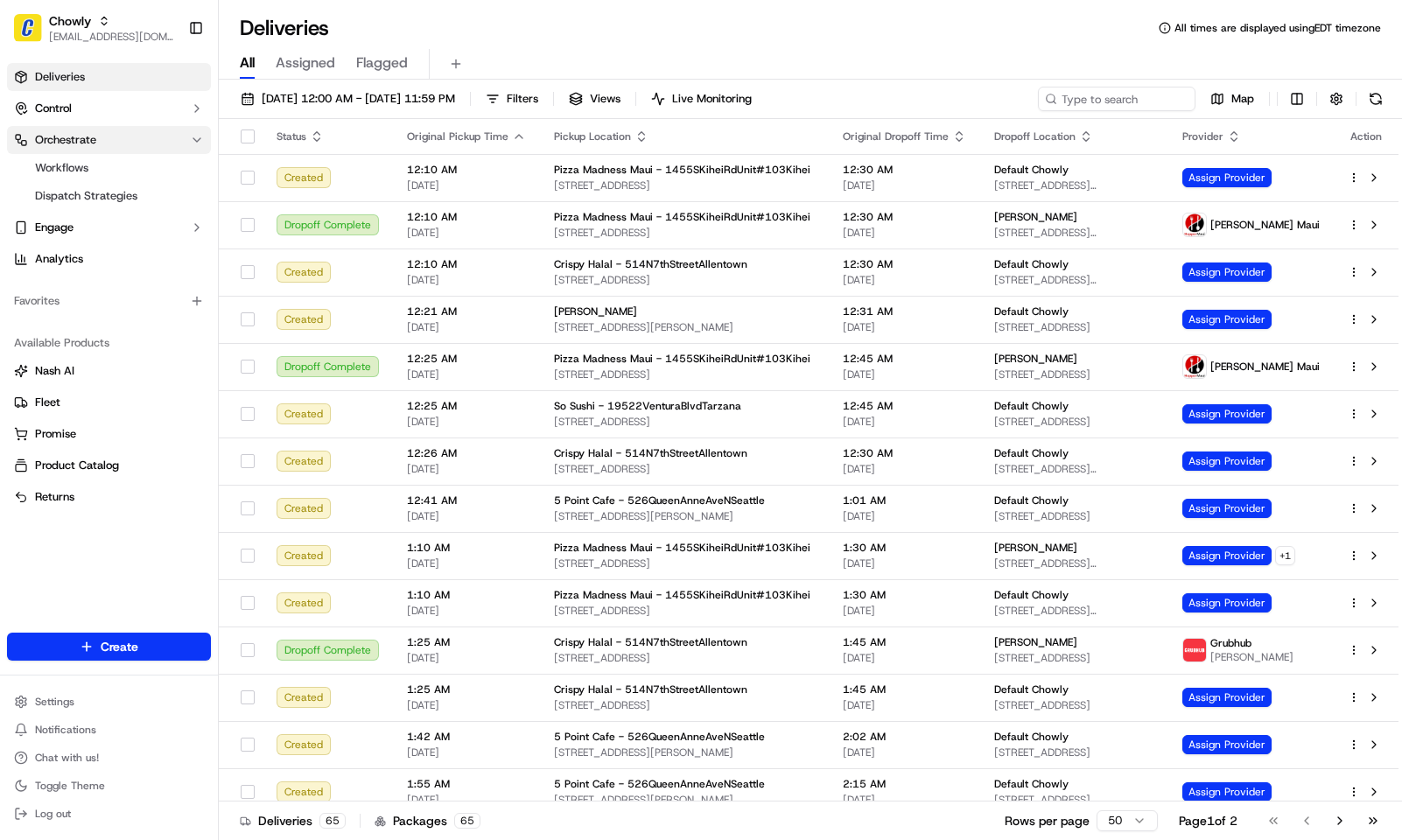
click at [110, 144] on button "Orchestrate" at bounding box center [108, 140] width 204 height 28
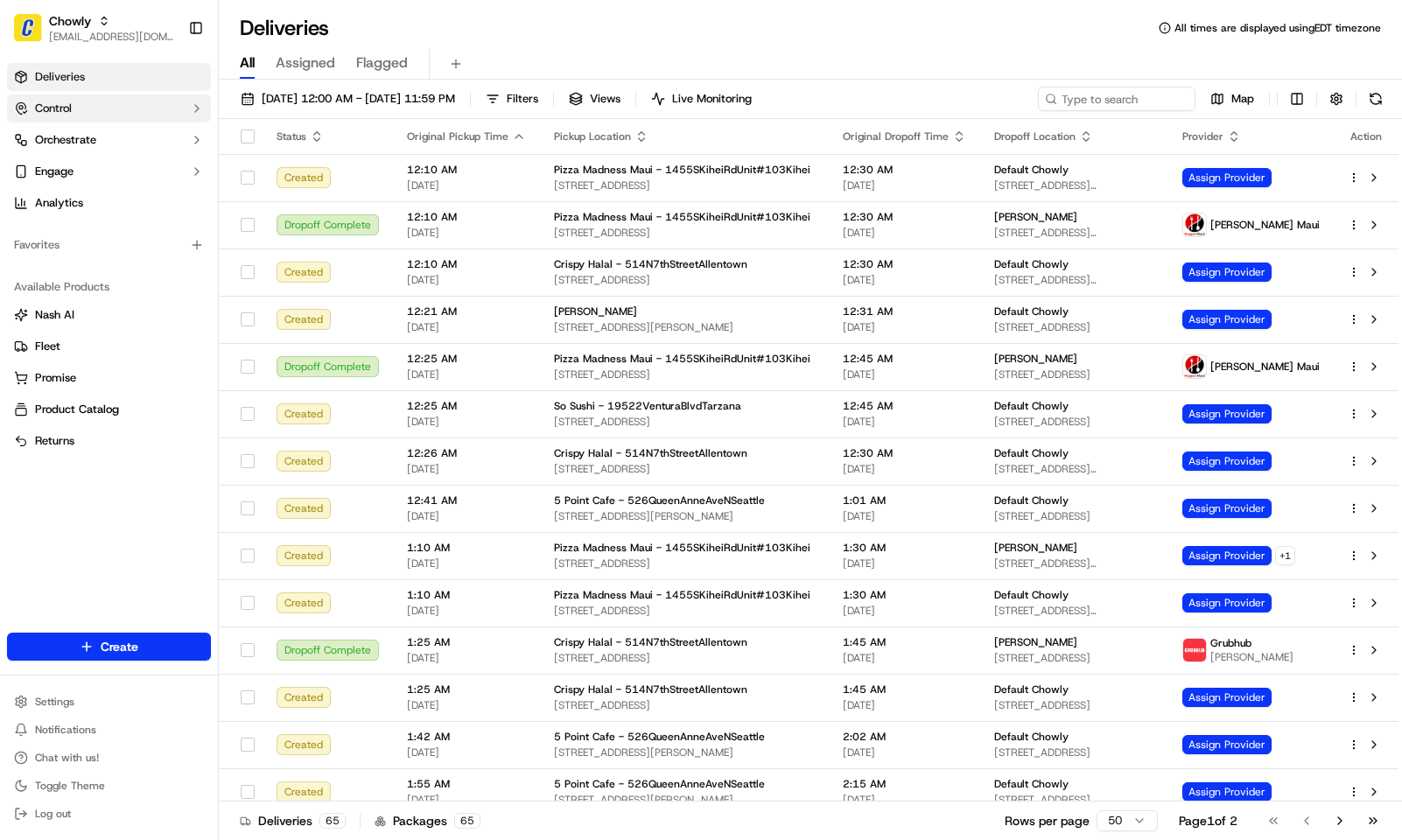
click at [113, 105] on button "Control" at bounding box center [108, 108] width 204 height 28
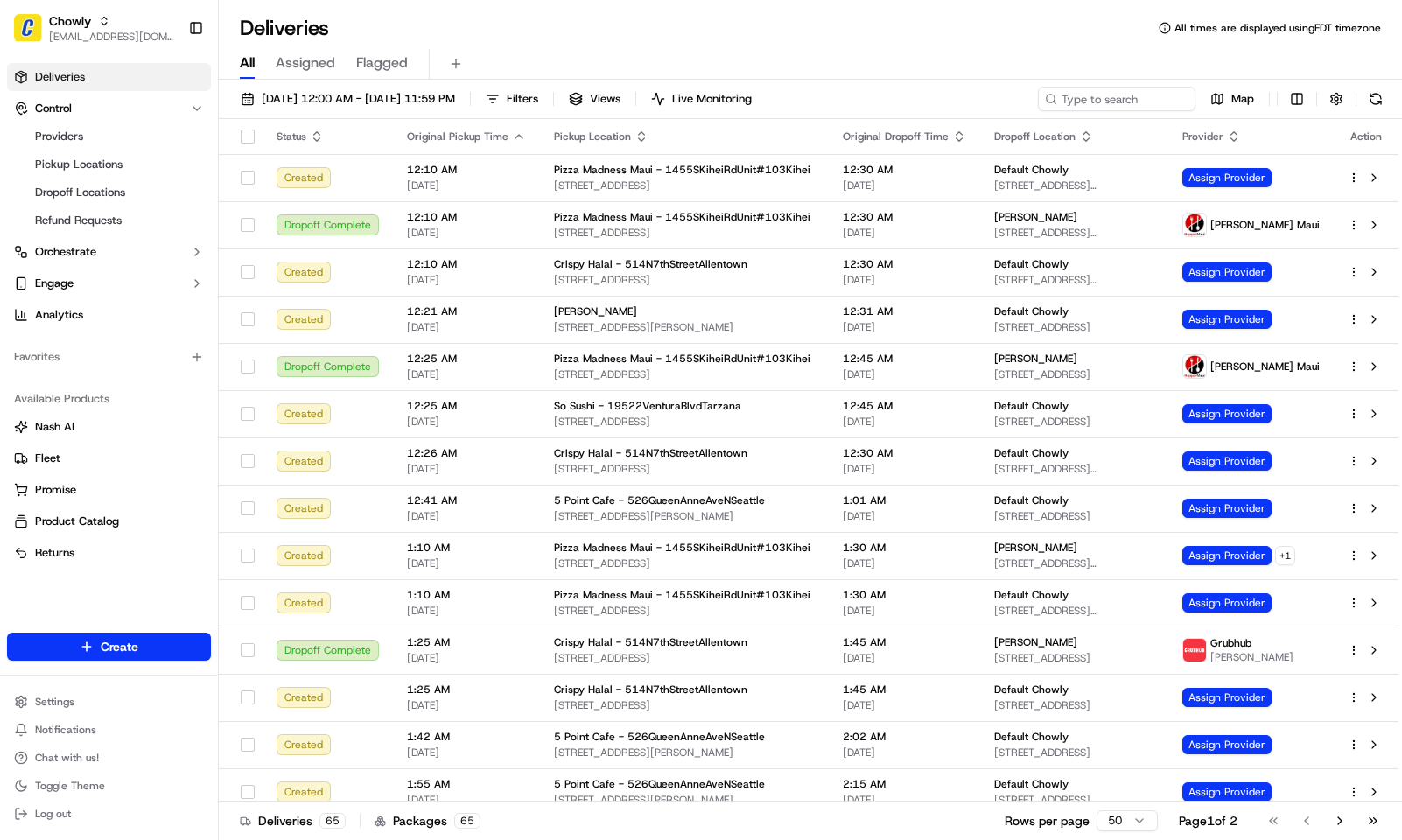
click at [100, 366] on div "Favorites" at bounding box center [108, 357] width 204 height 28
click at [93, 526] on span "Product Catalog" at bounding box center [77, 522] width 84 height 16
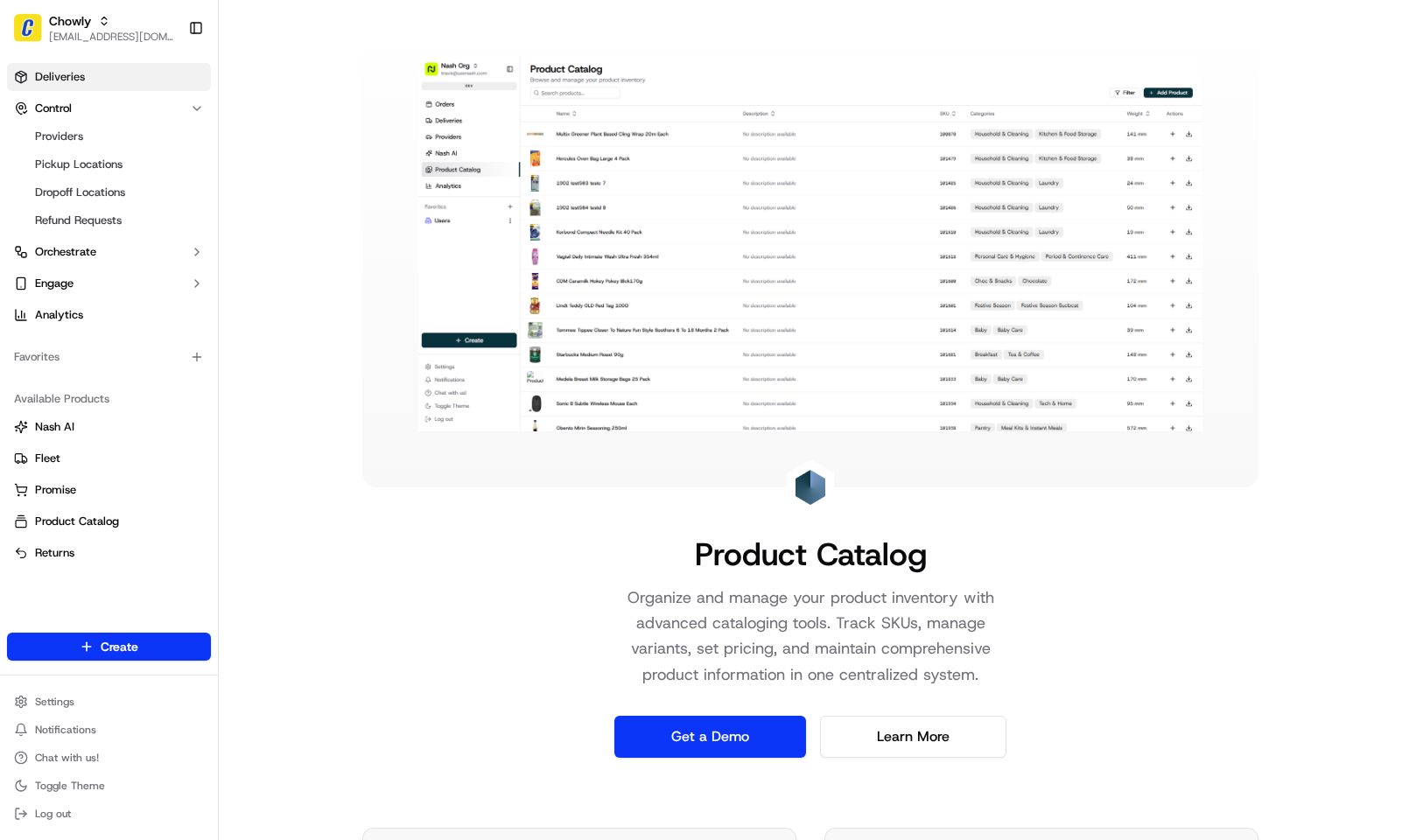
click at [111, 63] on link "Deliveries" at bounding box center [108, 77] width 204 height 28
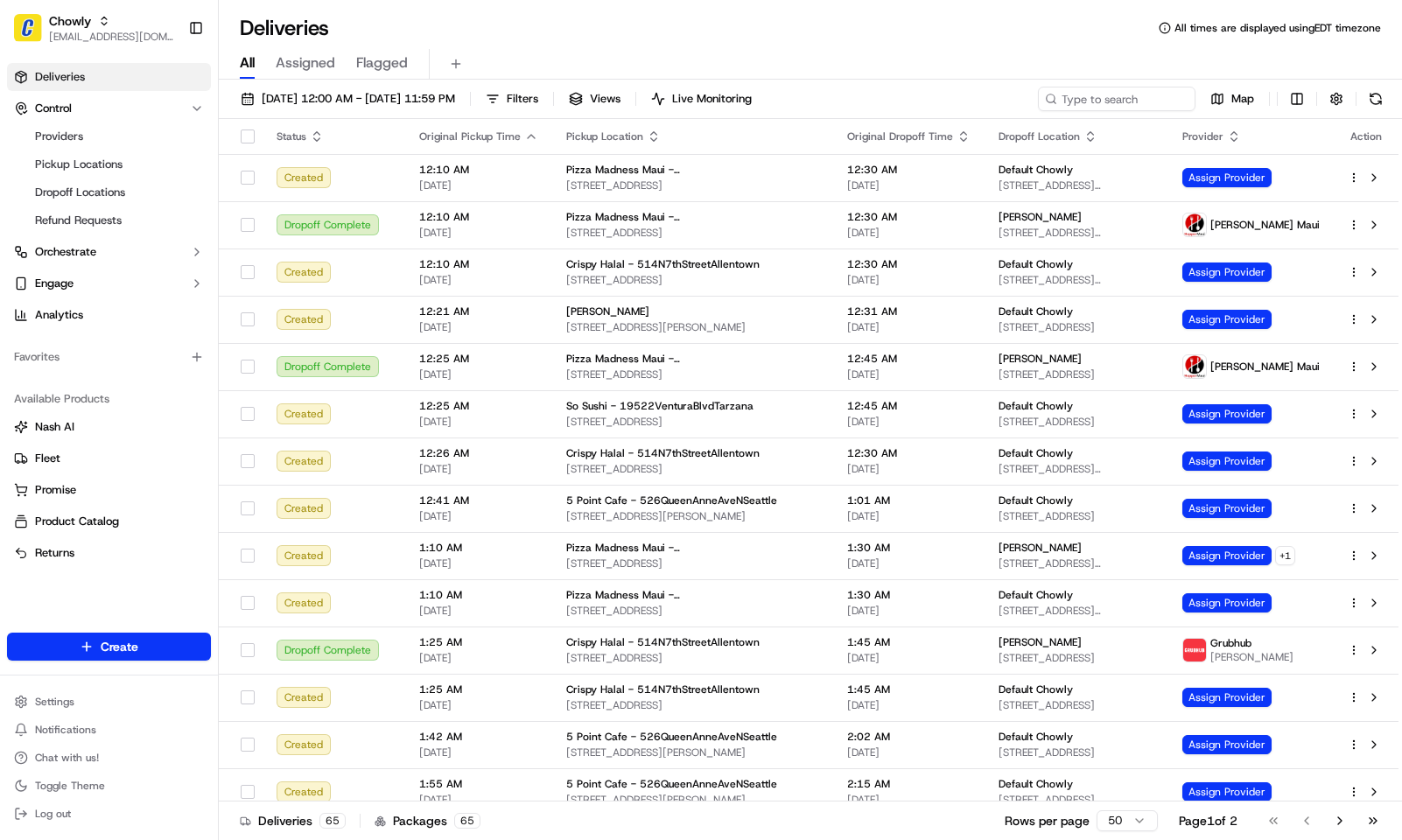
click at [326, 60] on span "Assigned" at bounding box center [306, 62] width 59 height 21
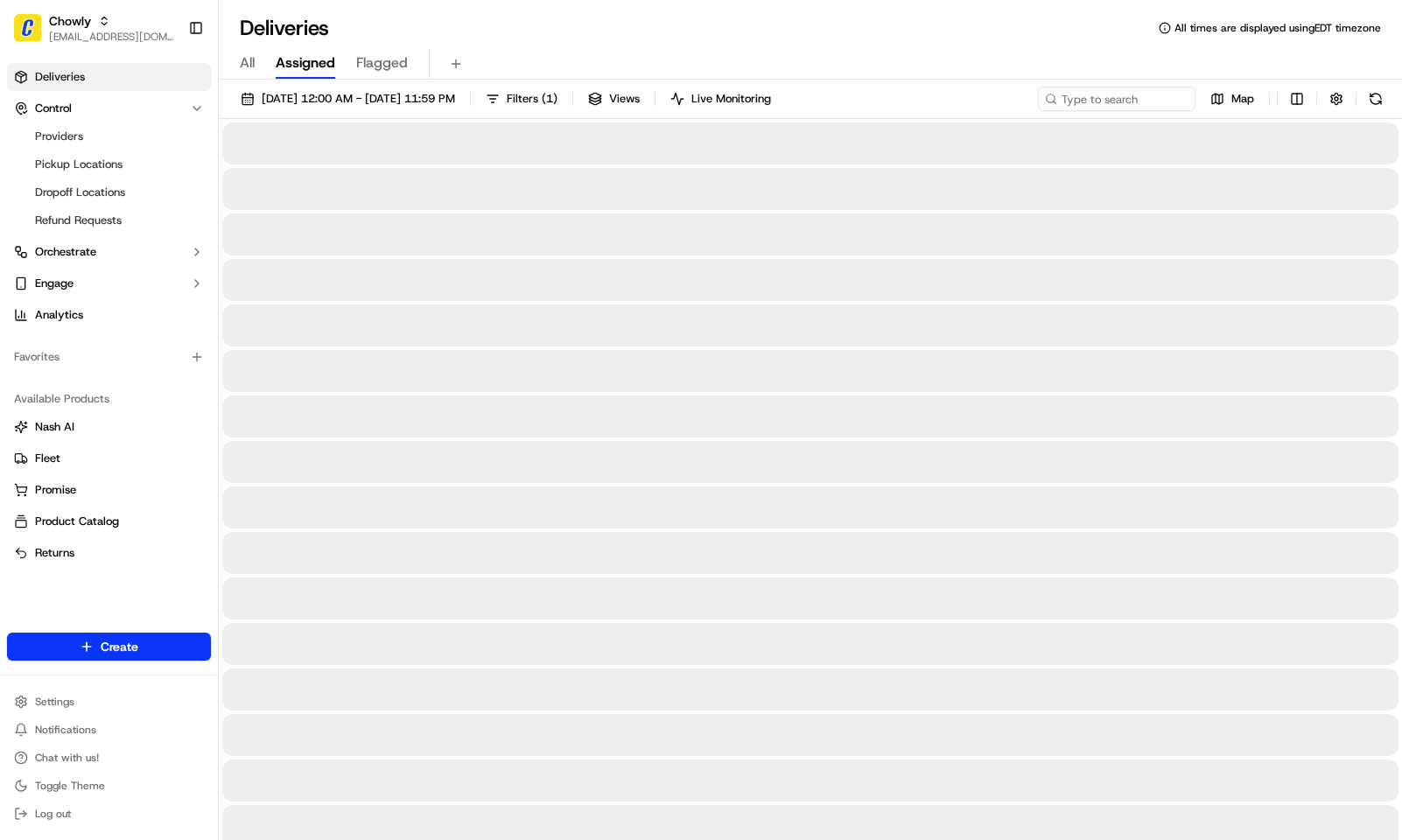
click at [382, 63] on span "Flagged" at bounding box center [382, 62] width 51 height 21
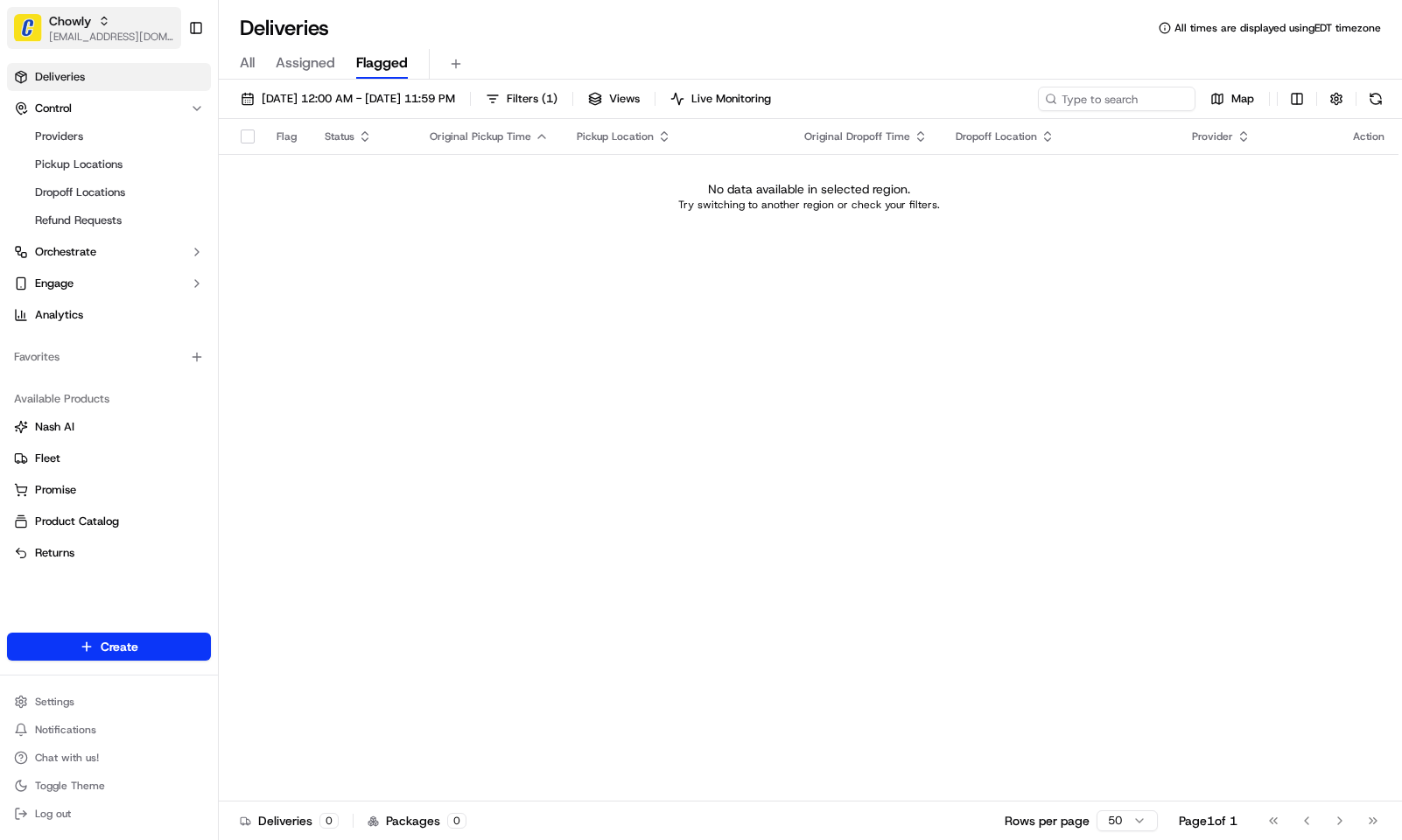
click at [71, 20] on span "Chowly" at bounding box center [70, 21] width 42 height 18
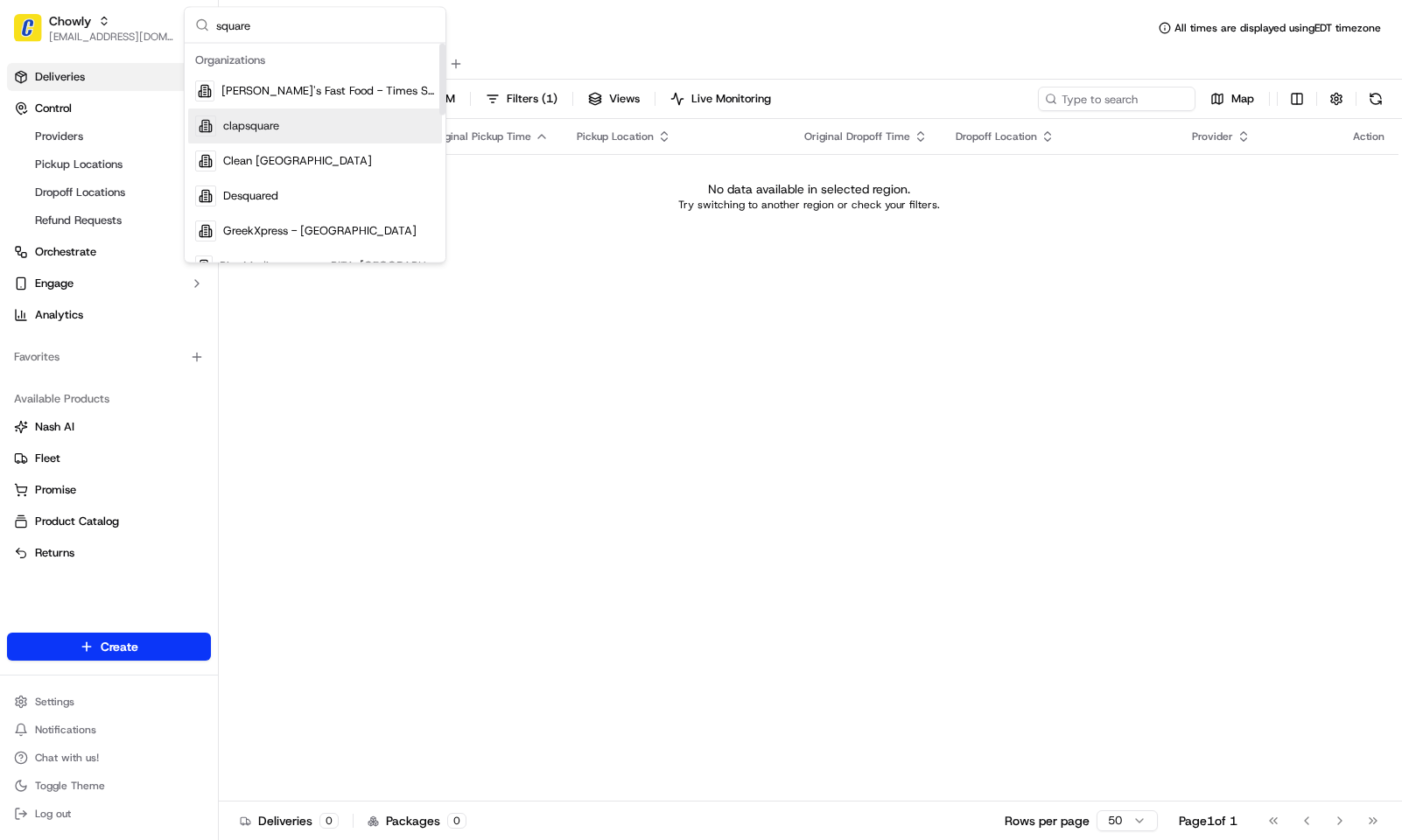
scroll to position [262, 0]
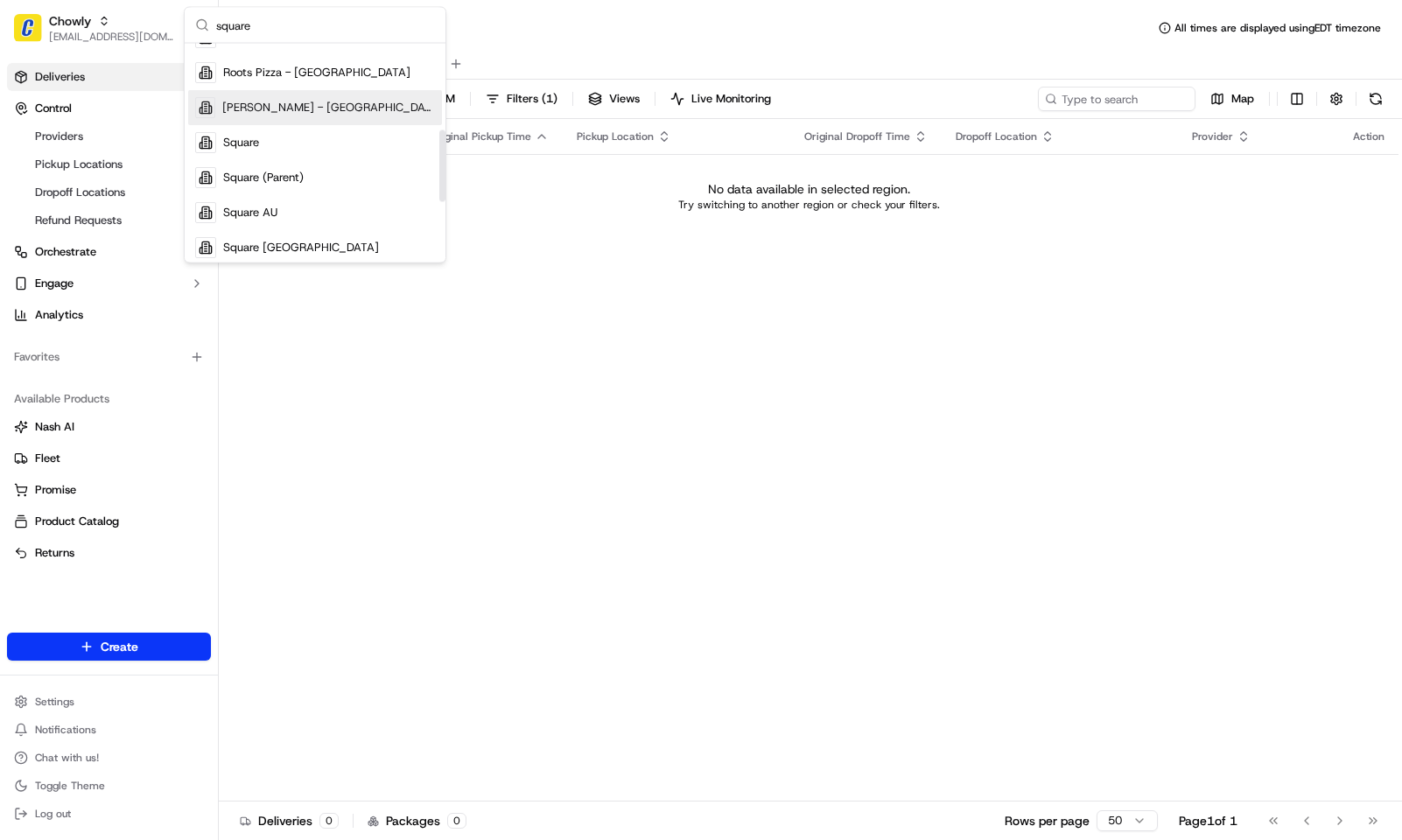
type input "square"
click at [323, 136] on div "Square" at bounding box center [315, 144] width 253 height 35
